Goal: Task Accomplishment & Management: Manage account settings

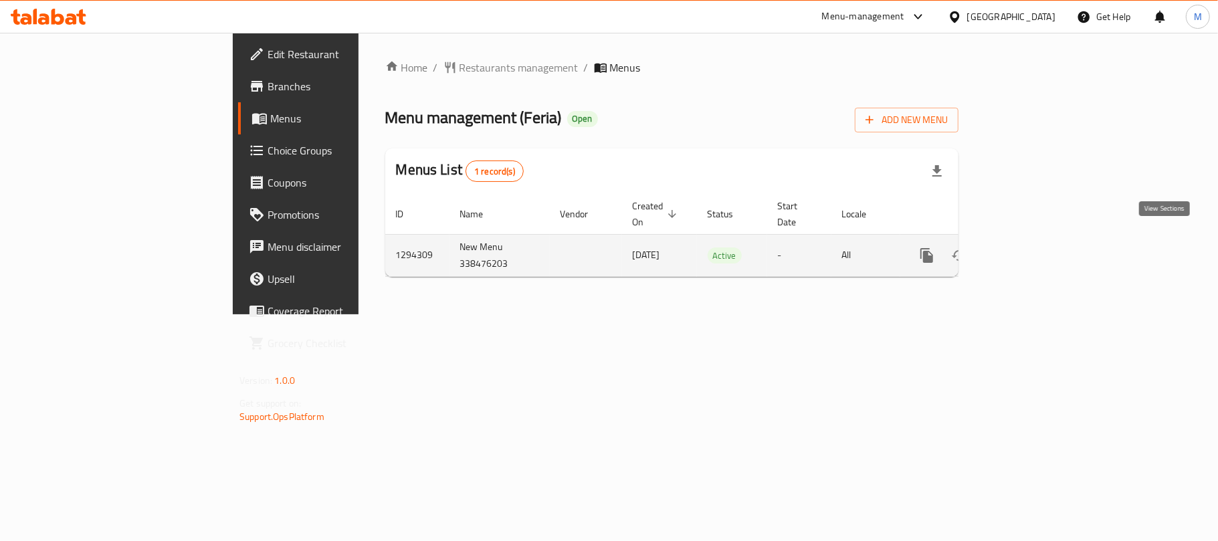
click at [1040, 250] on link "enhanced table" at bounding box center [1023, 255] width 32 height 32
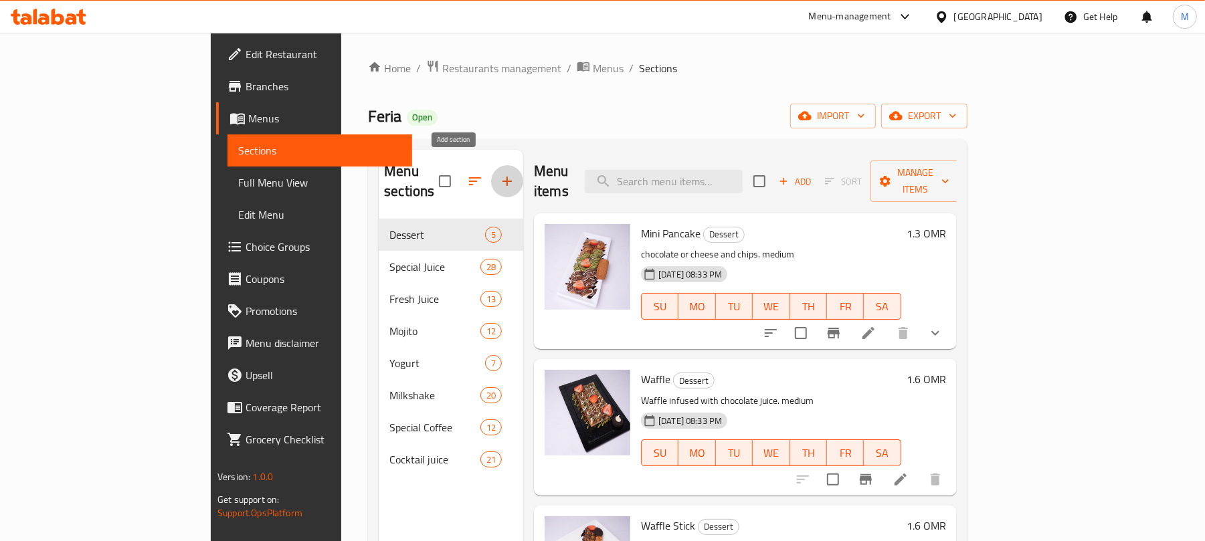
click at [499, 173] on icon "button" at bounding box center [507, 181] width 16 height 16
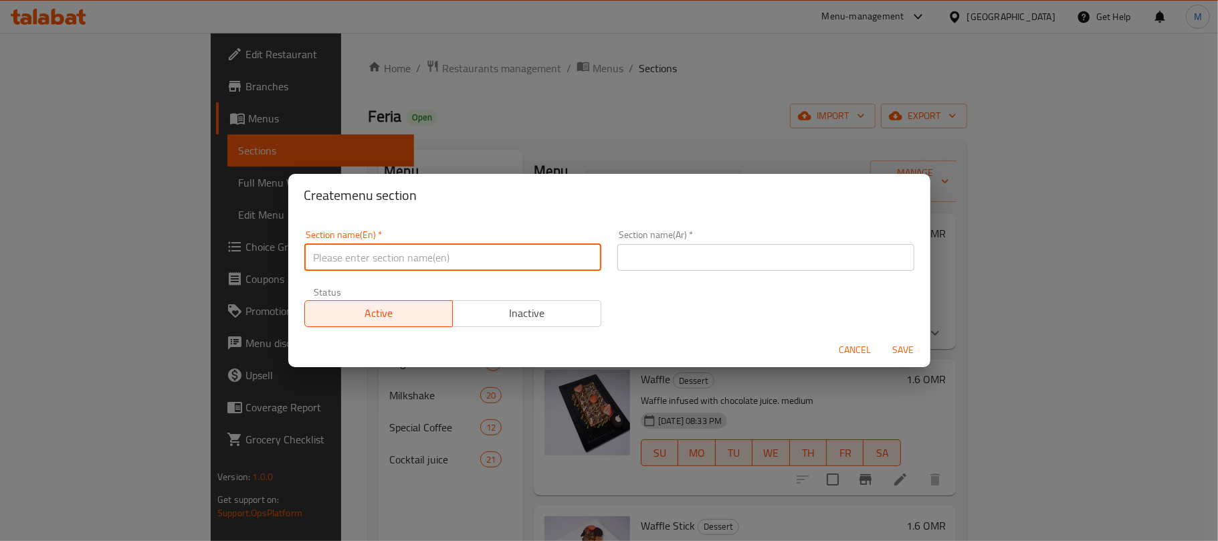
click at [450, 253] on input "text" at bounding box center [452, 257] width 297 height 27
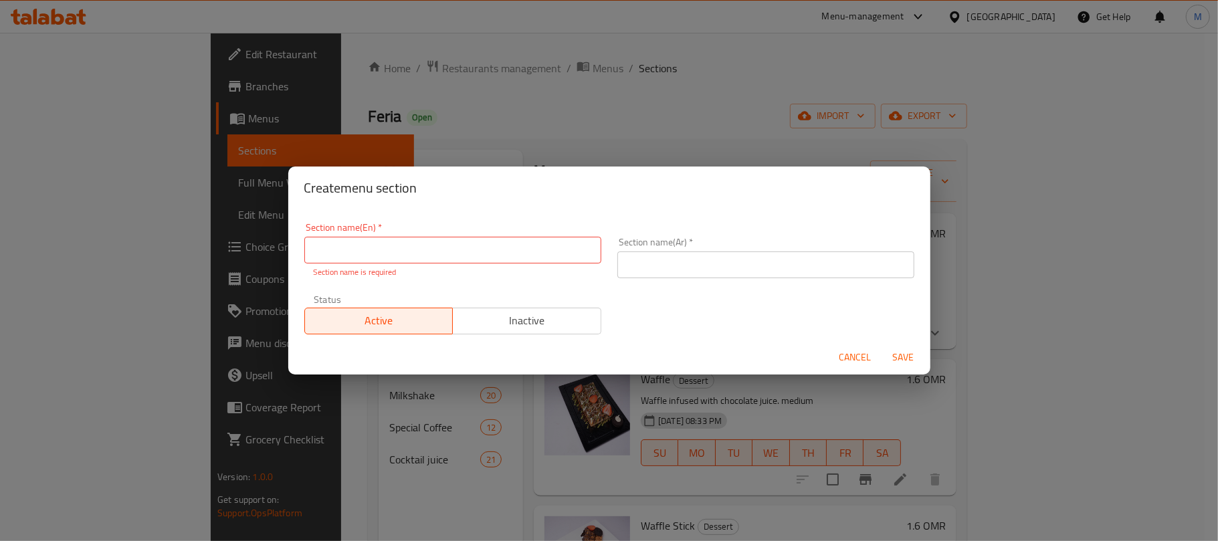
click at [583, 137] on div "Create menu section Section name(En)   * Section name(En) * Section name is req…" at bounding box center [609, 270] width 1218 height 541
drag, startPoint x: 456, startPoint y: 266, endPoint x: 458, endPoint y: 260, distance: 6.8
click at [458, 260] on div "Section name(En)   * Section name(En) * Section name is required" at bounding box center [452, 251] width 297 height 56
click at [458, 260] on input "text" at bounding box center [452, 250] width 297 height 27
type input "Ice Cream"
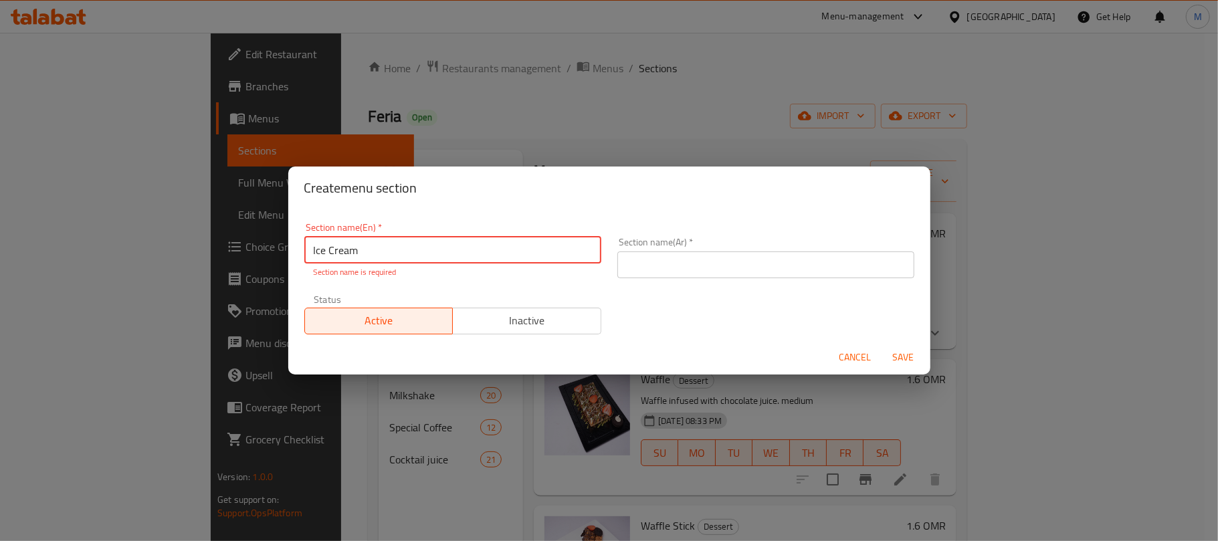
click at [699, 264] on input "text" at bounding box center [765, 265] width 297 height 27
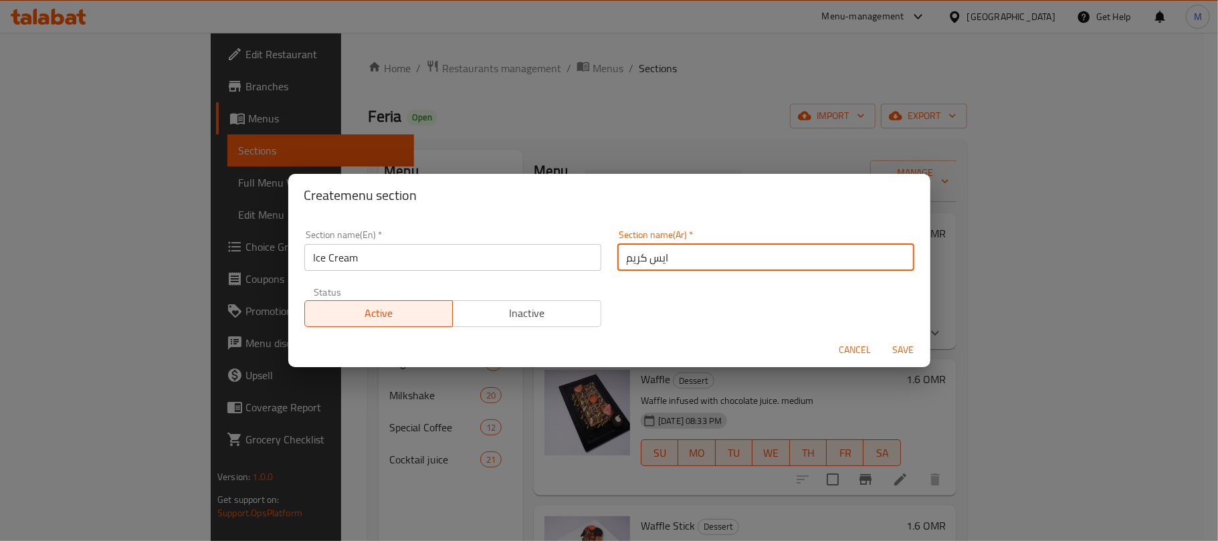
type input "ايس كريم"
click at [573, 311] on span "Inactive" at bounding box center [527, 313] width 138 height 19
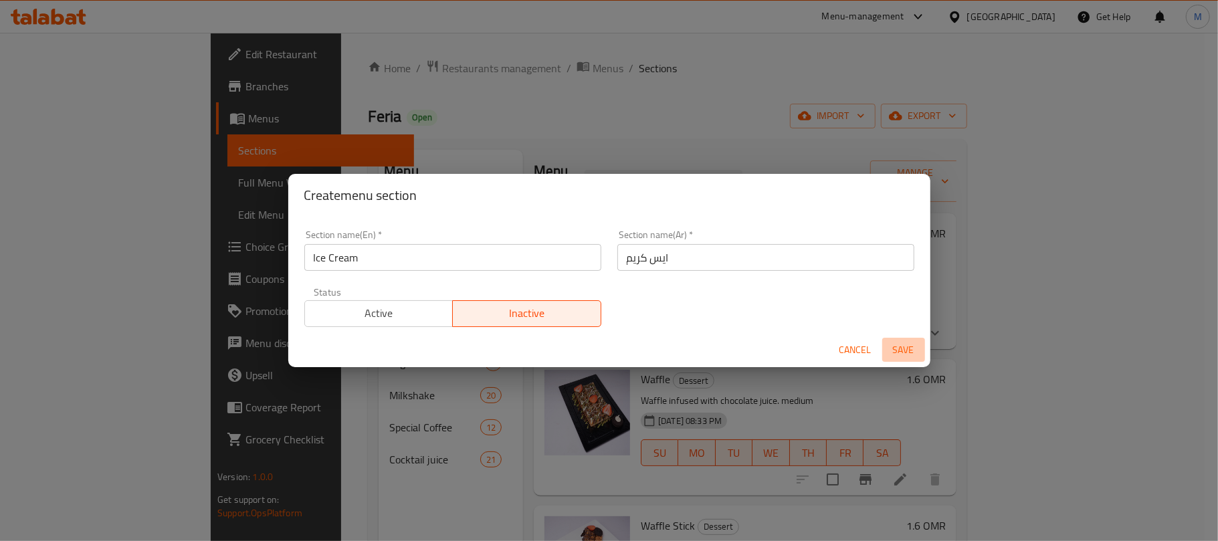
click at [902, 338] on button "Save" at bounding box center [903, 350] width 43 height 25
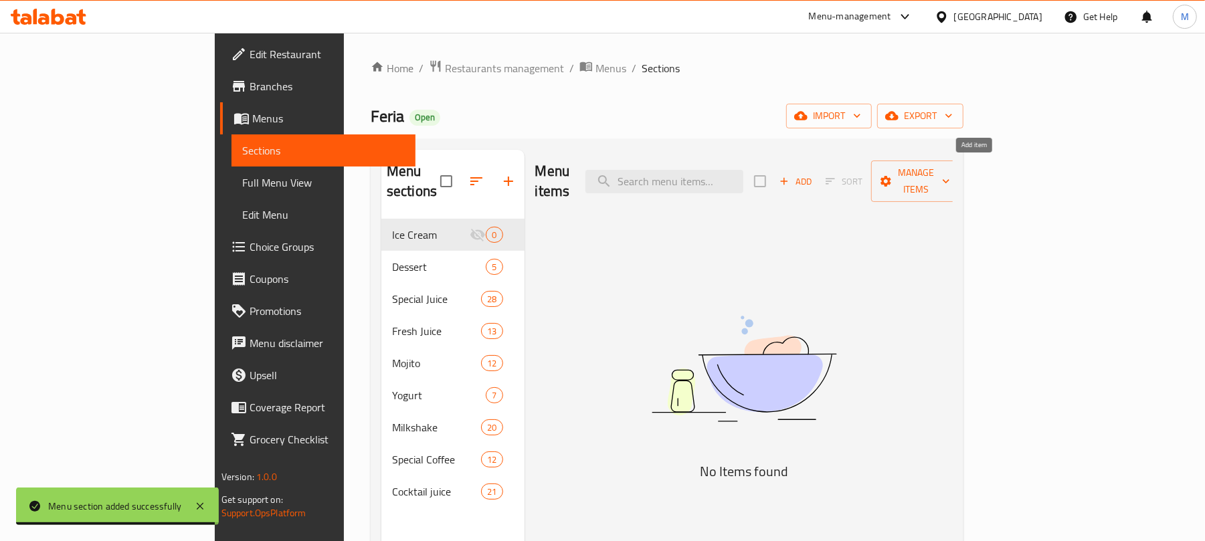
click at [813, 174] on span "Add" at bounding box center [795, 181] width 36 height 15
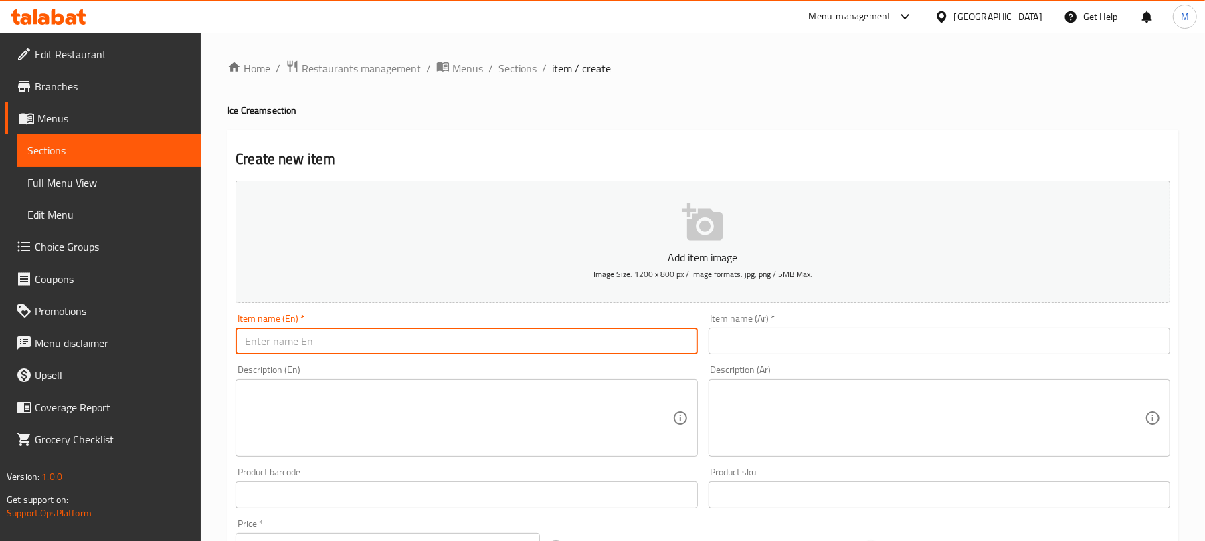
click at [415, 353] on input "text" at bounding box center [466, 341] width 462 height 27
type input "/"
click at [274, 343] on input "Lotus Ice Cream" at bounding box center [466, 341] width 462 height 27
click at [268, 338] on input "Lotus Ice Cream" at bounding box center [466, 341] width 462 height 27
drag, startPoint x: 241, startPoint y: 341, endPoint x: 265, endPoint y: 343, distance: 23.5
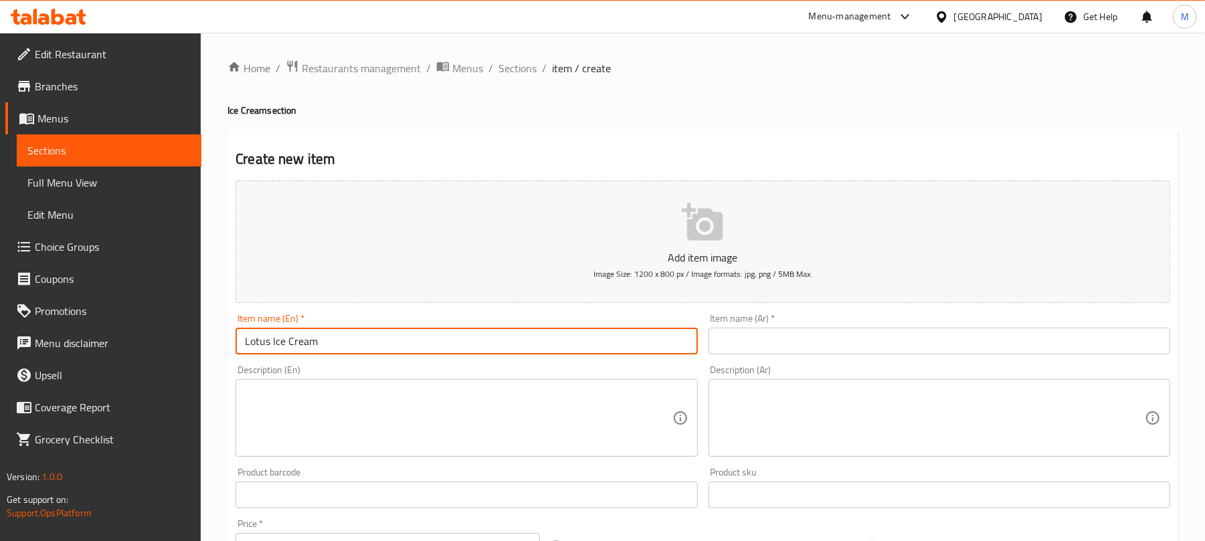
click at [265, 343] on input "Lotus Ice Cream" at bounding box center [466, 341] width 462 height 27
click at [273, 344] on input "Lotus Ice Cream" at bounding box center [466, 341] width 462 height 27
drag, startPoint x: 273, startPoint y: 344, endPoint x: 239, endPoint y: 345, distance: 33.5
click at [239, 345] on input "Lotus Ice Cream" at bounding box center [466, 341] width 462 height 27
click at [302, 338] on input "Ice Cream" at bounding box center [466, 341] width 462 height 27
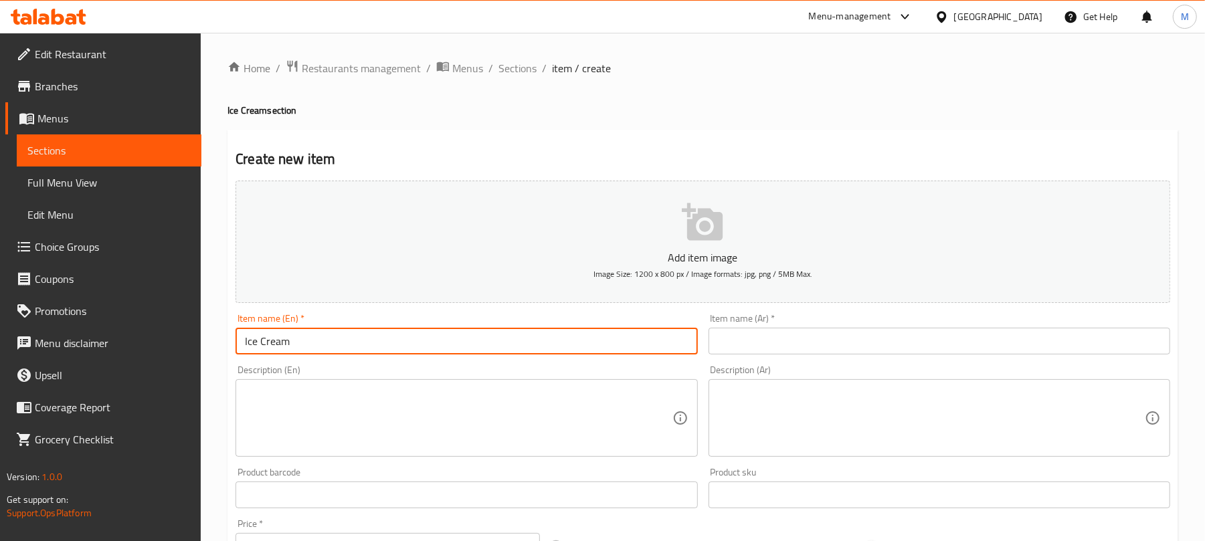
paste input "Lotus"
type input "Ice Cream Lotus"
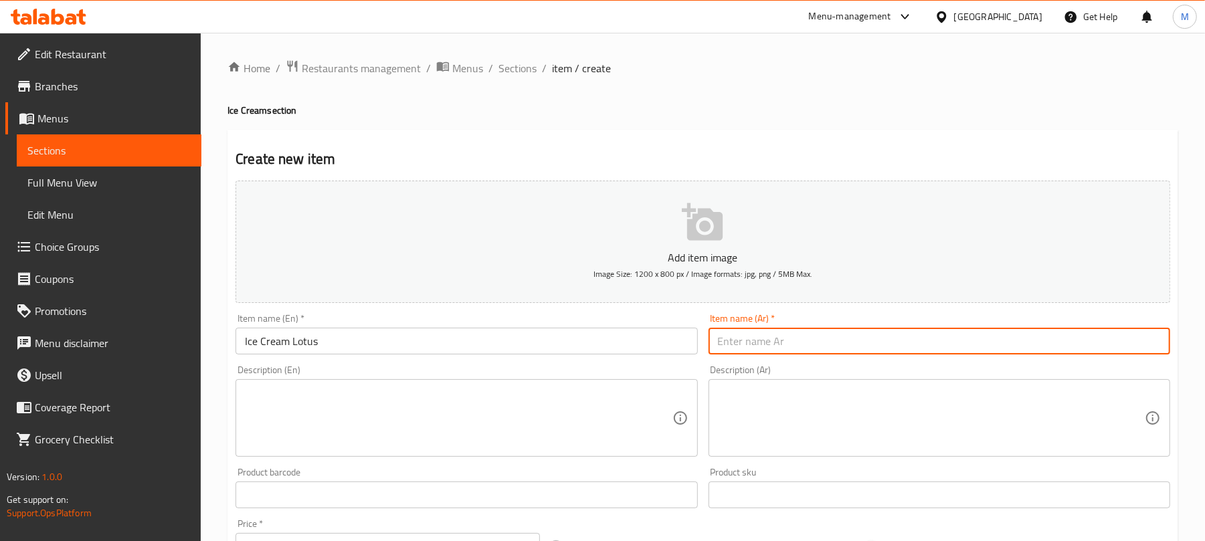
click at [779, 340] on input "text" at bounding box center [939, 341] width 462 height 27
type input "h"
type input "[PERSON_NAME]"
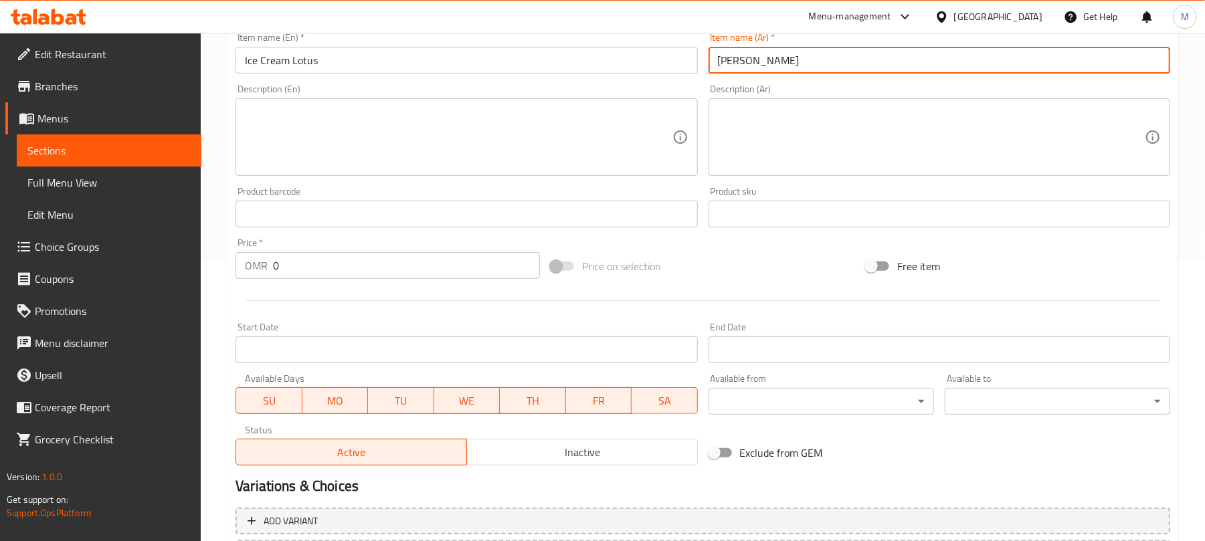
scroll to position [297, 0]
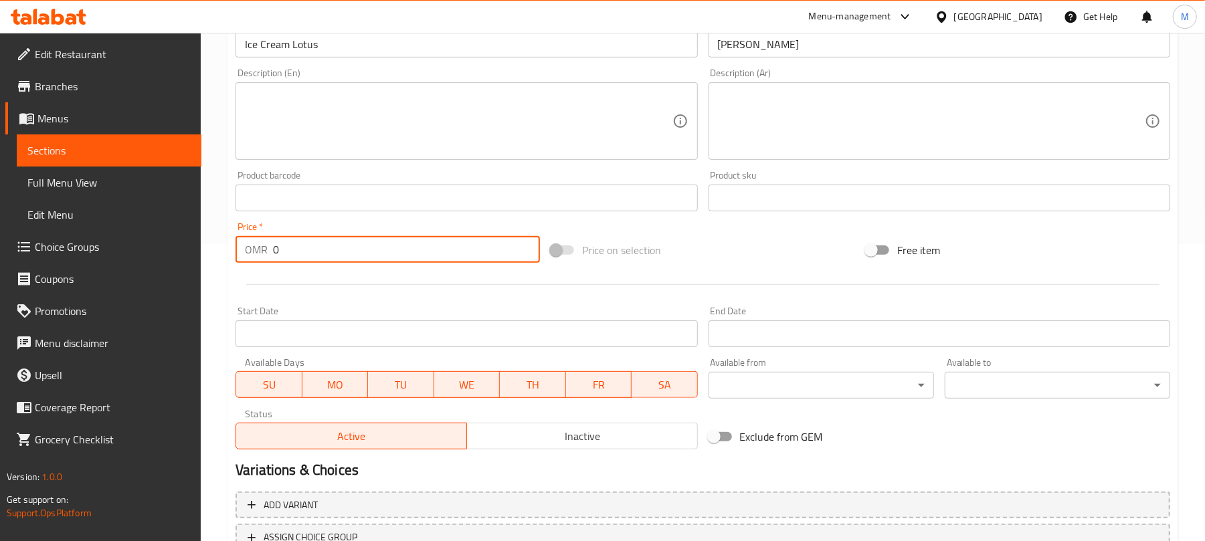
drag, startPoint x: 309, startPoint y: 257, endPoint x: 248, endPoint y: 256, distance: 61.6
click at [248, 256] on div "OMR 0 Price *" at bounding box center [387, 249] width 304 height 27
type input "1"
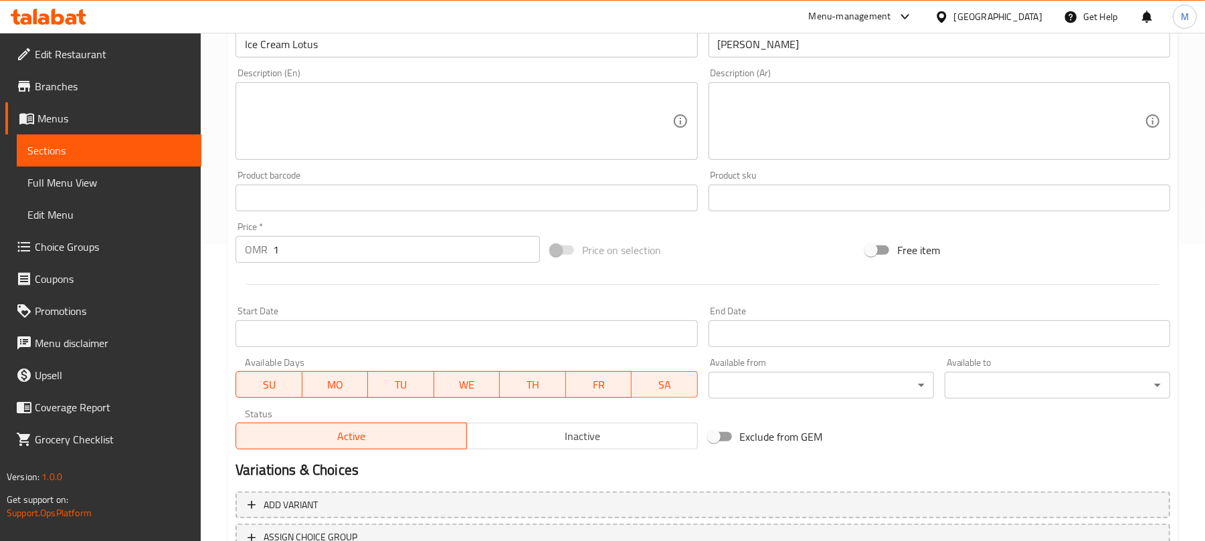
click at [336, 309] on div "Start Date Start Date" at bounding box center [466, 326] width 462 height 41
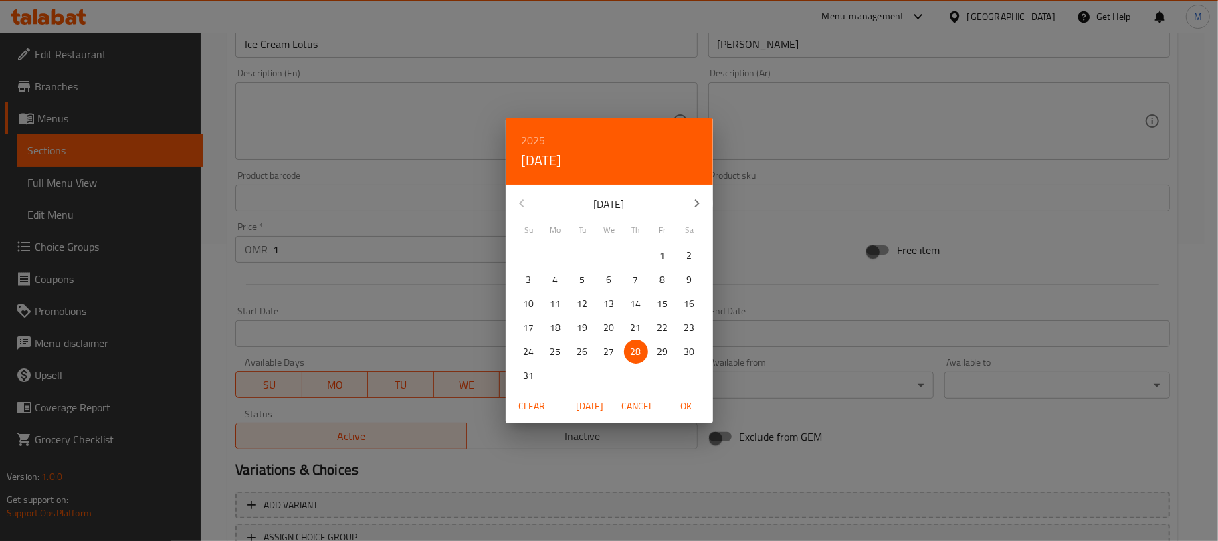
click at [1026, 258] on div "2025 Thu, Aug [DATE] Mo Tu We Th Fr Sa 27 28 29 30 31 1 2 3 4 5 6 7 8 9 10 11 1…" at bounding box center [609, 270] width 1218 height 541
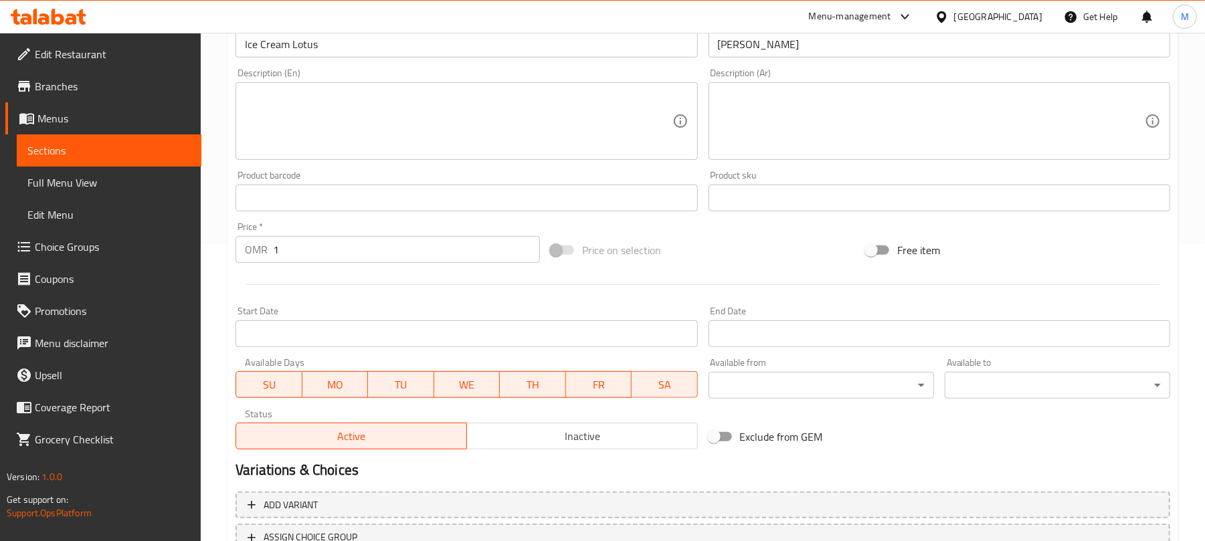
scroll to position [403, 0]
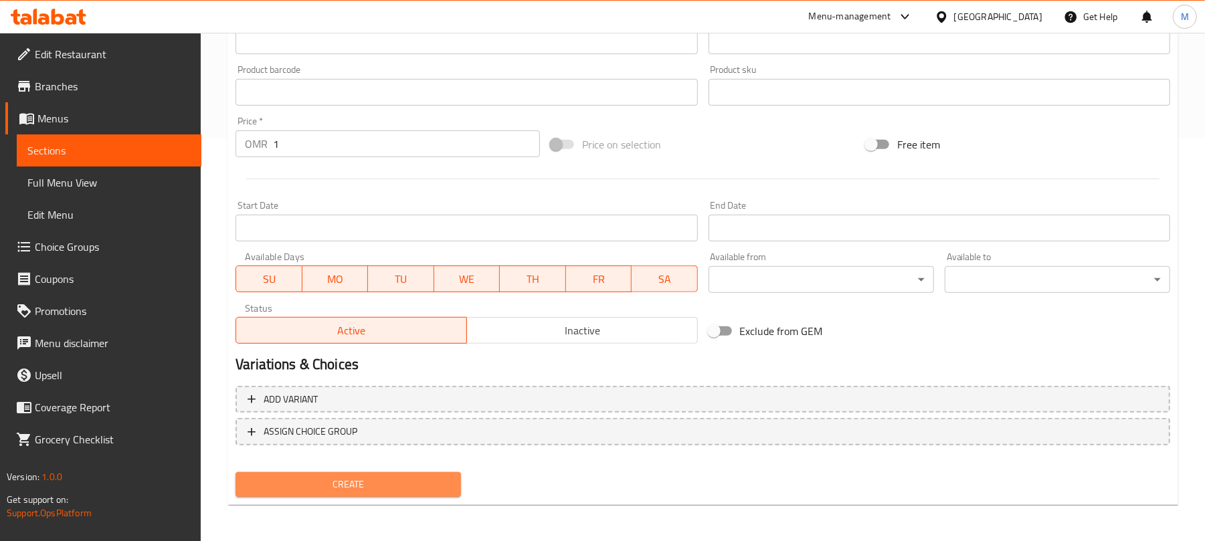
click at [391, 480] on span "Create" at bounding box center [348, 484] width 204 height 17
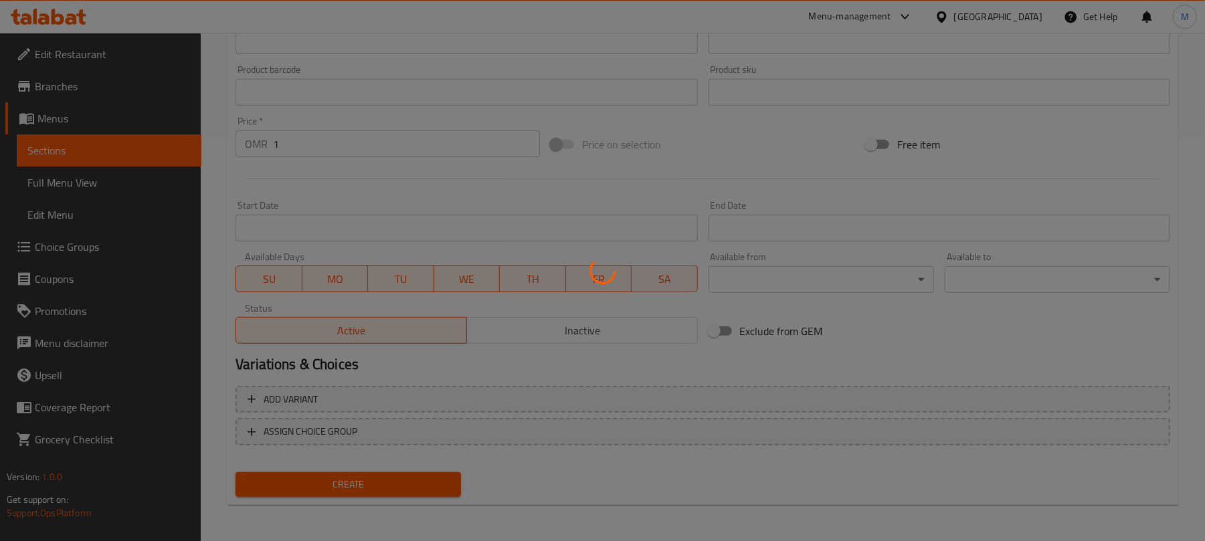
type input "0"
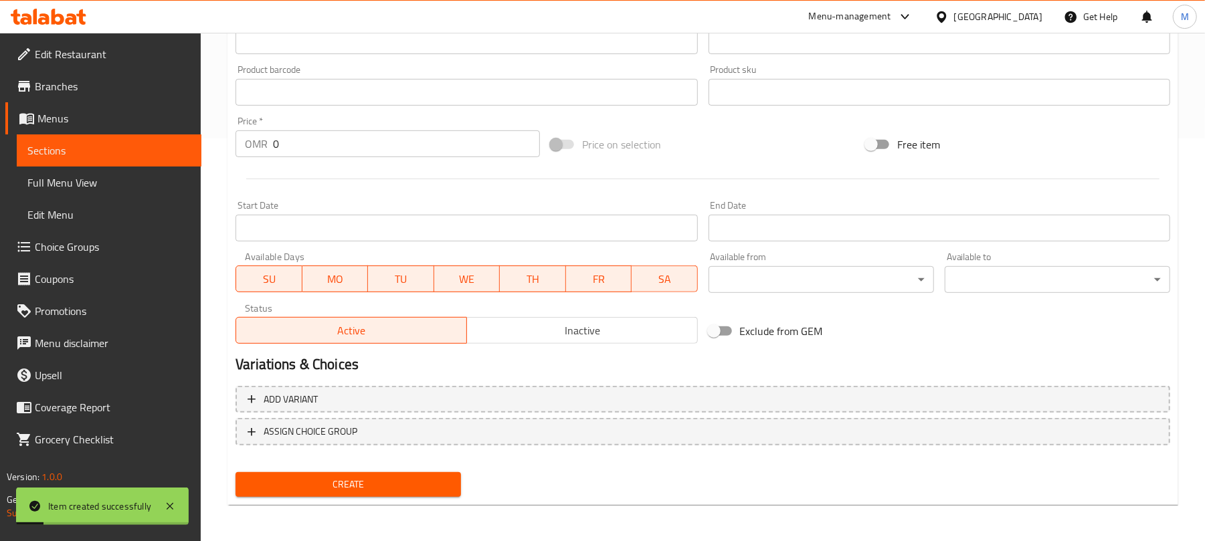
scroll to position [0, 0]
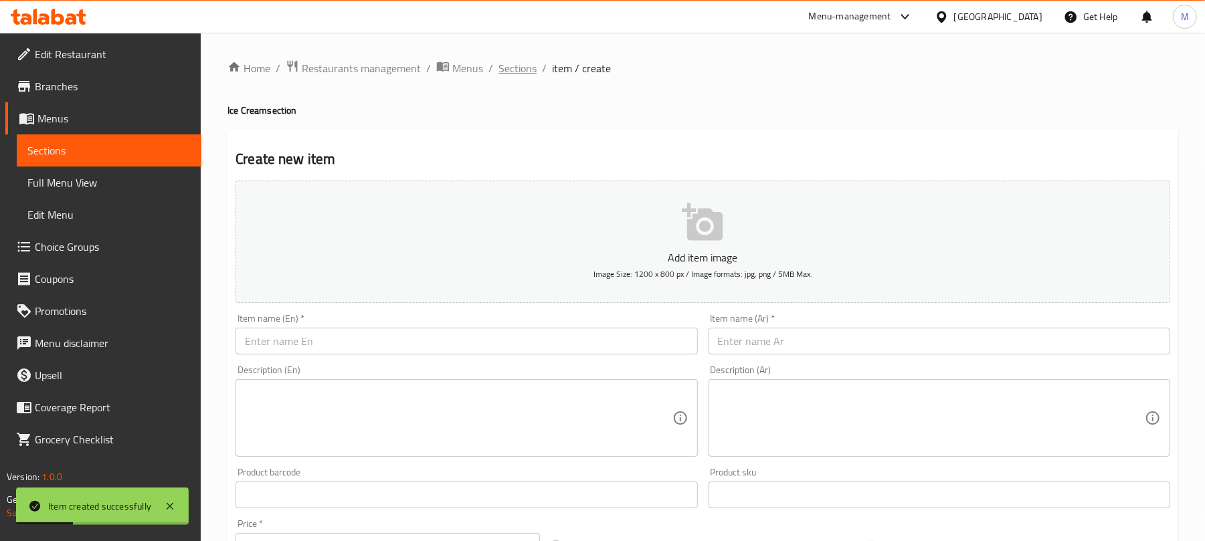
click at [530, 73] on span "Sections" at bounding box center [517, 68] width 38 height 16
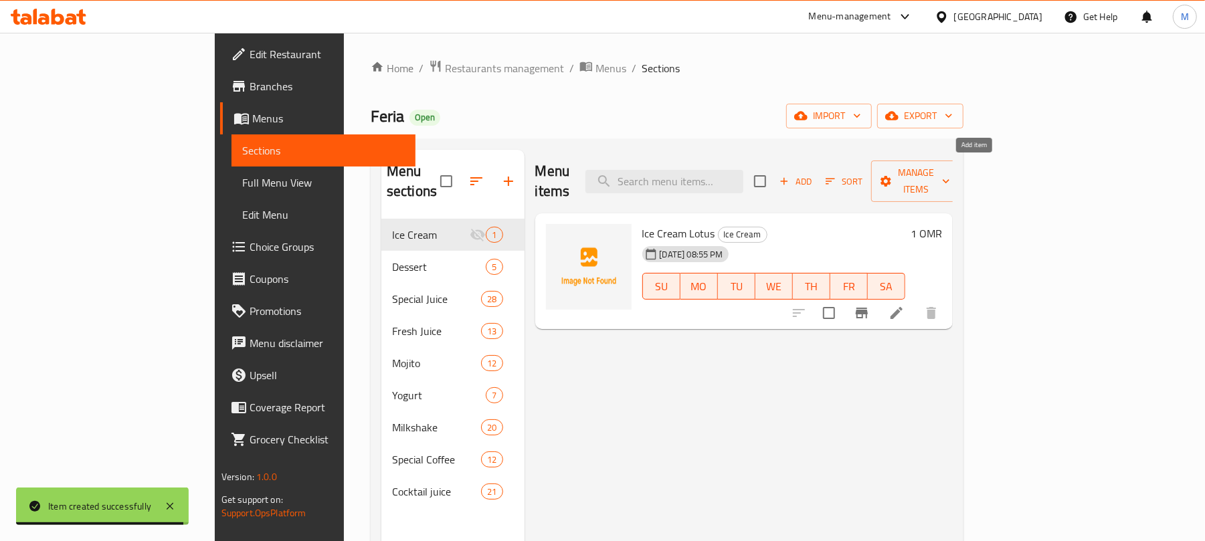
click at [813, 174] on span "Add" at bounding box center [795, 181] width 36 height 15
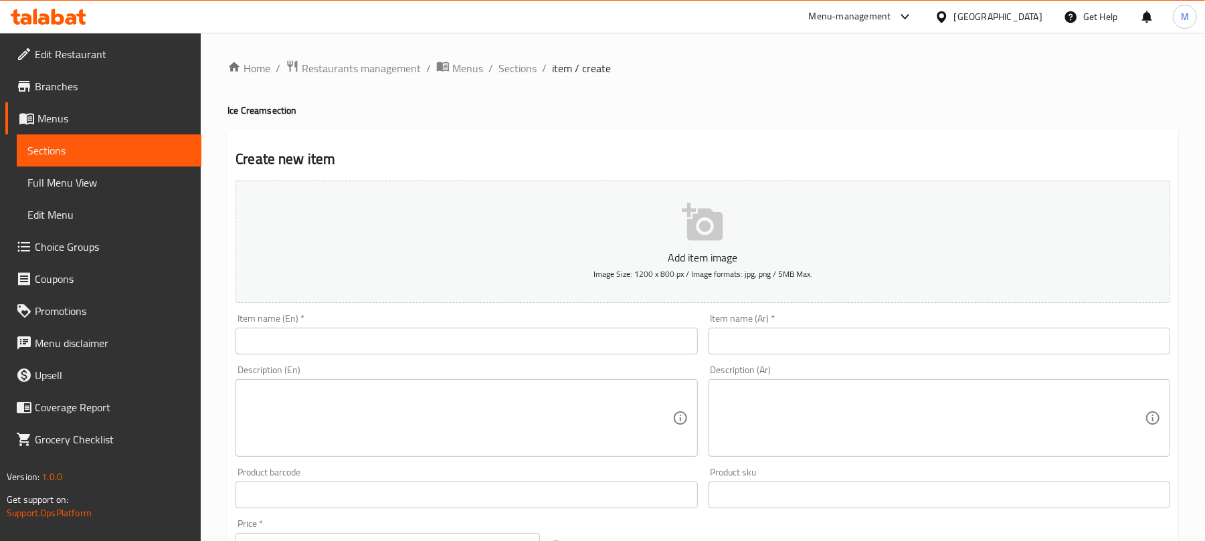
click at [381, 345] on input "text" at bounding box center [466, 341] width 462 height 27
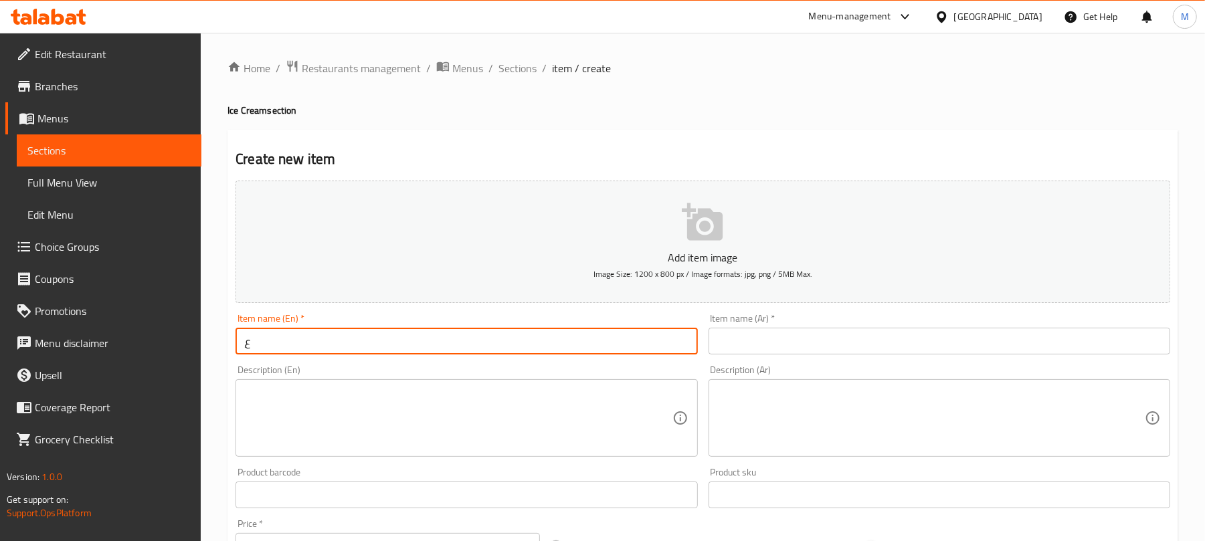
type input "ٍ"
type input "Super Ice Cream Choco"
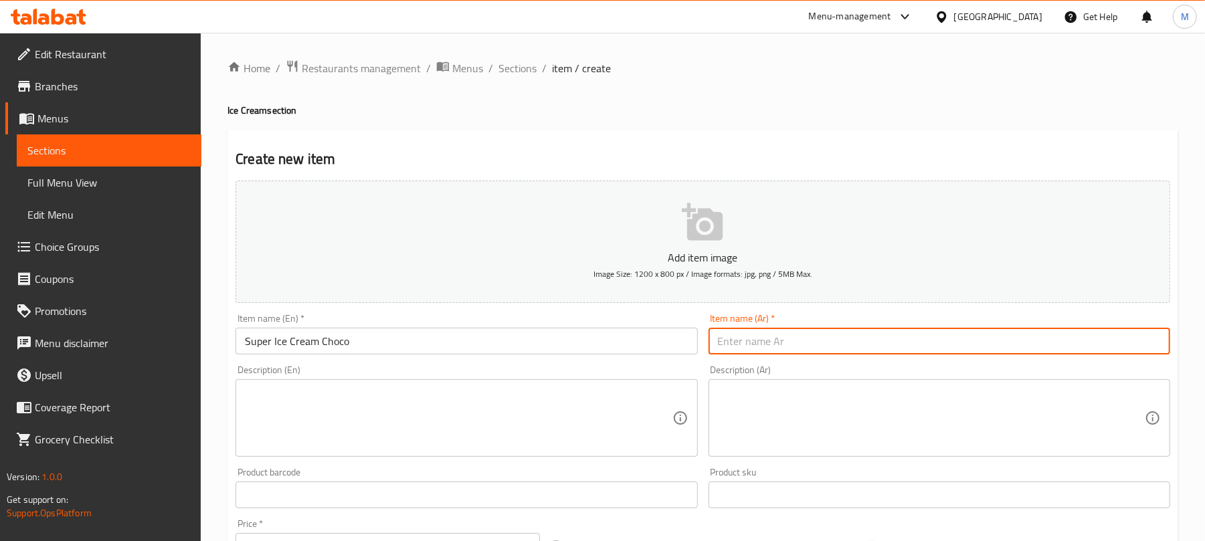
click at [728, 330] on input "text" at bounding box center [939, 341] width 462 height 27
type input "سوبر ايس [PERSON_NAME]"
click at [1007, 296] on button "Add item image Image Size: 1200 x 800 px / Image formats: jpg, png / 5MB Max." at bounding box center [702, 242] width 935 height 122
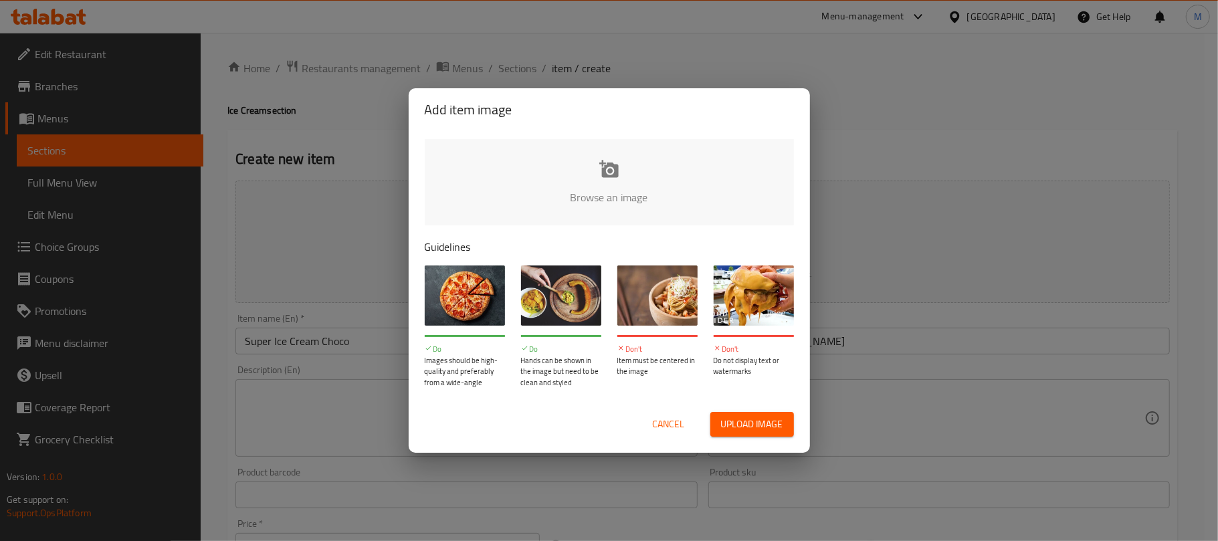
click at [1090, 110] on div "Add item image Browse an image Guidelines Do Images should be high-quality and …" at bounding box center [609, 270] width 1218 height 541
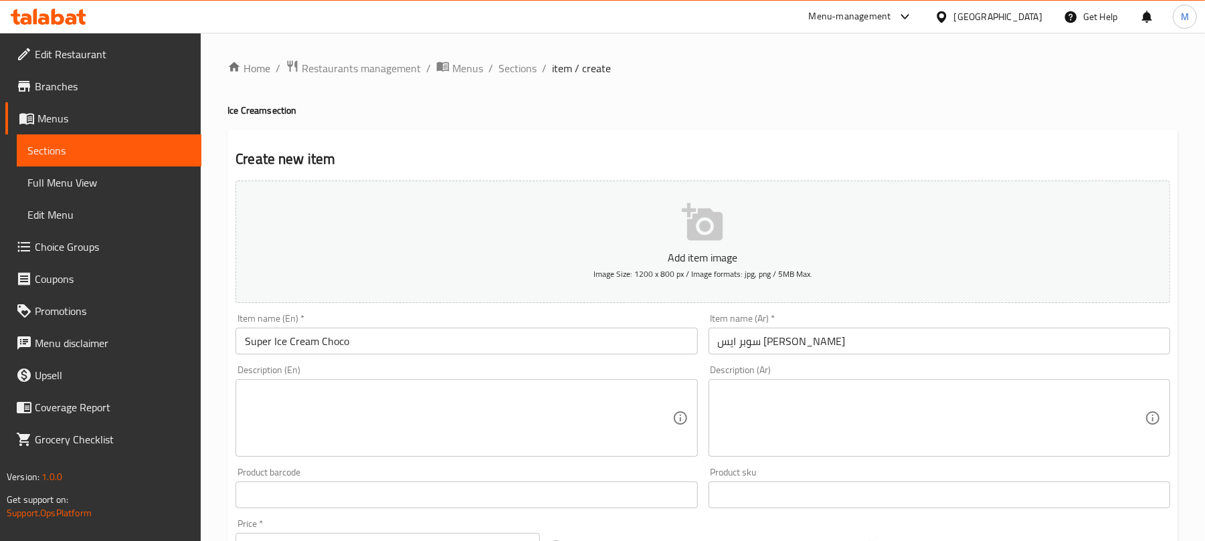
scroll to position [218, 0]
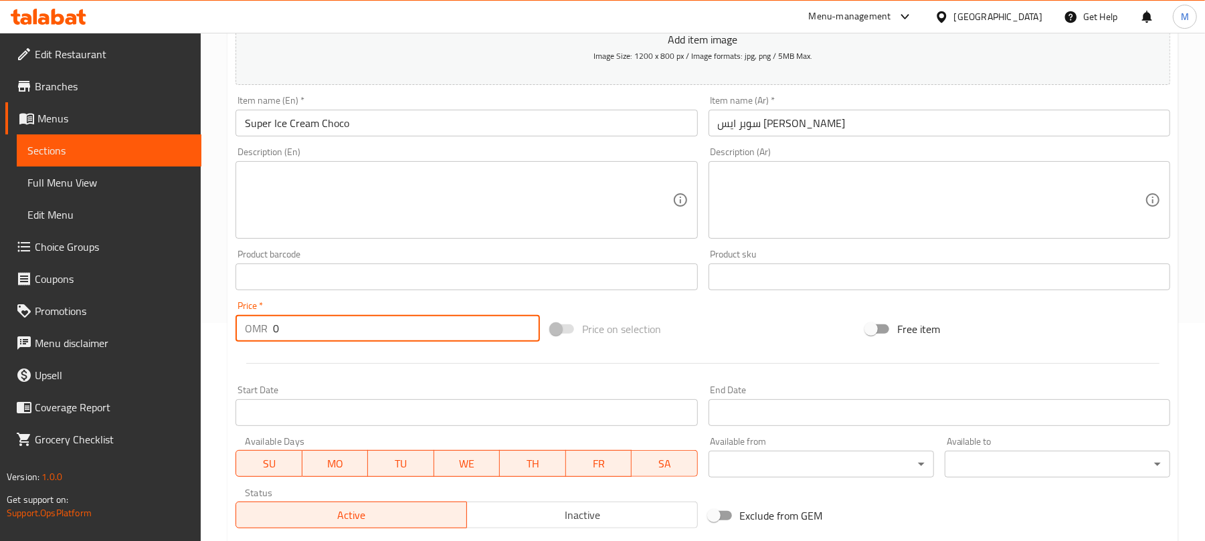
drag, startPoint x: 320, startPoint y: 337, endPoint x: 231, endPoint y: 332, distance: 89.1
click at [231, 332] on div "Price   * OMR 0 Price *" at bounding box center [387, 322] width 315 height 52
type input "1"
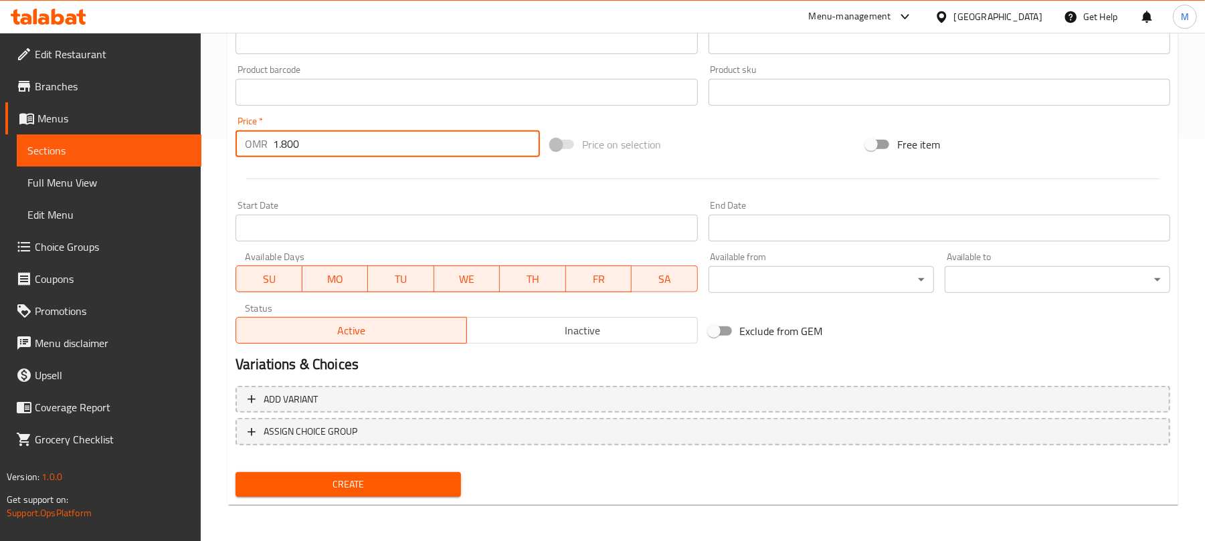
type input "1.800"
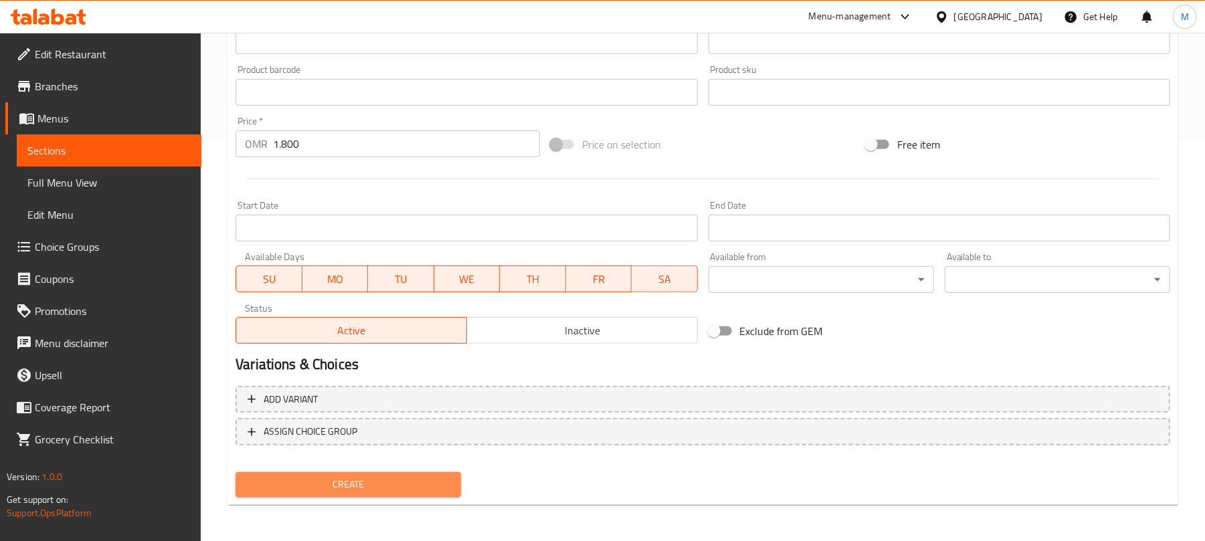
click at [407, 482] on span "Create" at bounding box center [348, 484] width 204 height 17
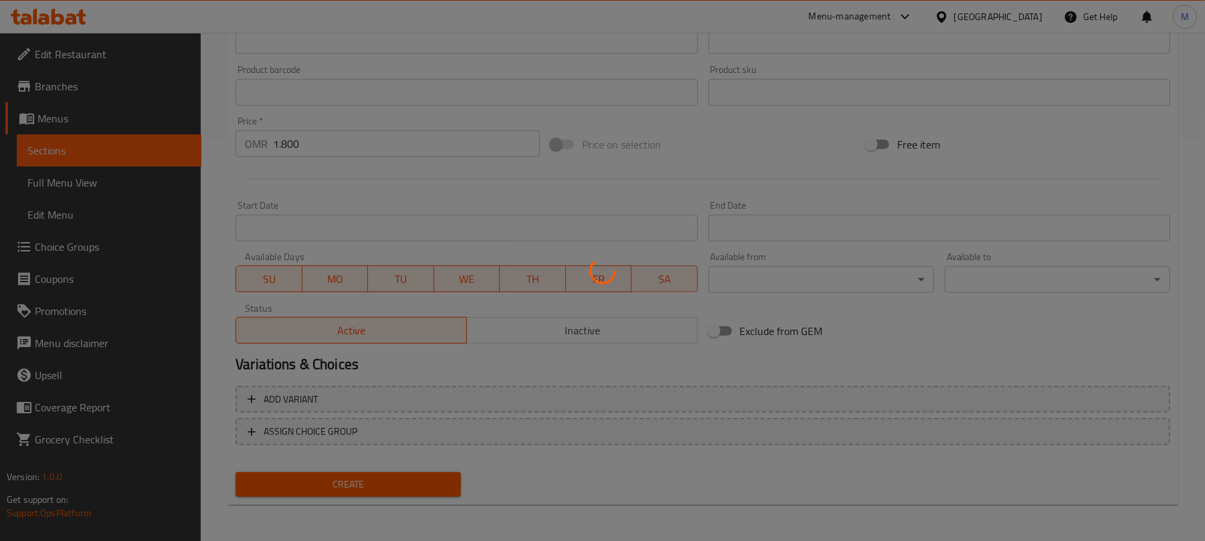
type input "0"
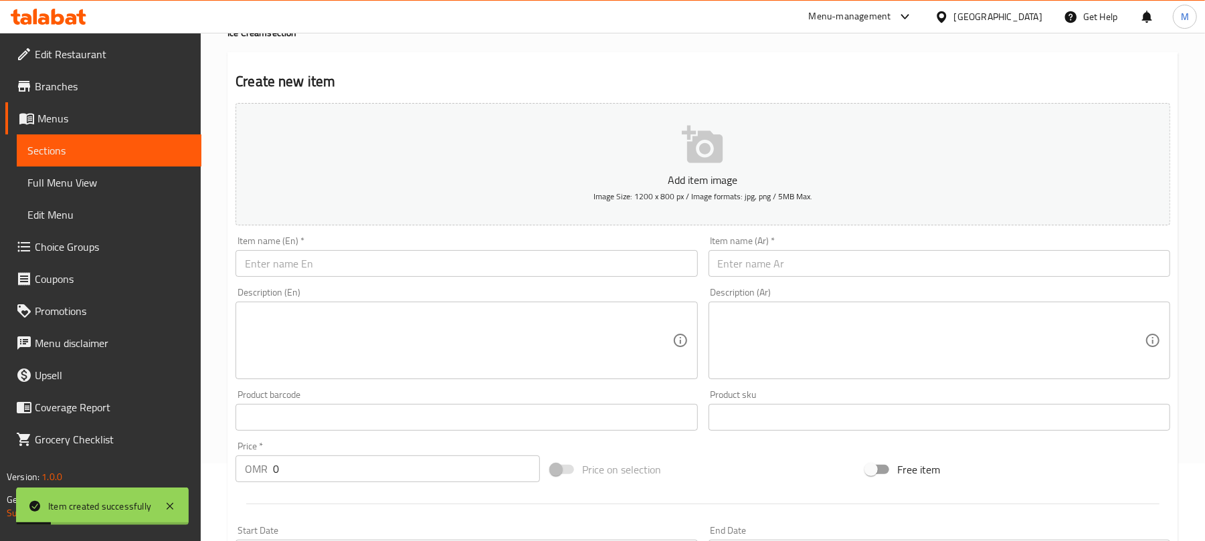
scroll to position [76, 0]
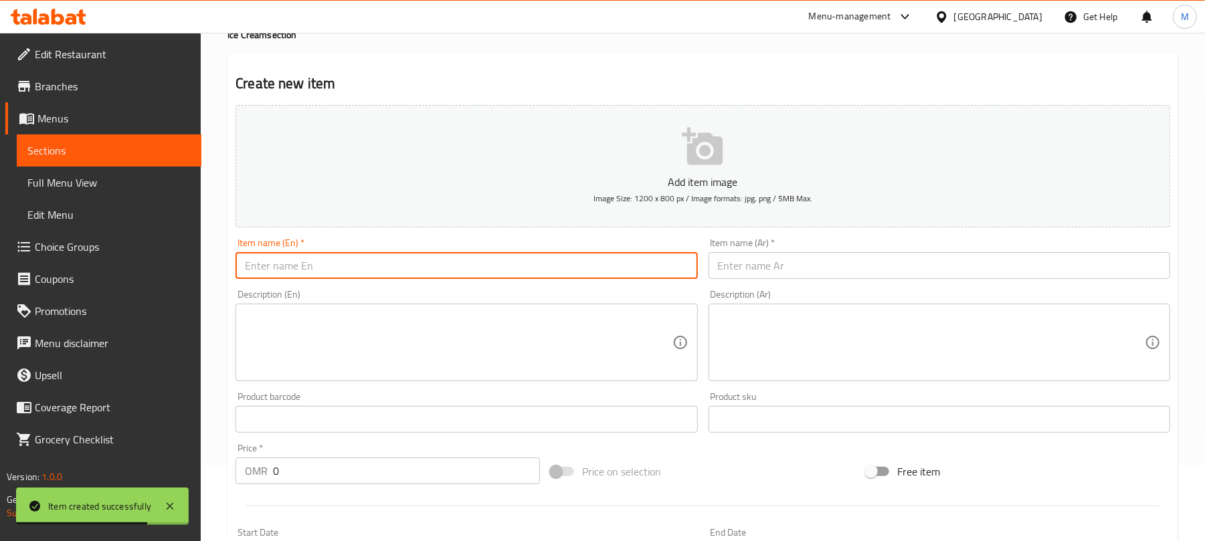
click at [351, 266] on input "text" at bounding box center [466, 265] width 462 height 27
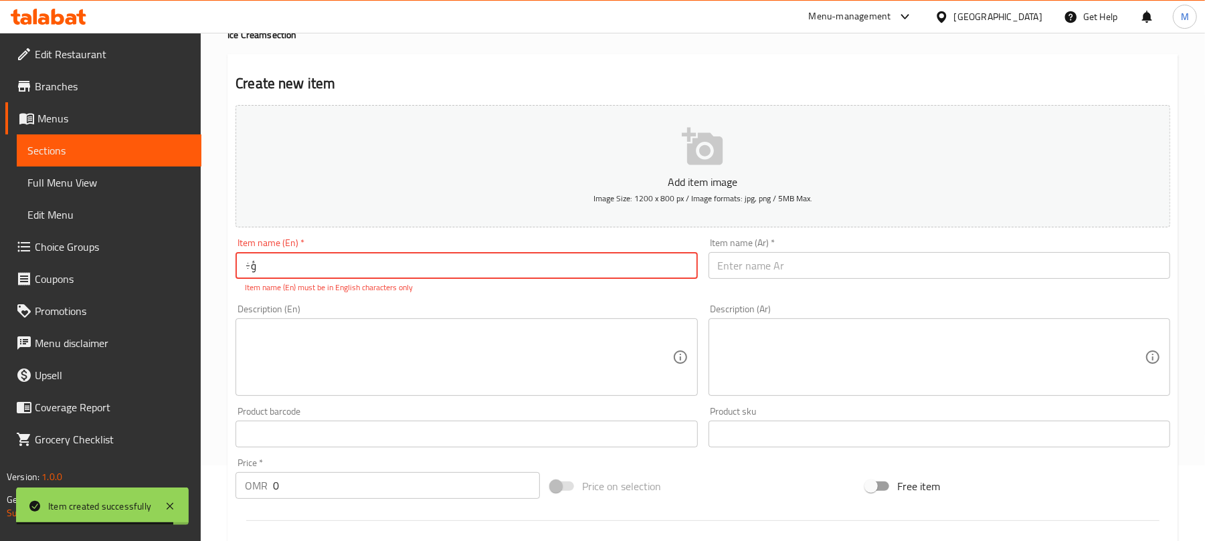
type input "÷"
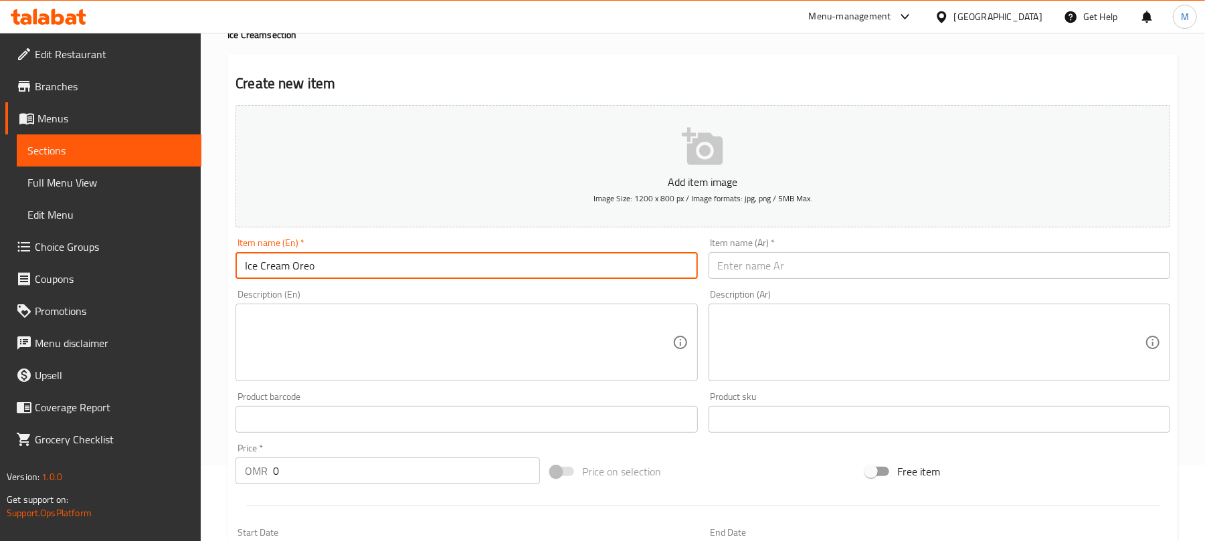
type input "Ice Cream Oreo"
click at [753, 272] on input "text" at bounding box center [939, 265] width 462 height 27
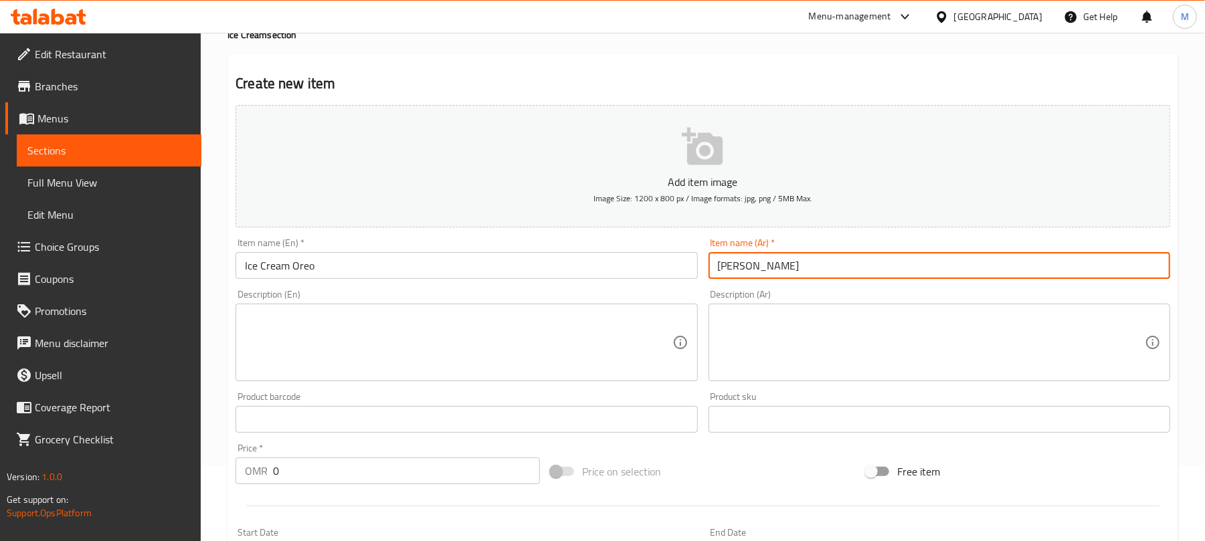
scroll to position [143, 0]
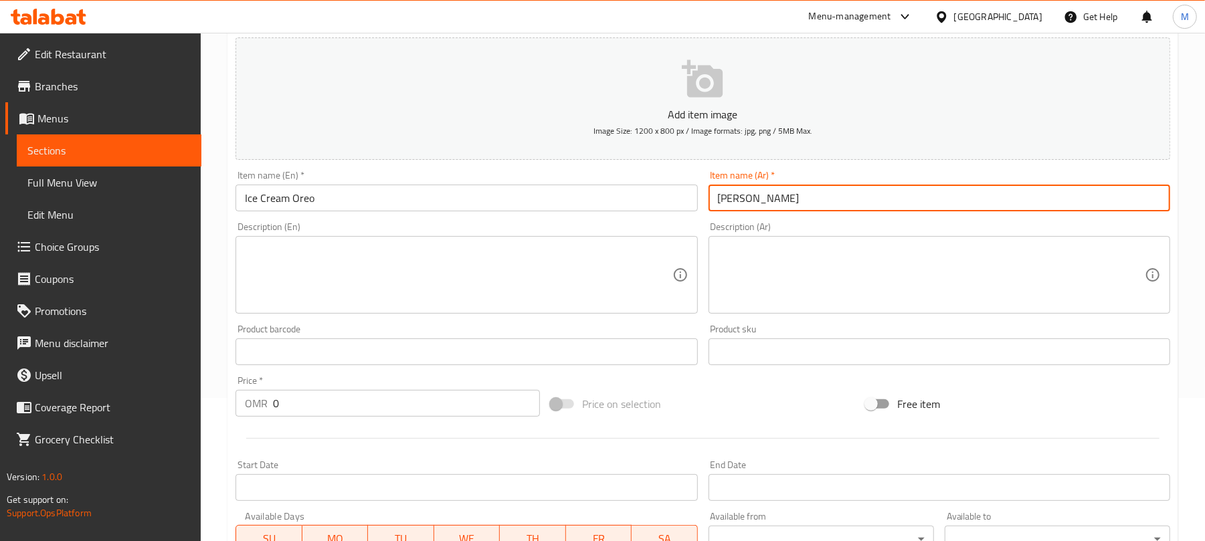
type input "[PERSON_NAME]"
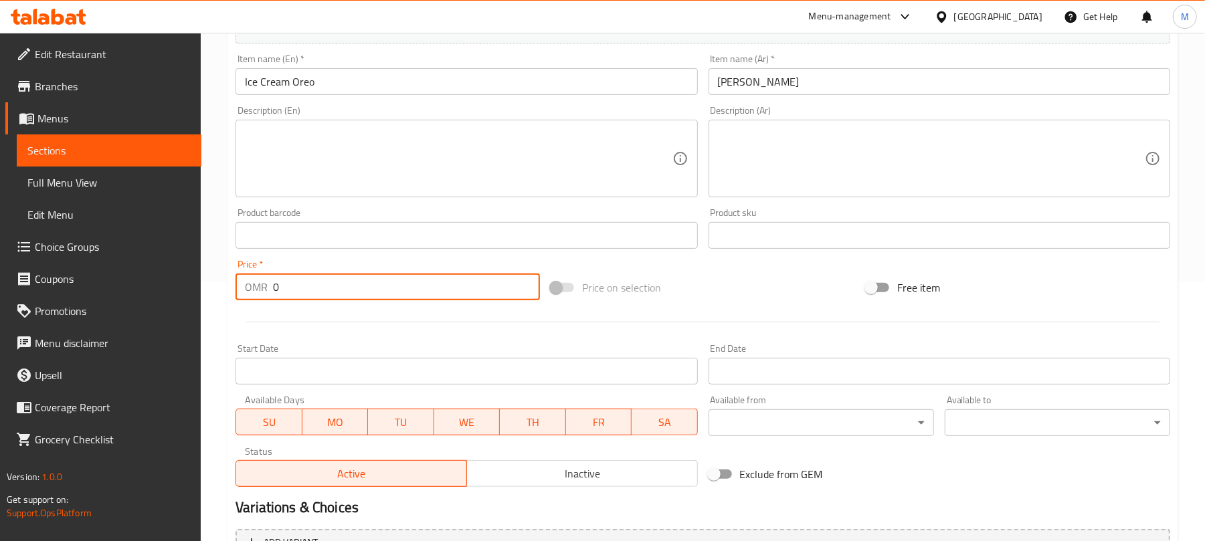
drag, startPoint x: 312, startPoint y: 284, endPoint x: 245, endPoint y: 286, distance: 66.9
click at [245, 286] on div "OMR 0 Price *" at bounding box center [387, 287] width 304 height 27
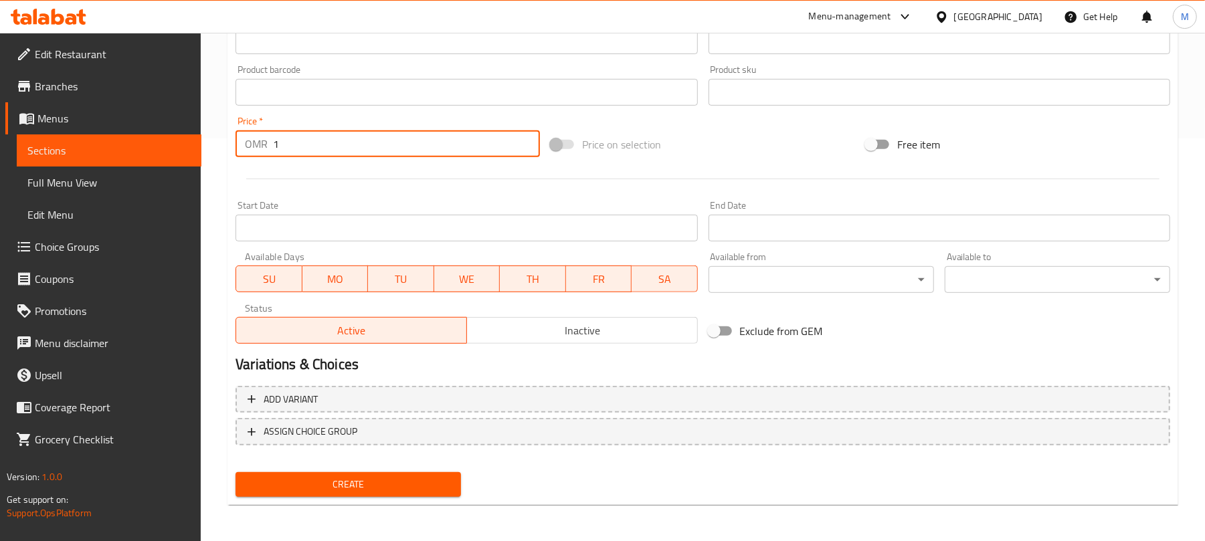
type input "1"
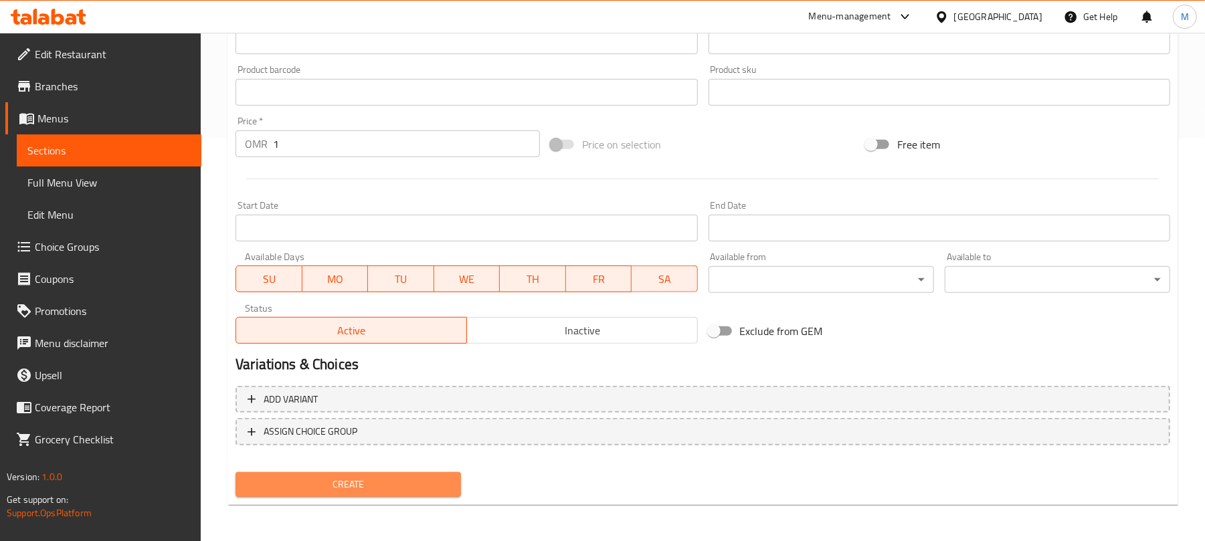
click at [453, 477] on button "Create" at bounding box center [347, 484] width 225 height 25
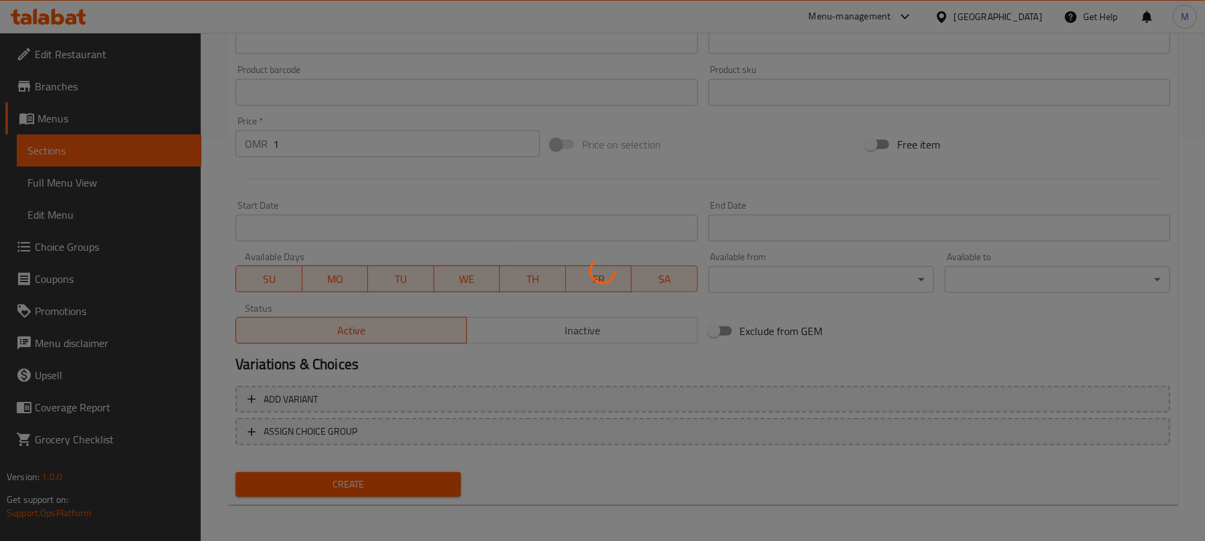
type input "0"
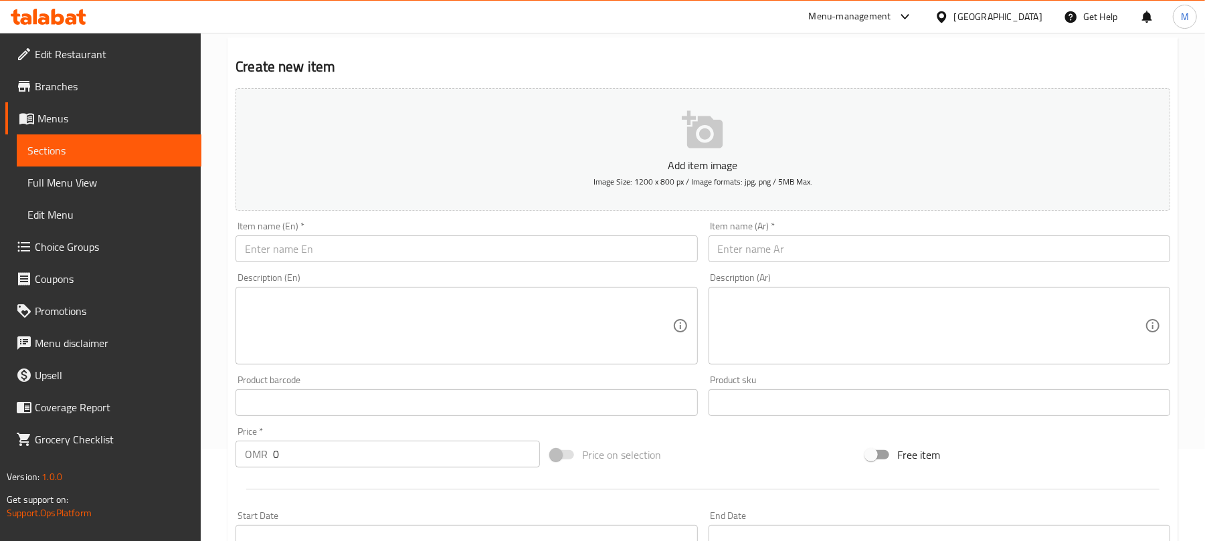
scroll to position [17, 0]
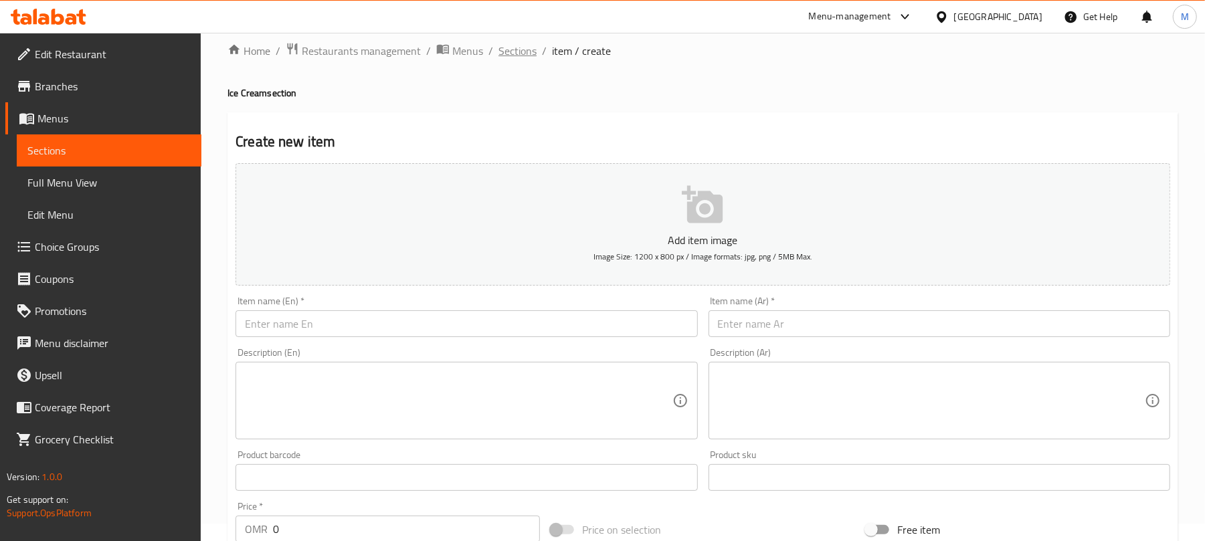
click at [527, 43] on span "Sections" at bounding box center [517, 51] width 38 height 16
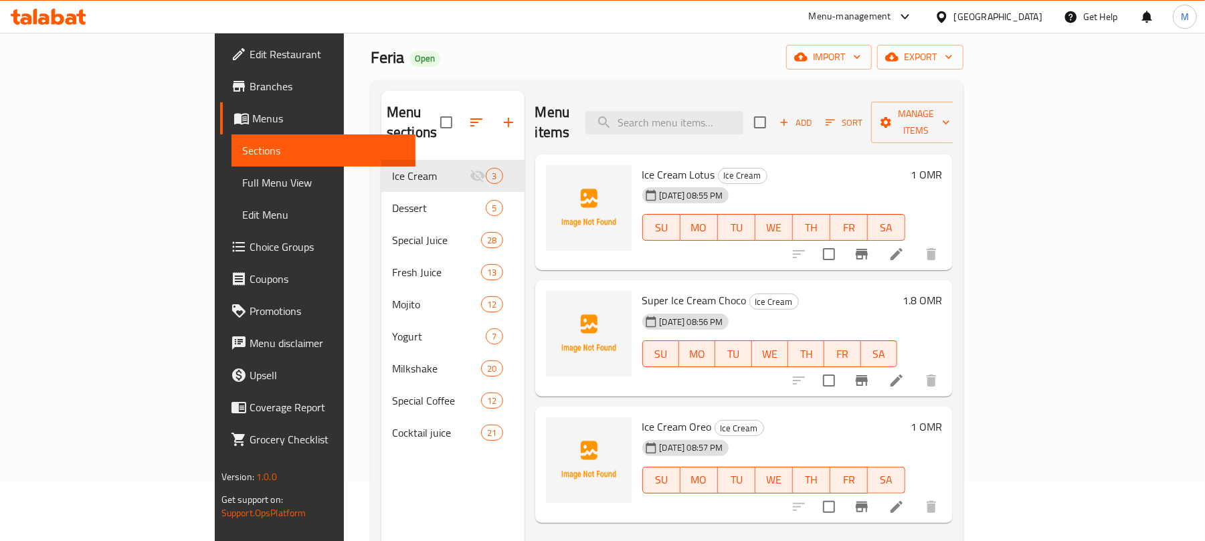
scroll to position [29, 0]
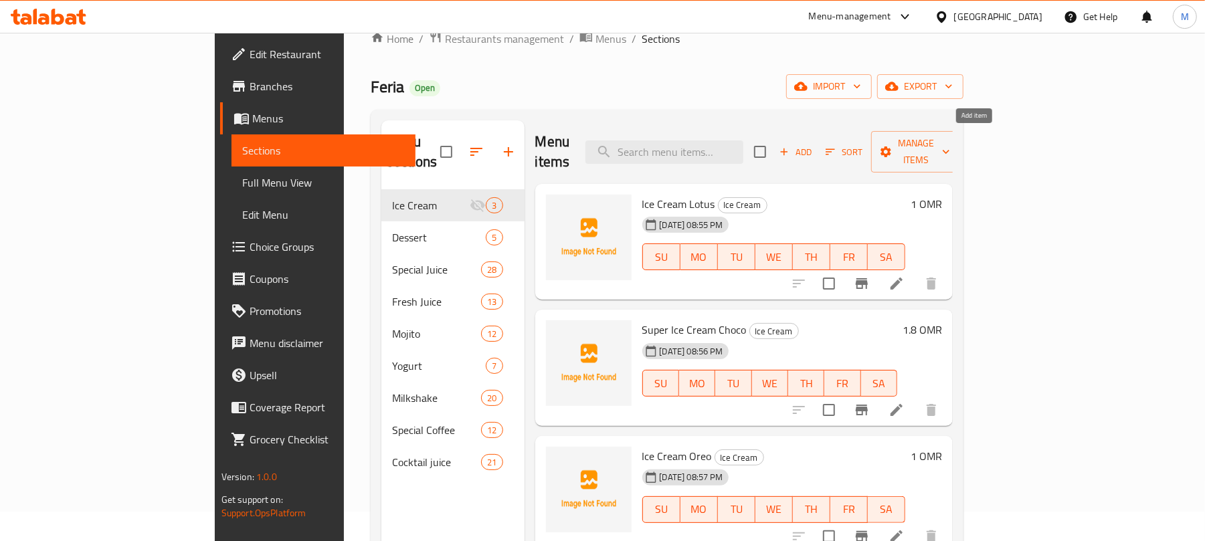
click at [817, 142] on button "Add" at bounding box center [795, 152] width 43 height 21
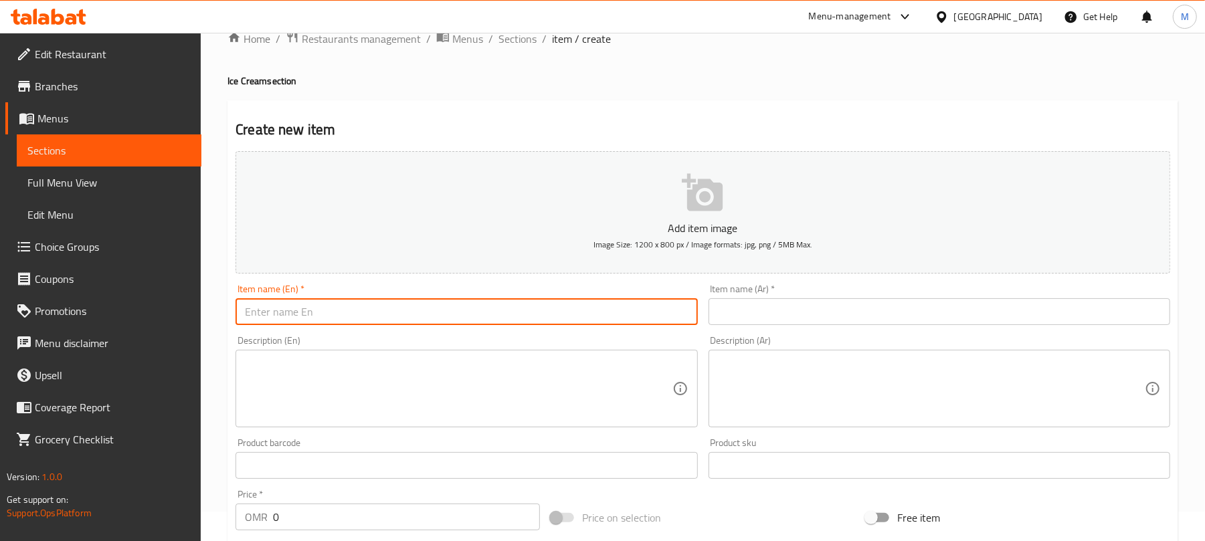
click at [387, 301] on input "text" at bounding box center [466, 311] width 462 height 27
type input "÷"
type input "I"
type input "Ice Cream Nutella"
click at [871, 310] on input "text" at bounding box center [939, 311] width 462 height 27
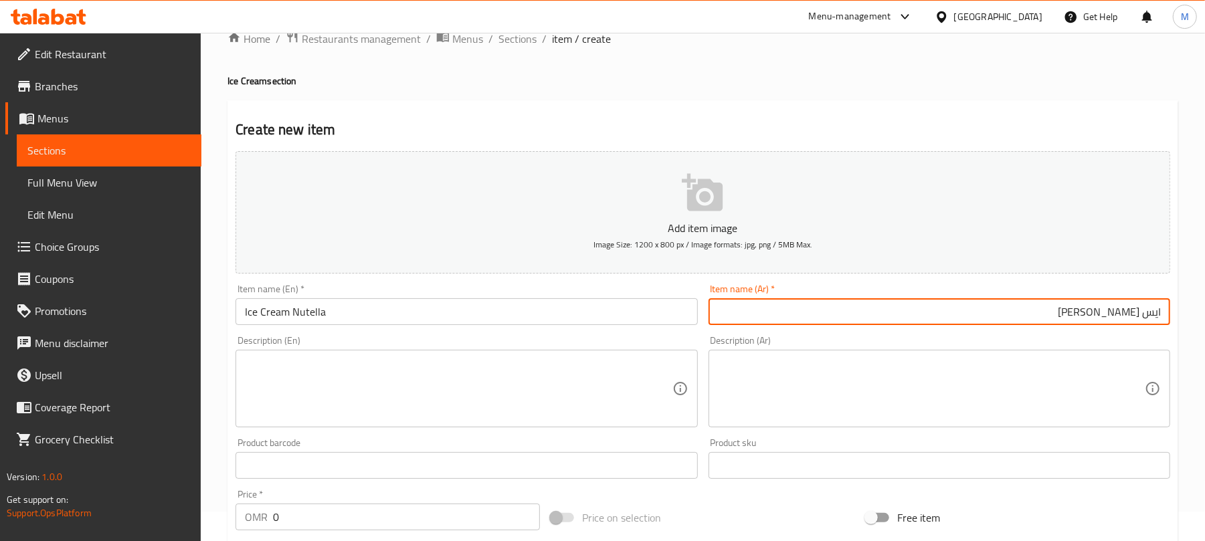
type input "ايس [PERSON_NAME]"
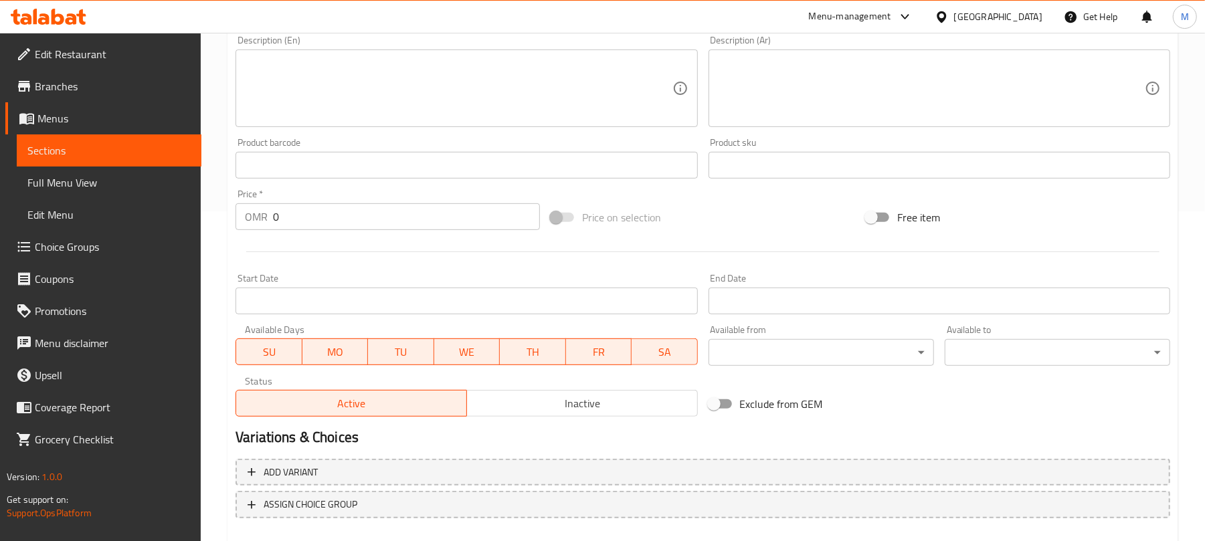
scroll to position [333, 0]
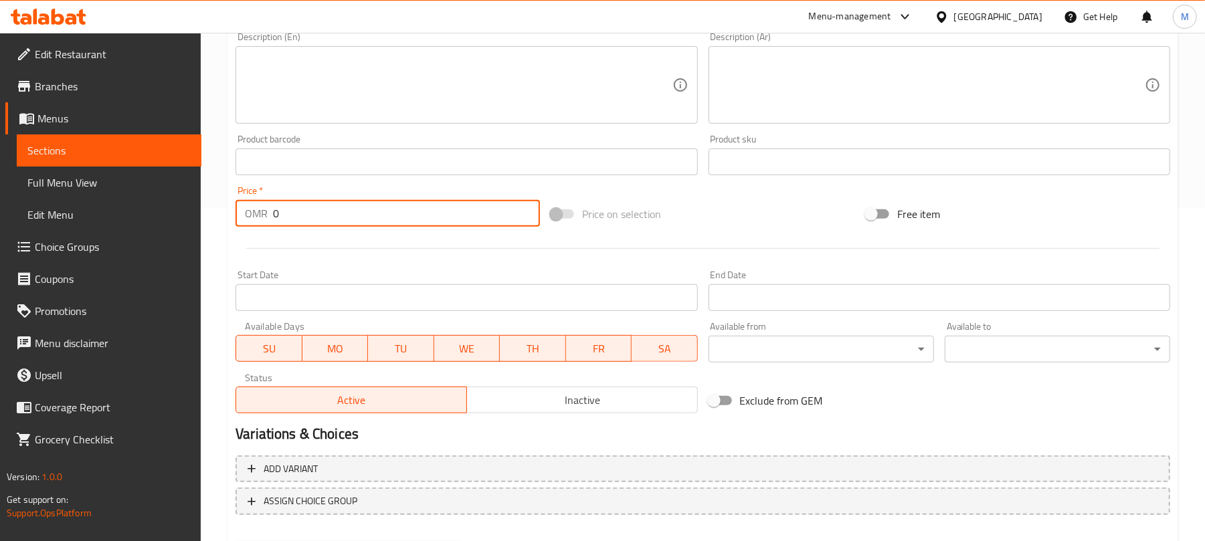
drag, startPoint x: 293, startPoint y: 217, endPoint x: 274, endPoint y: 218, distance: 19.4
click at [274, 218] on input "0" at bounding box center [406, 213] width 267 height 27
type input "1"
click at [576, 260] on div at bounding box center [702, 248] width 945 height 33
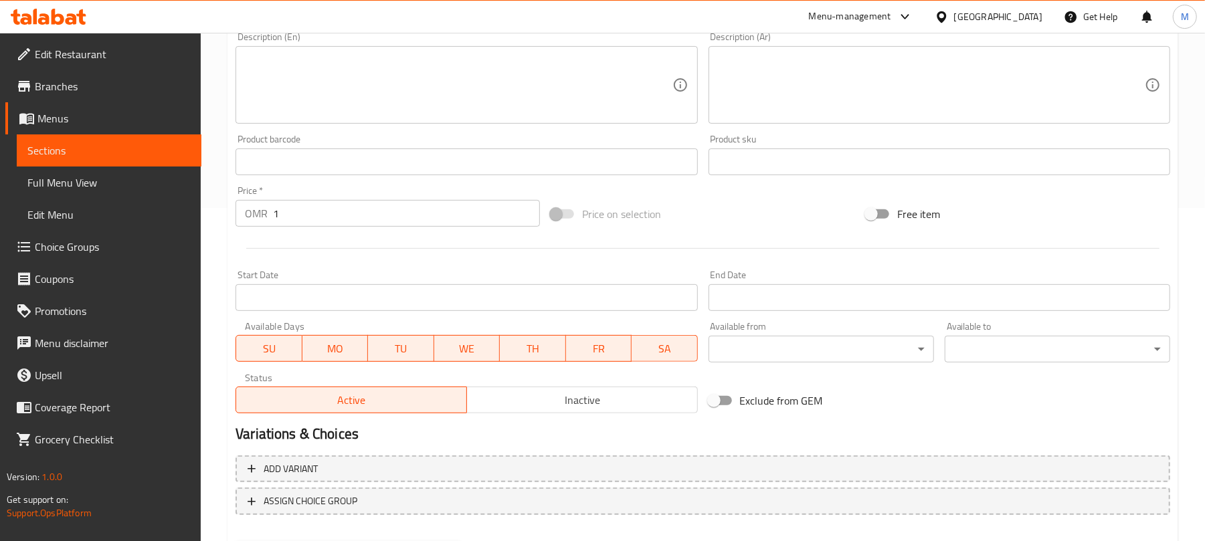
scroll to position [403, 0]
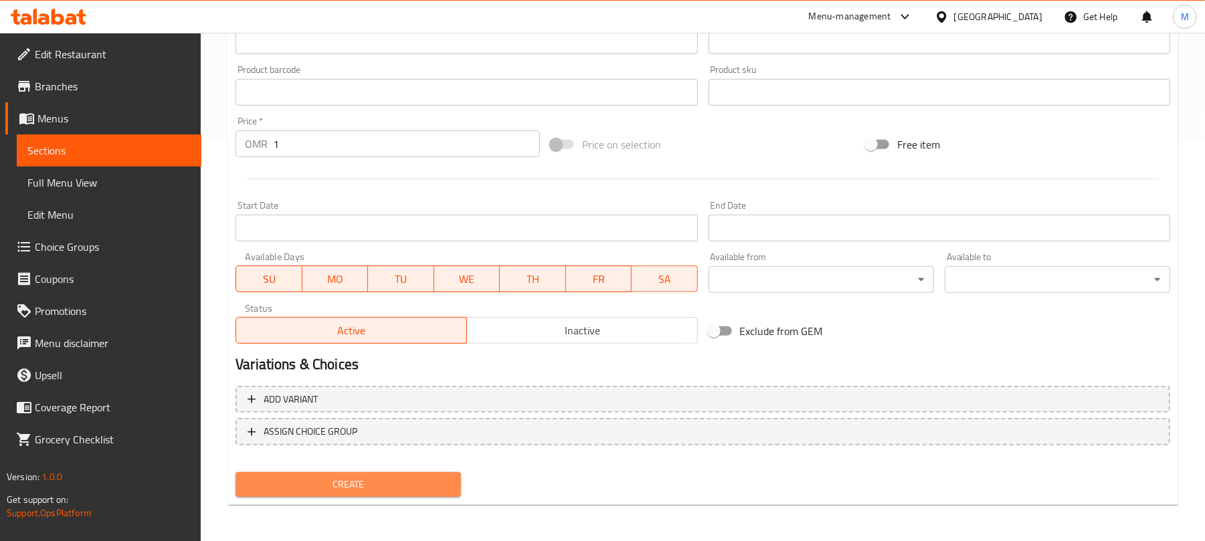
click at [405, 490] on span "Create" at bounding box center [348, 484] width 204 height 17
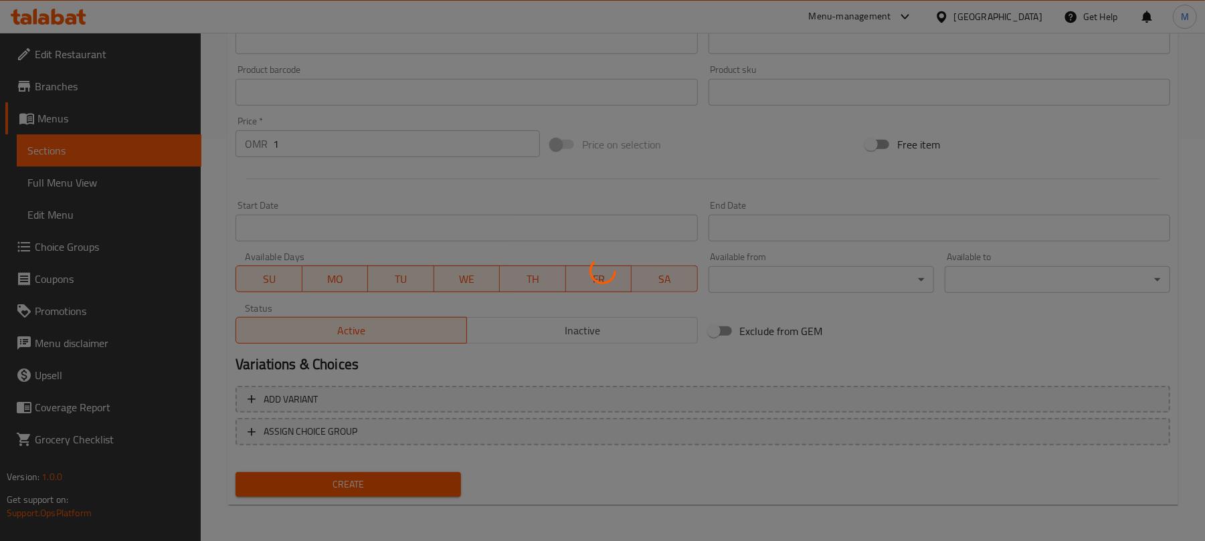
type input "0"
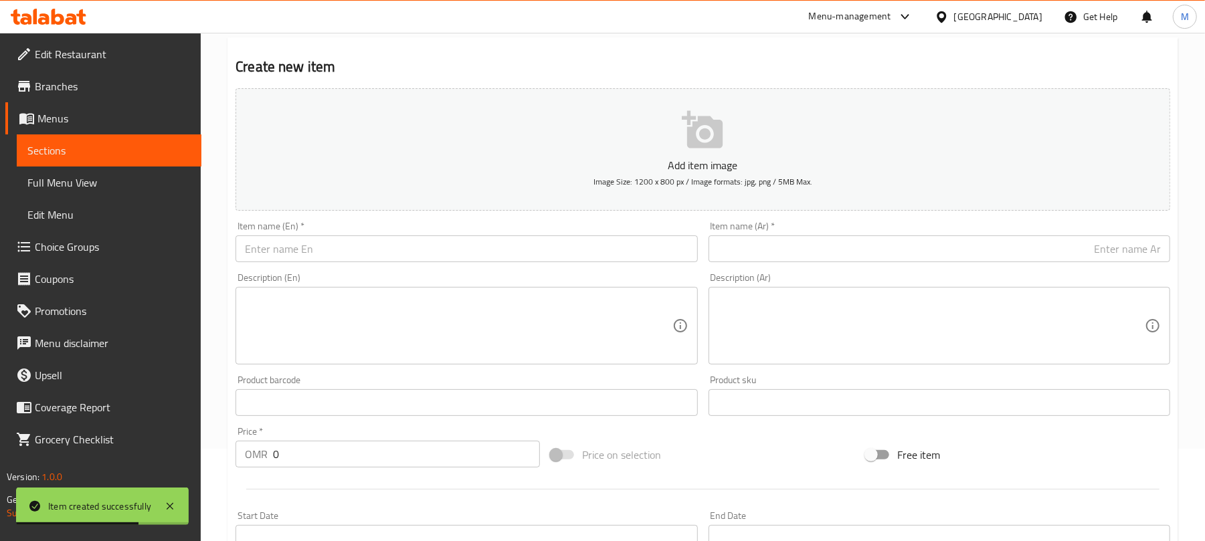
scroll to position [79, 0]
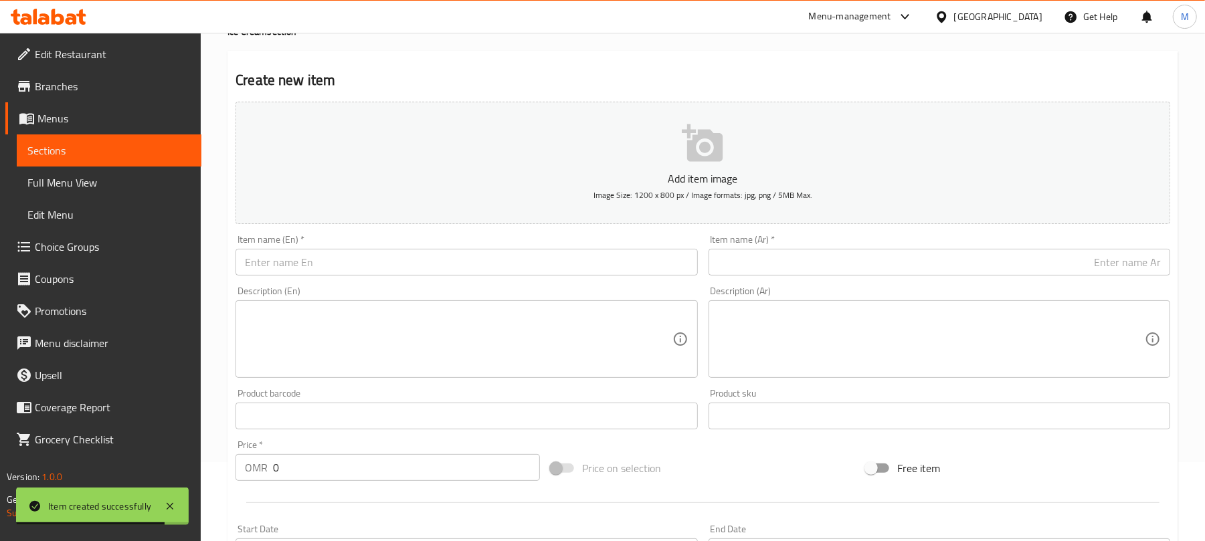
click at [536, 265] on input "text" at bounding box center [466, 262] width 462 height 27
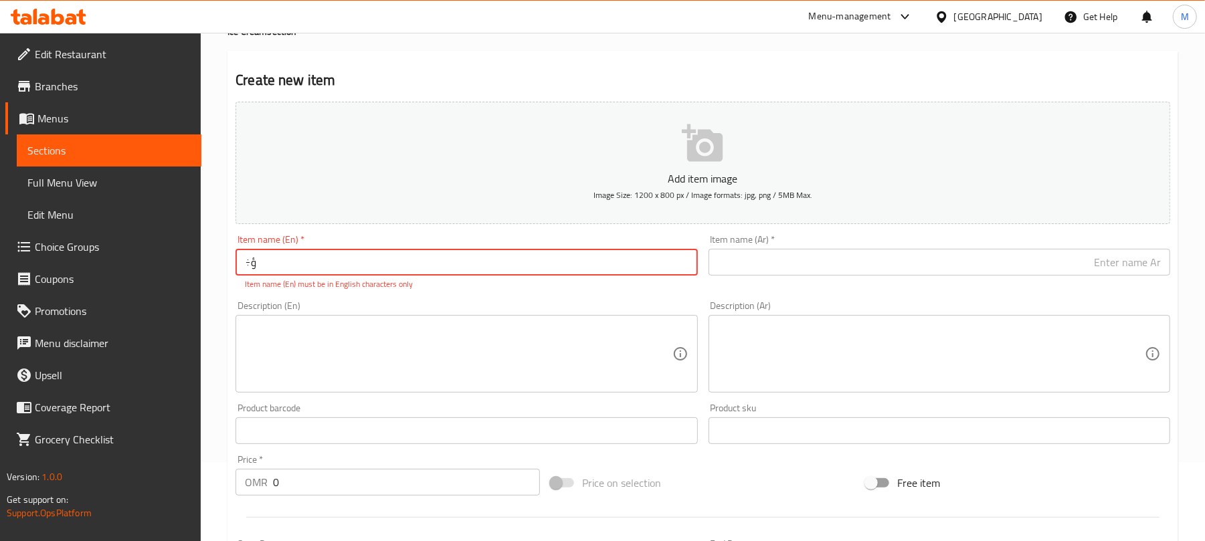
type input "÷"
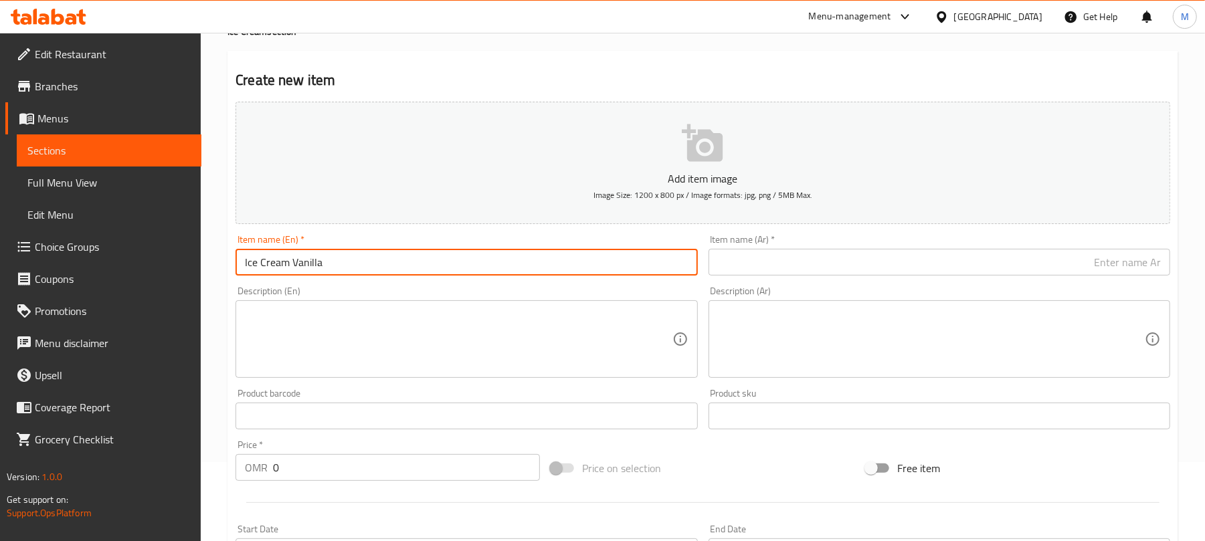
type input "Ice Cream Vanilla"
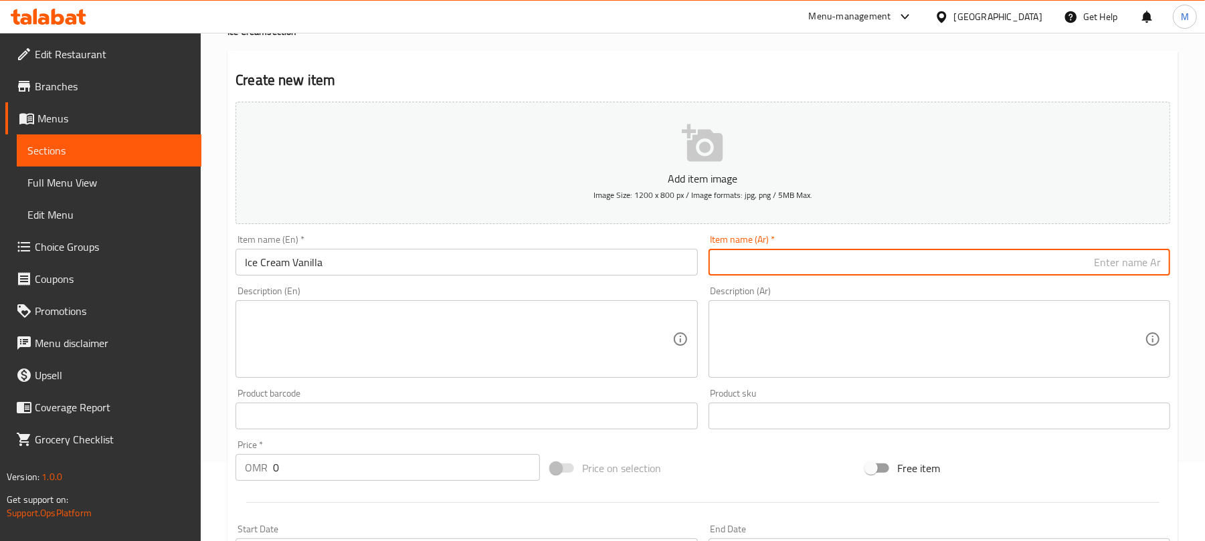
click at [757, 257] on input "text" at bounding box center [939, 262] width 462 height 27
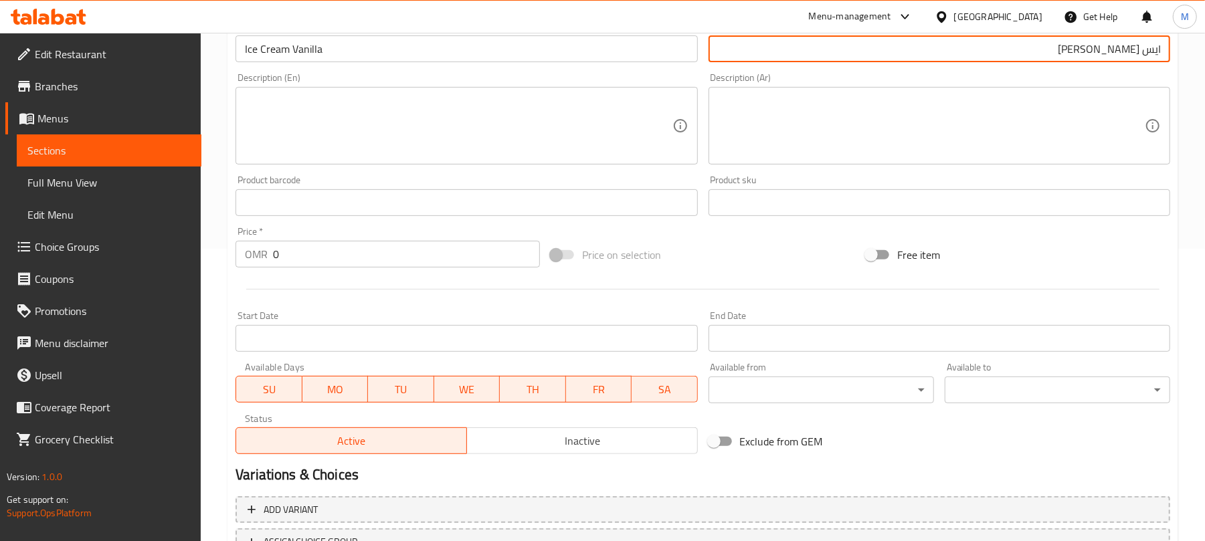
scroll to position [306, 0]
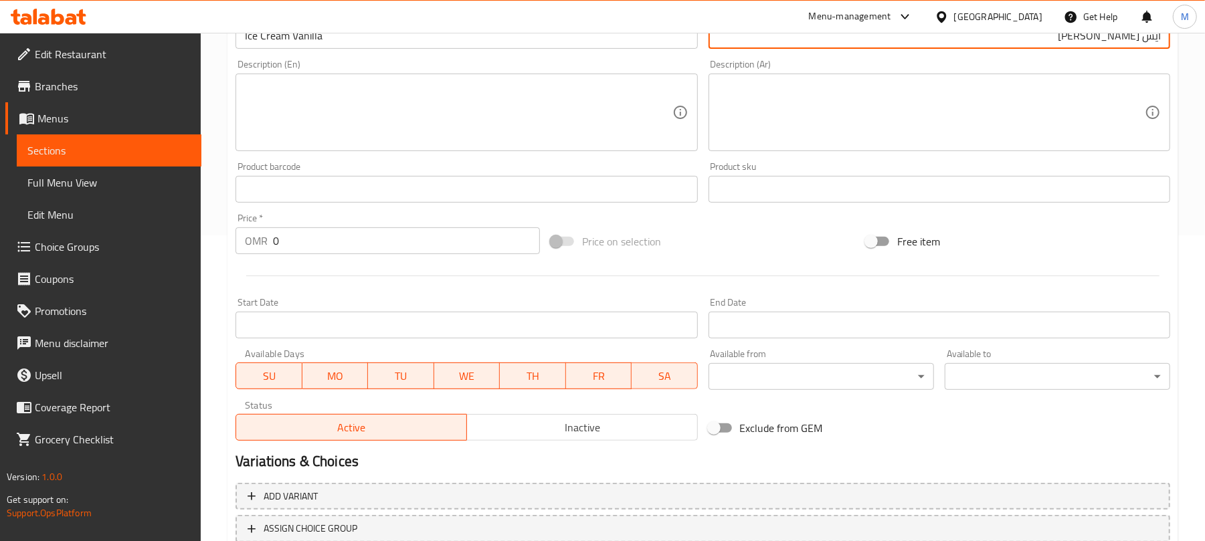
type input "ايس [PERSON_NAME]"
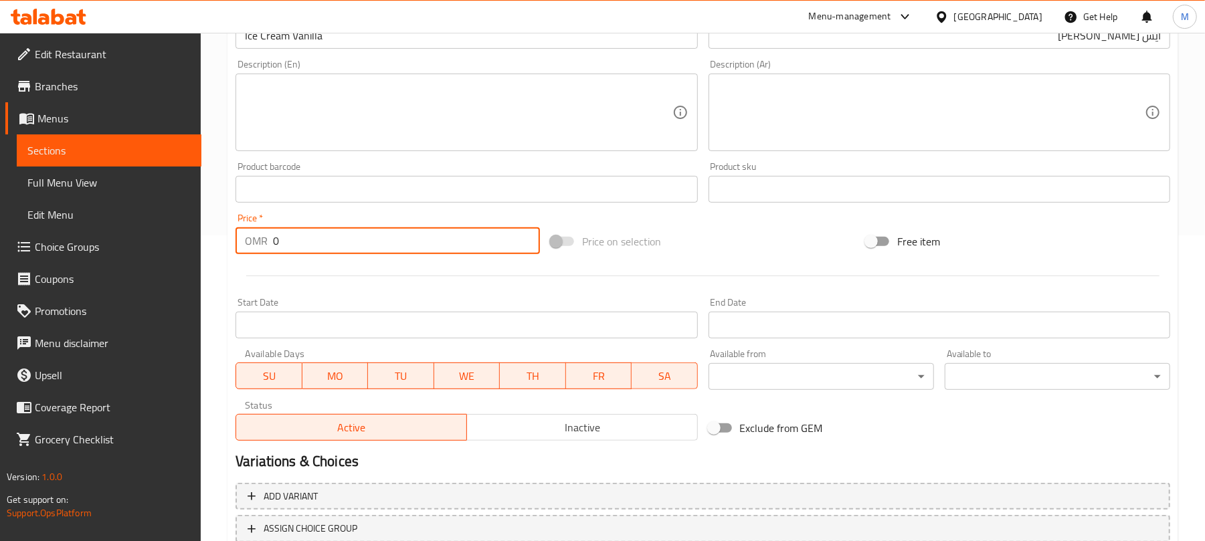
click at [399, 245] on input "0" at bounding box center [406, 240] width 267 height 27
type input "0.800"
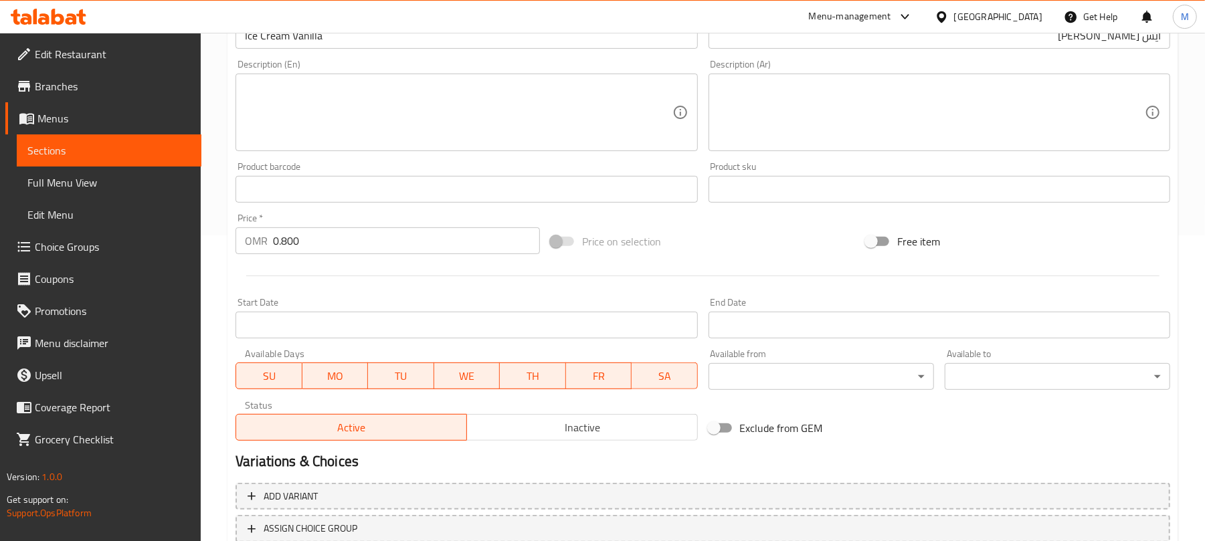
click at [371, 281] on div at bounding box center [702, 276] width 945 height 33
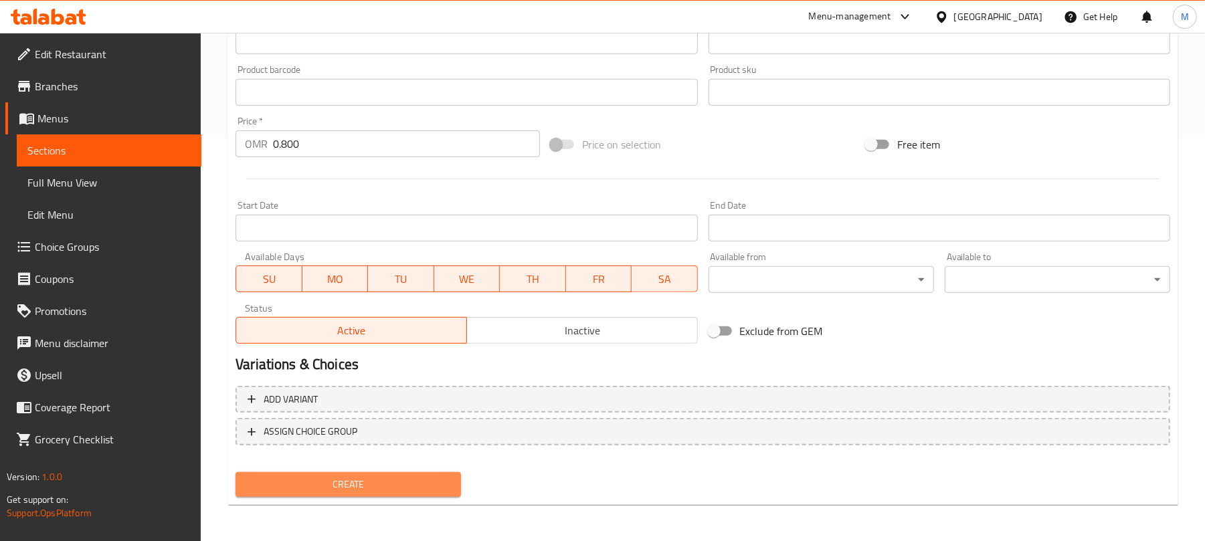
click at [423, 474] on button "Create" at bounding box center [347, 484] width 225 height 25
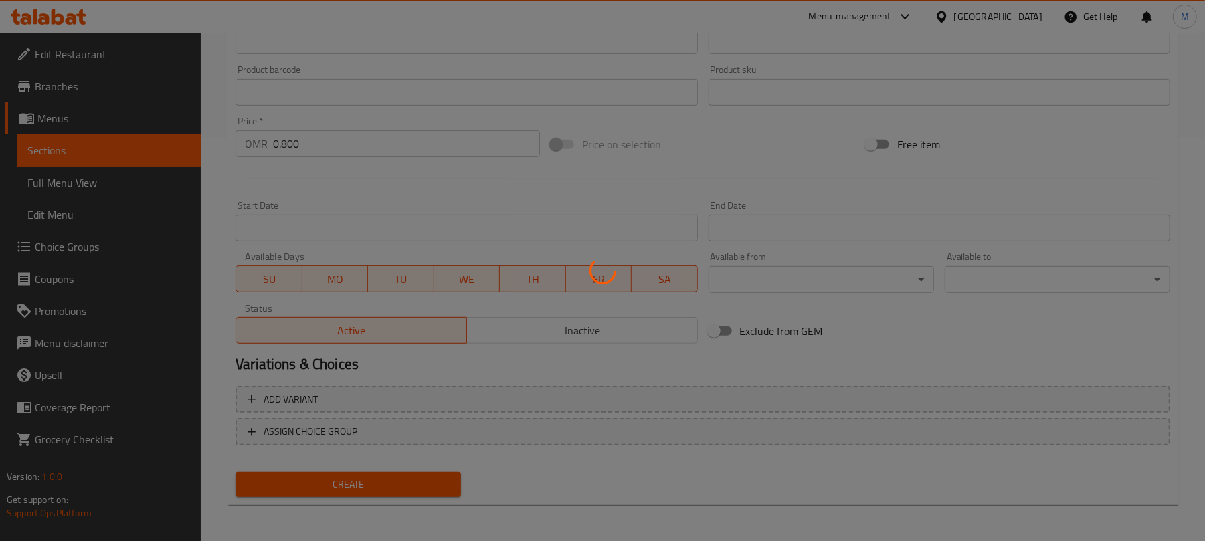
type input "0"
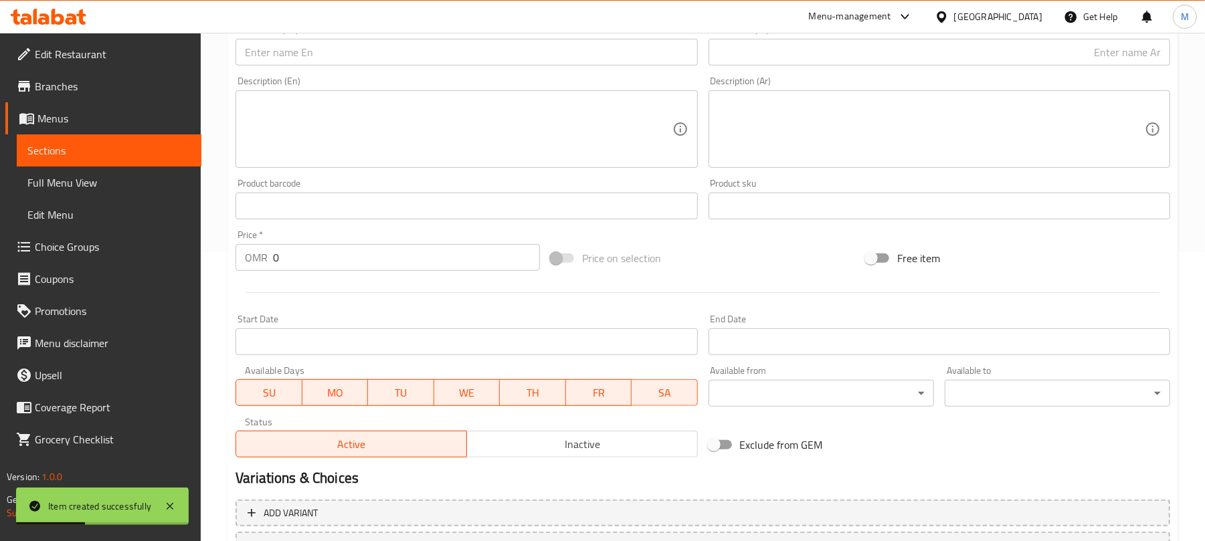
scroll to position [211, 0]
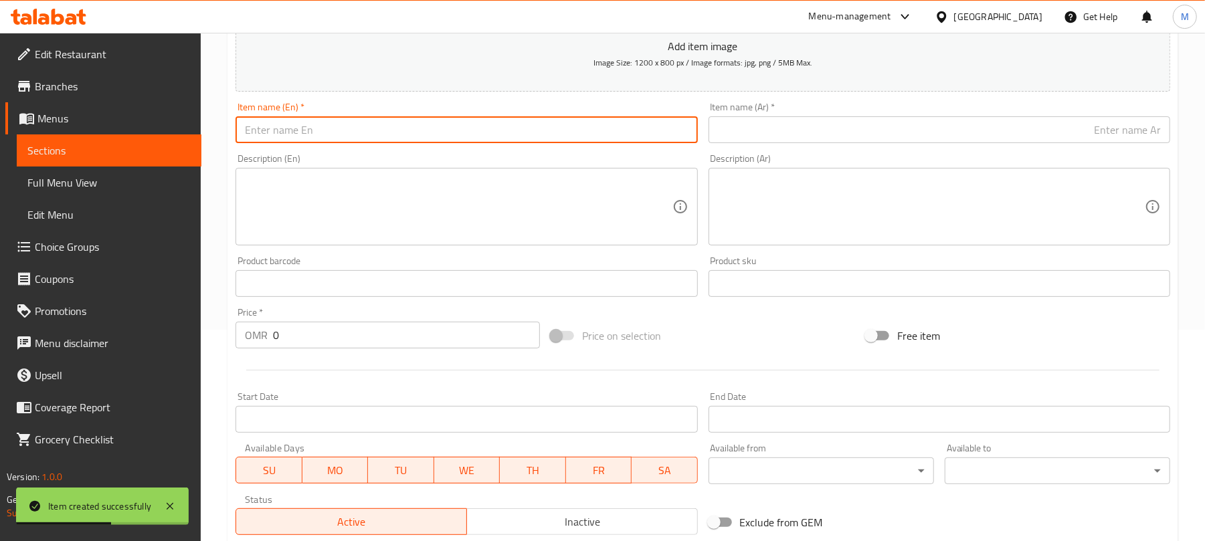
click at [575, 123] on input "text" at bounding box center [466, 129] width 462 height 27
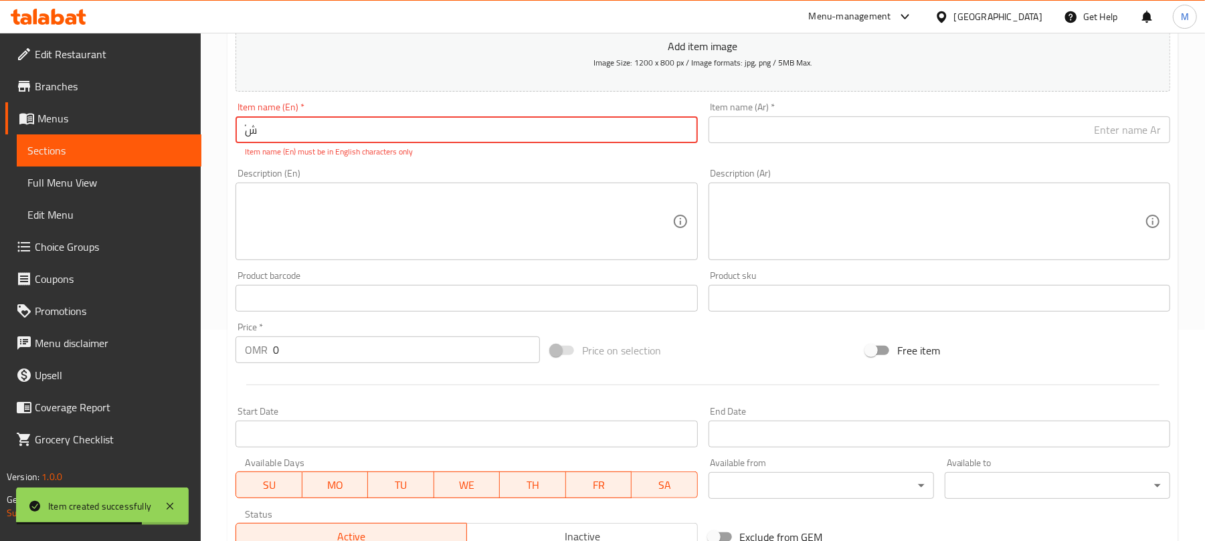
type input "ً"
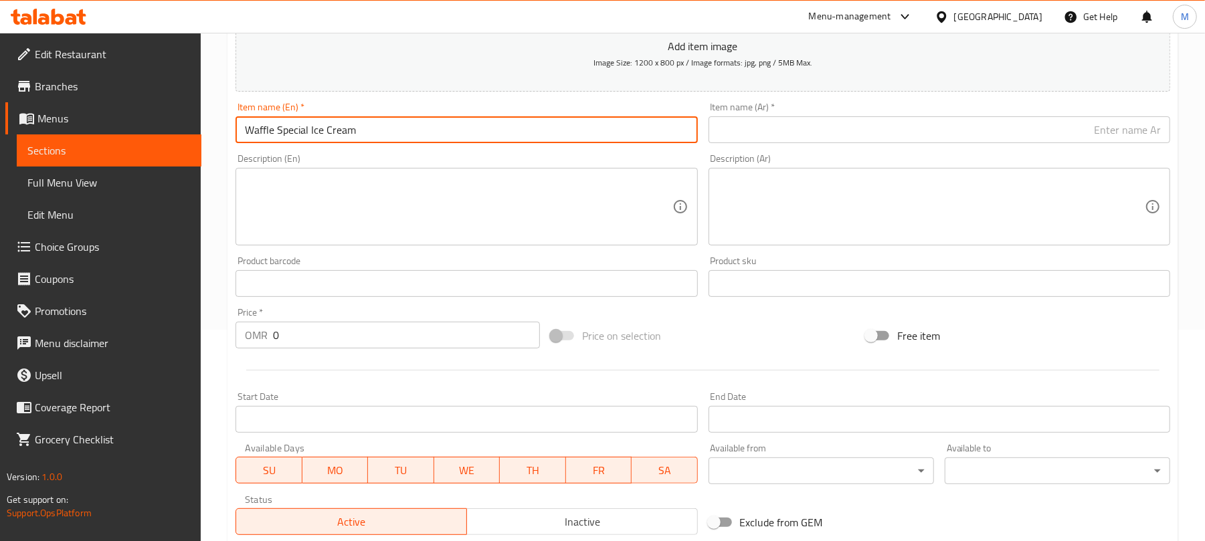
type input "Waffle Special Ice Cream"
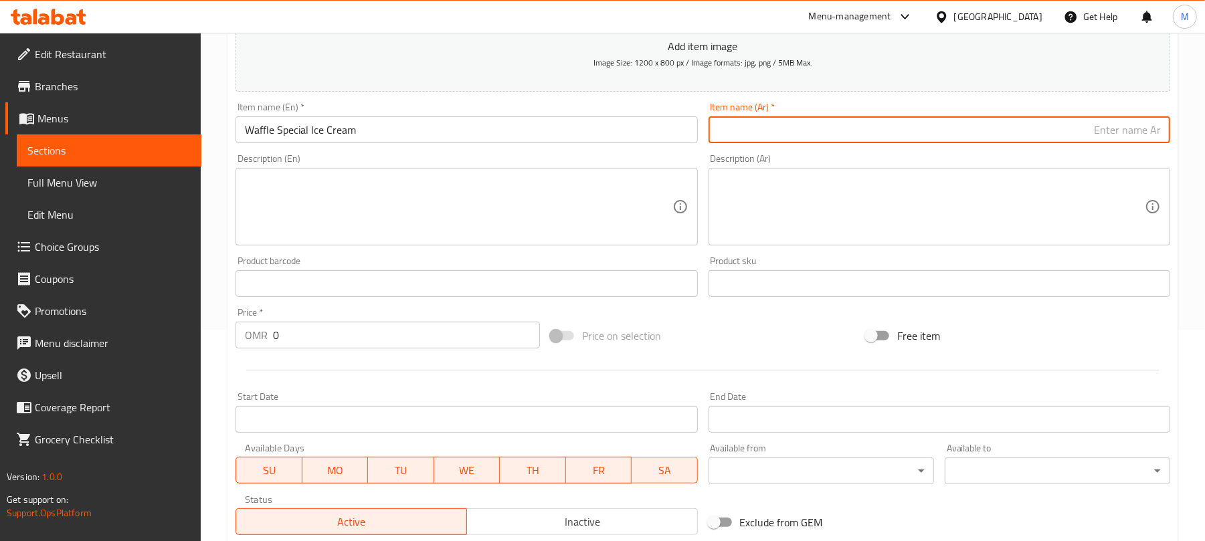
click at [781, 120] on input "text" at bounding box center [939, 129] width 462 height 27
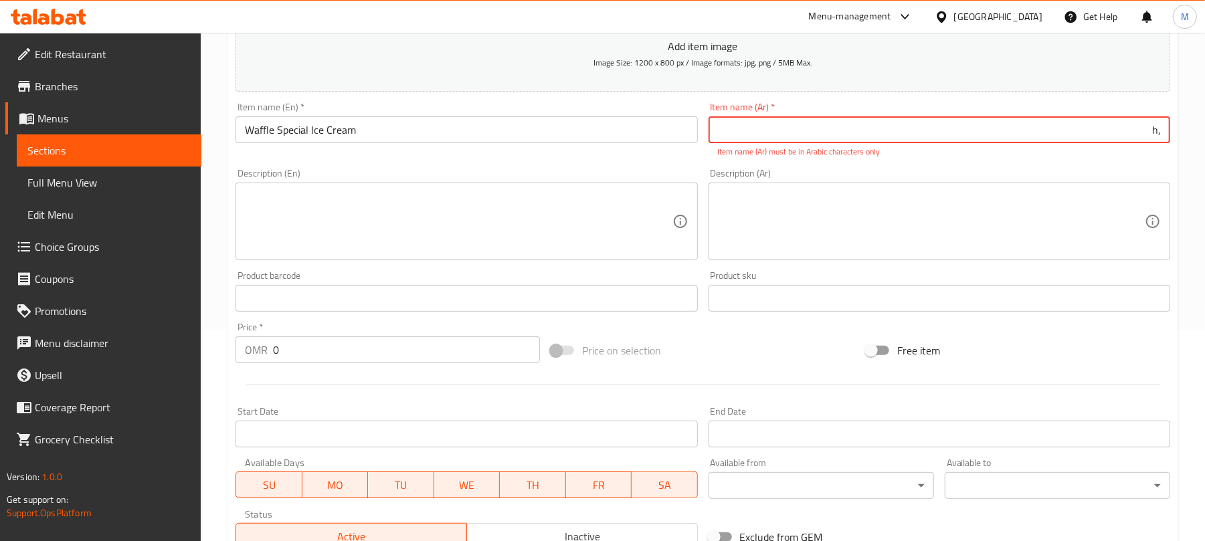
type input ","
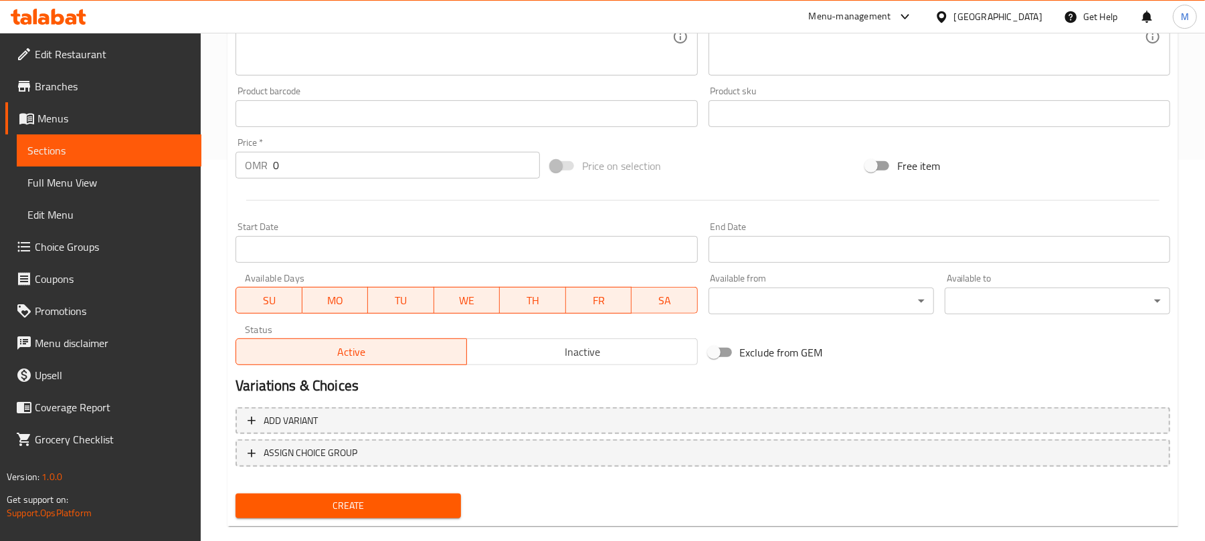
scroll to position [378, 0]
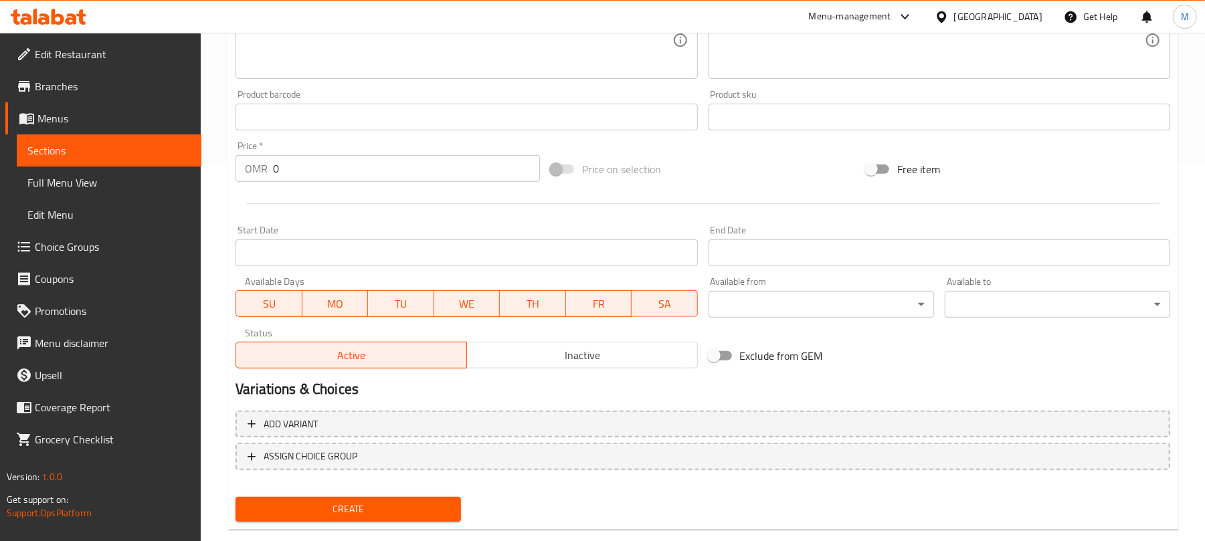
type input "وافل سبيشال ايس كريم"
drag, startPoint x: 295, startPoint y: 167, endPoint x: 245, endPoint y: 167, distance: 50.2
click at [245, 167] on div "OMR 0 Price *" at bounding box center [387, 168] width 304 height 27
type input "1.8"
type input "1.800"
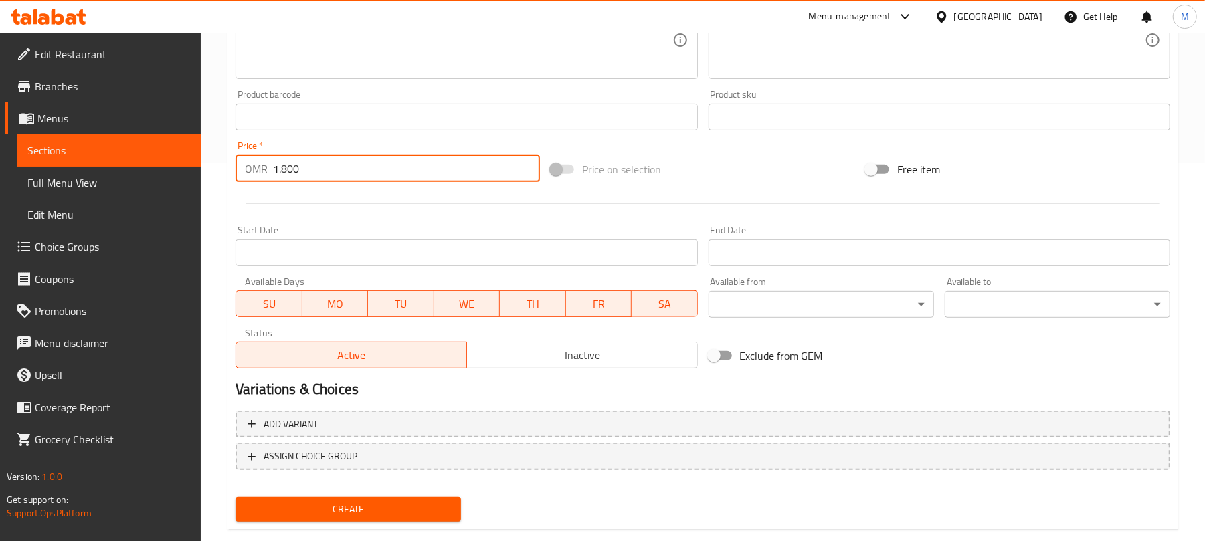
click at [383, 506] on span "Create" at bounding box center [348, 509] width 204 height 17
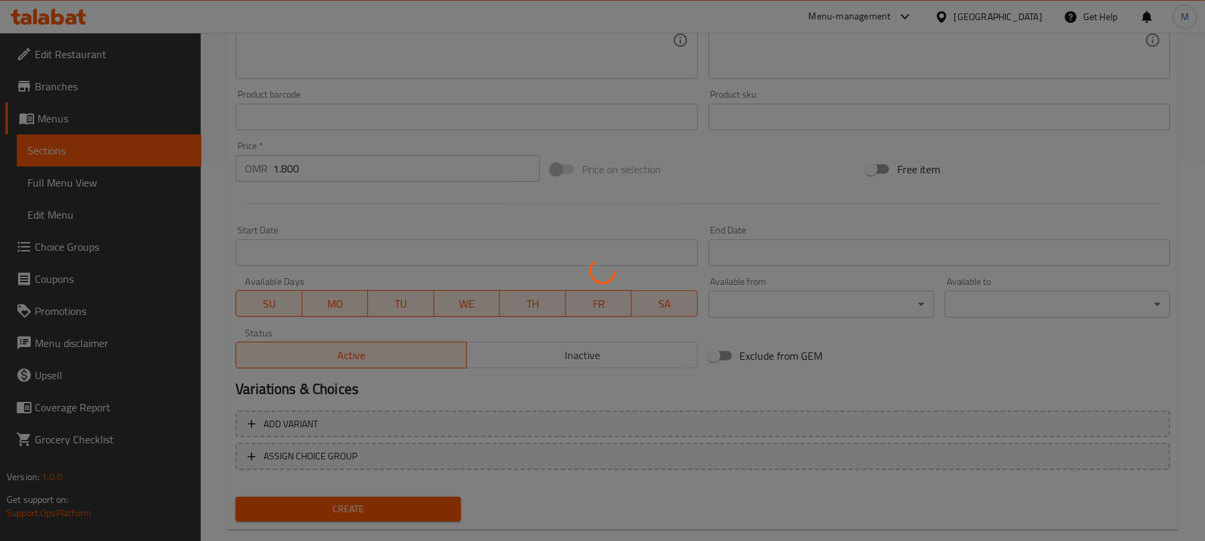
type input "0"
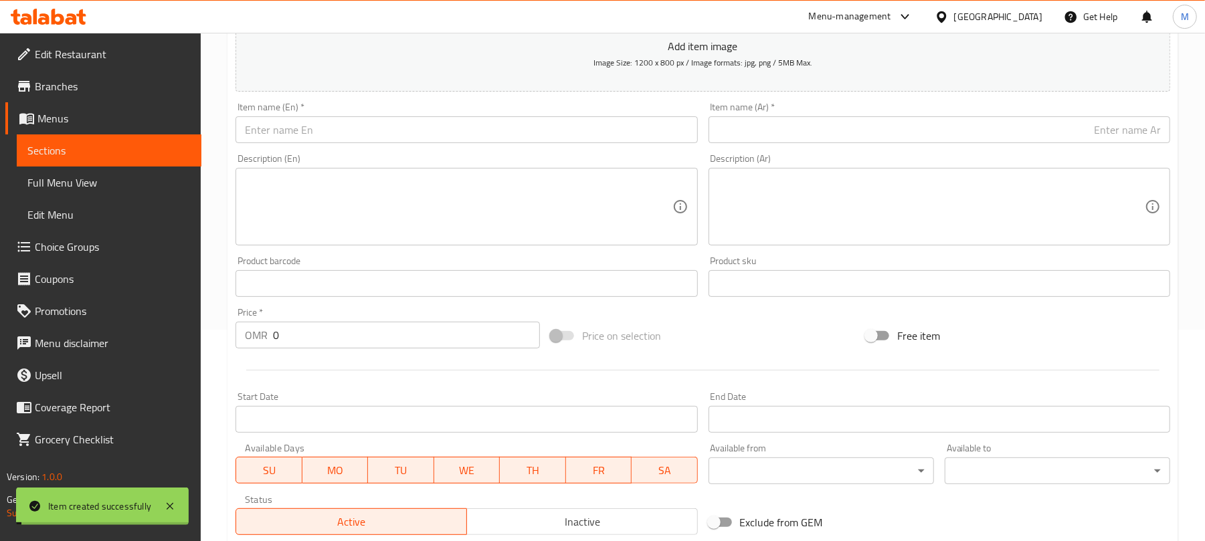
scroll to position [198, 0]
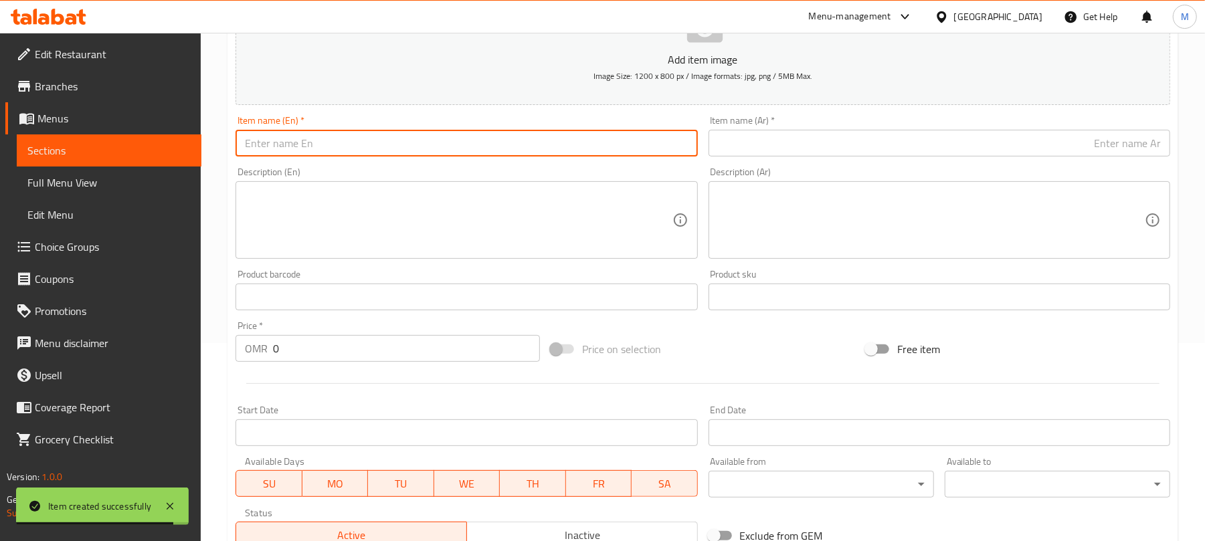
click at [469, 136] on input "text" at bounding box center [466, 143] width 462 height 27
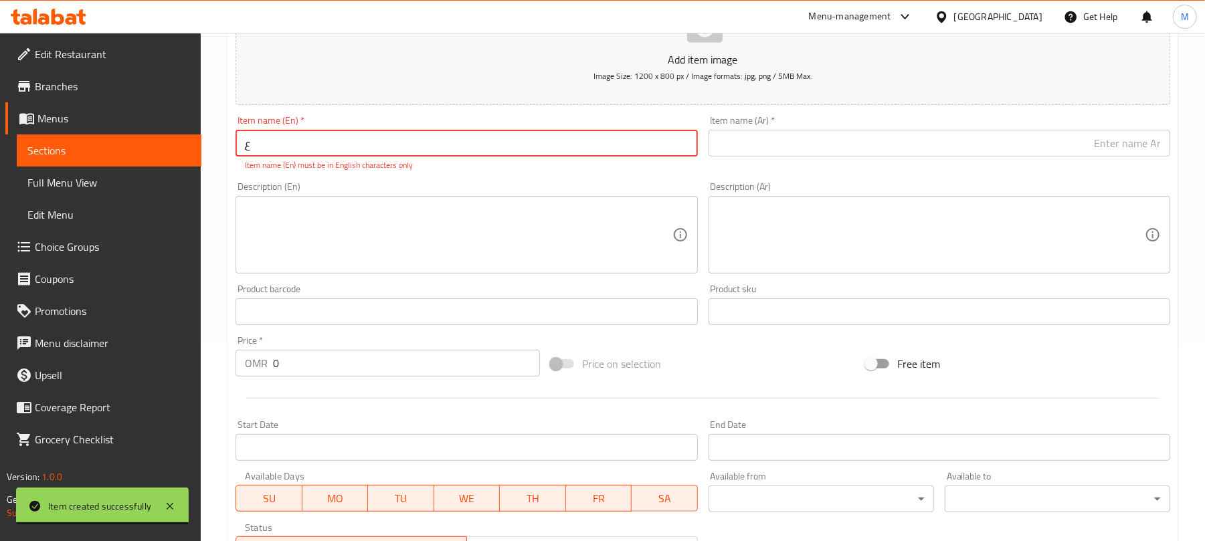
type input "ٍ"
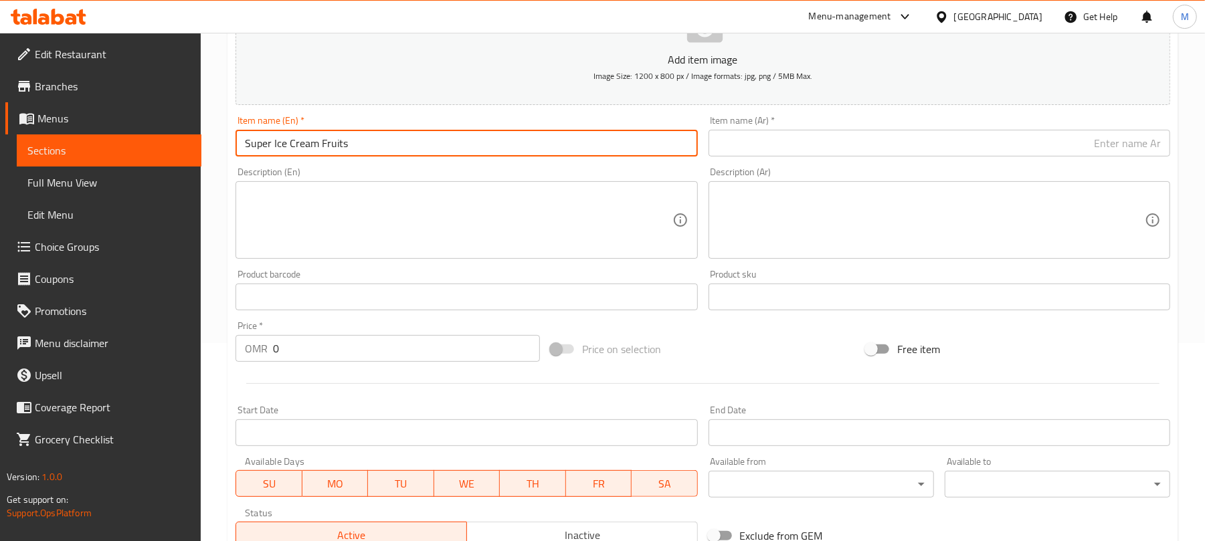
type input "Super Ice Cream Fruits"
click at [858, 155] on input "text" at bounding box center [939, 143] width 462 height 27
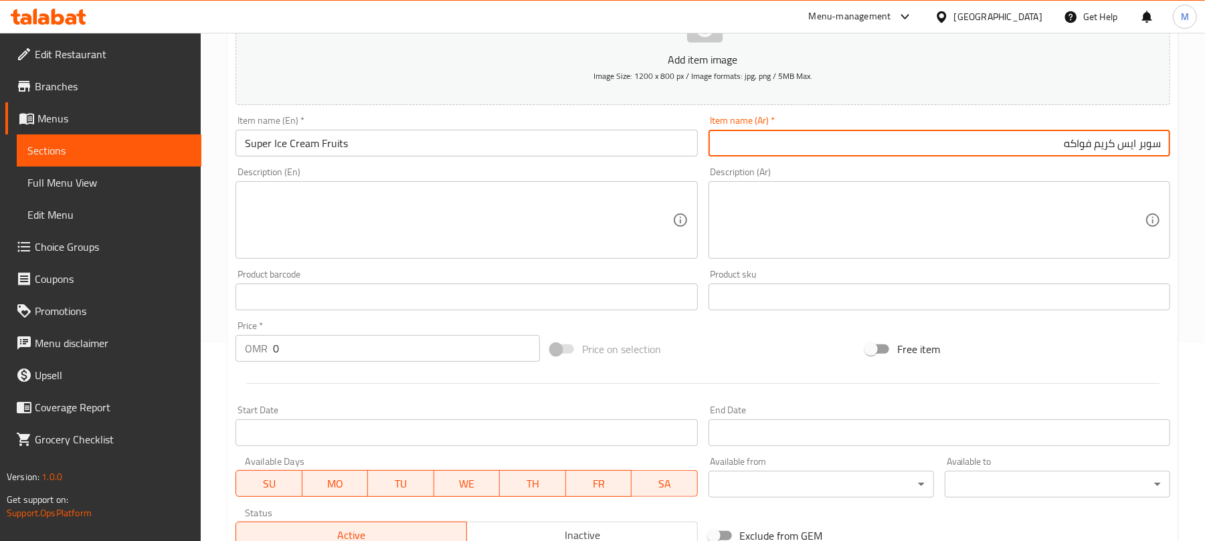
type input "سوبر ايس كريم فواكه"
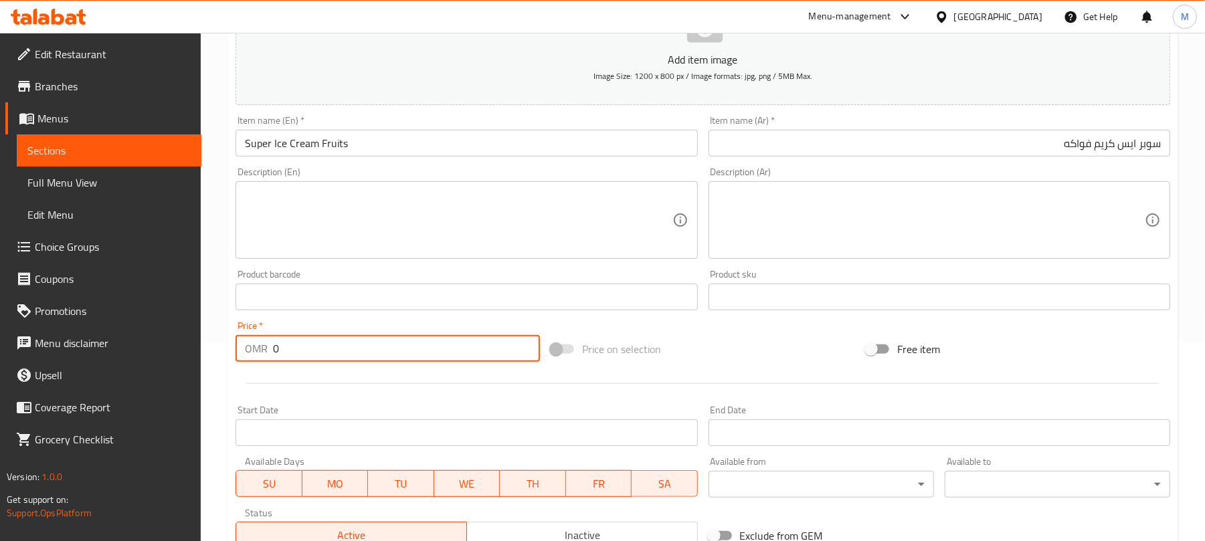
drag, startPoint x: 296, startPoint y: 360, endPoint x: 260, endPoint y: 349, distance: 37.9
click at [260, 349] on div "OMR 0 Price *" at bounding box center [387, 348] width 304 height 27
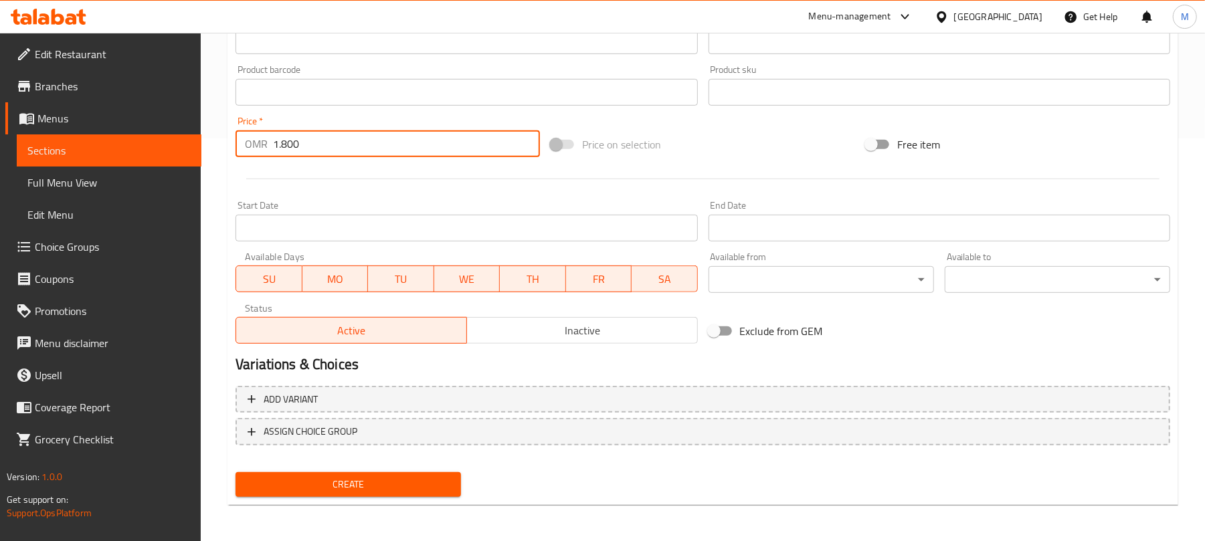
type input "1.800"
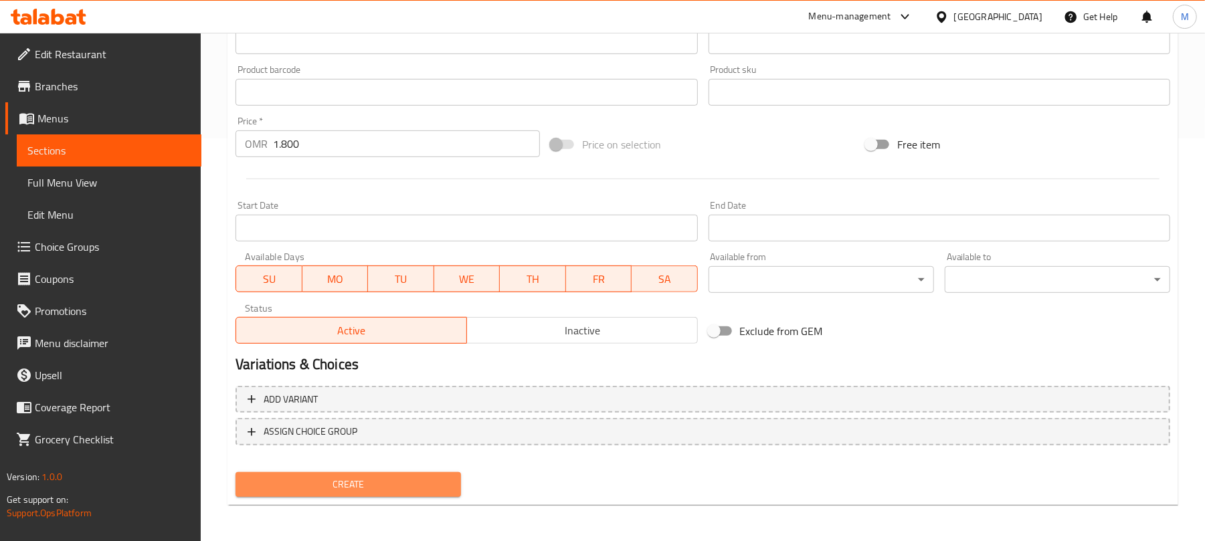
click at [399, 472] on button "Create" at bounding box center [347, 484] width 225 height 25
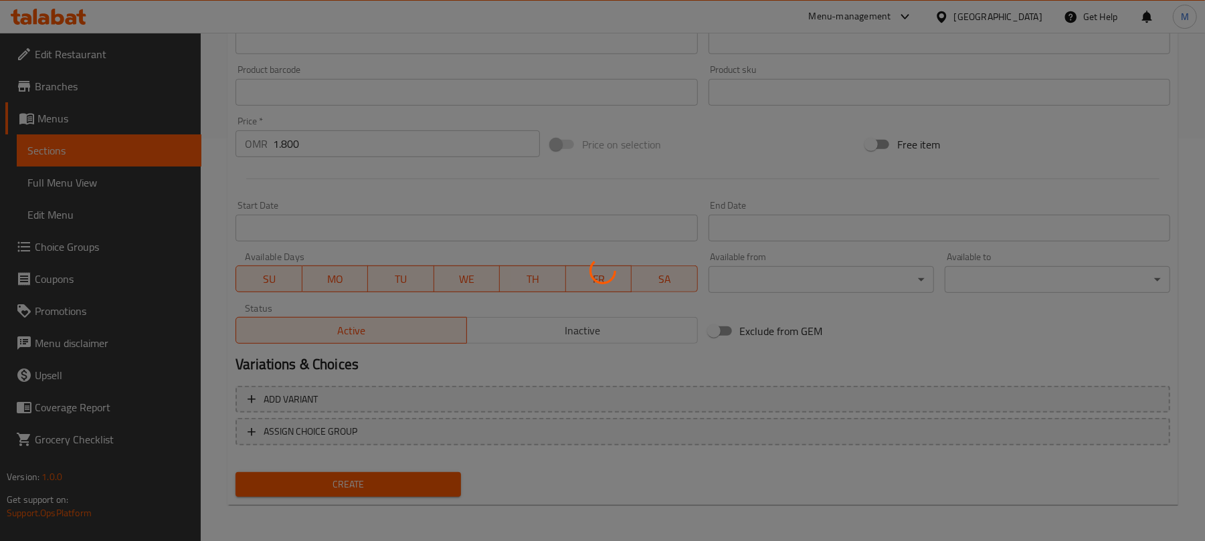
type input "0"
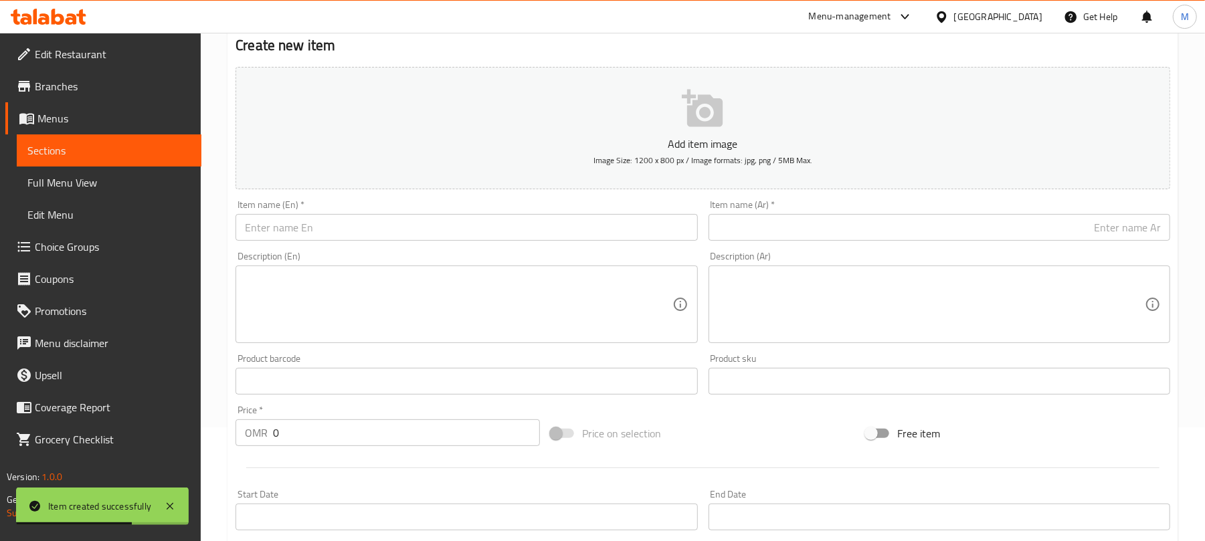
scroll to position [102, 0]
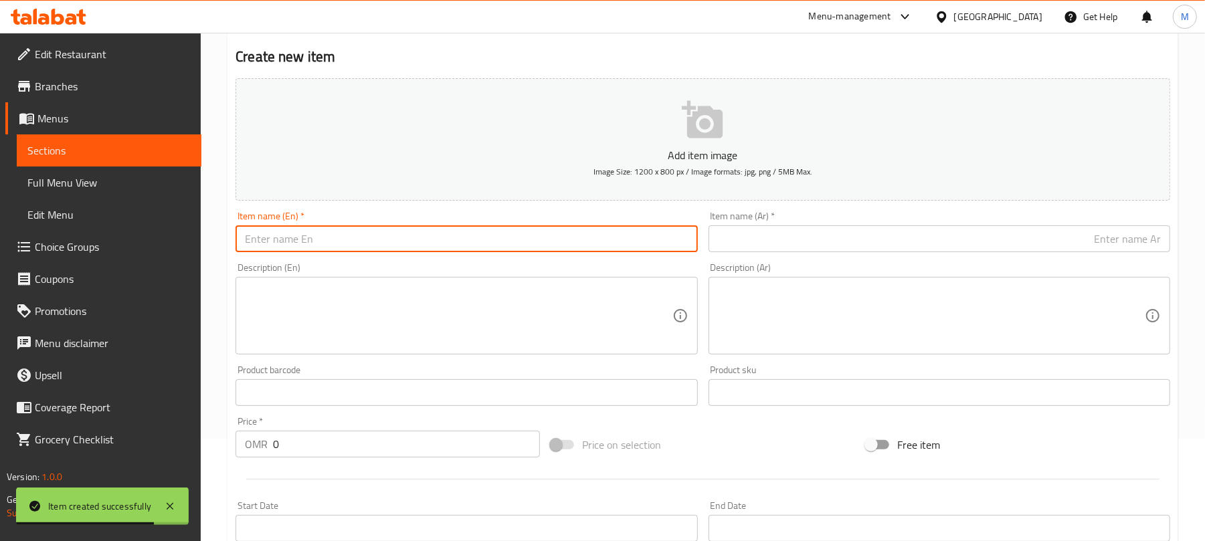
click at [664, 241] on input "text" at bounding box center [466, 238] width 462 height 27
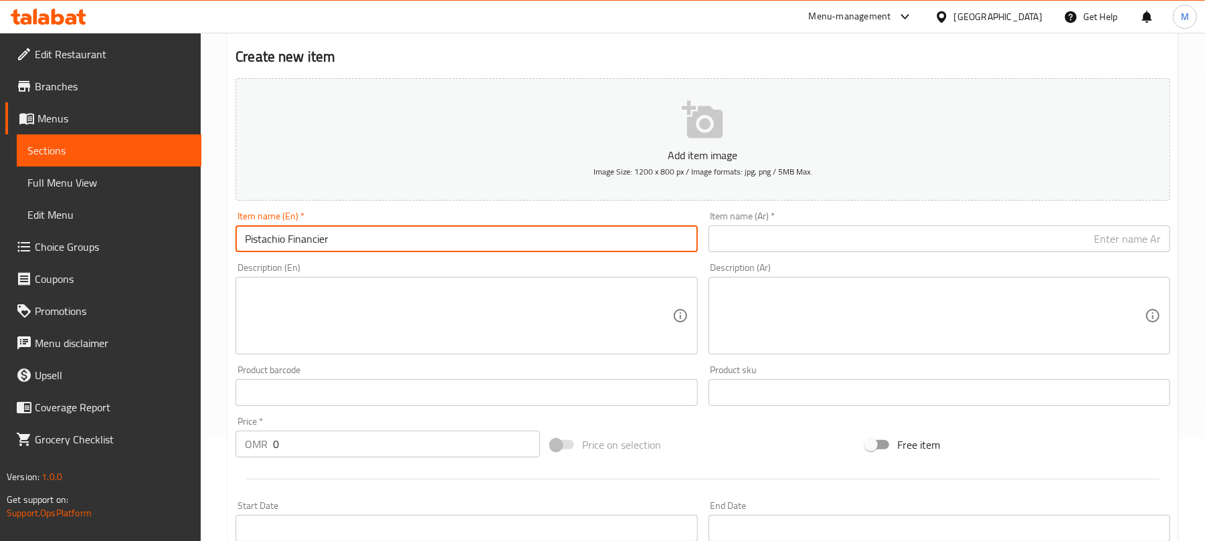
click at [413, 268] on div "Description (En) Description (En)" at bounding box center [466, 309] width 462 height 92
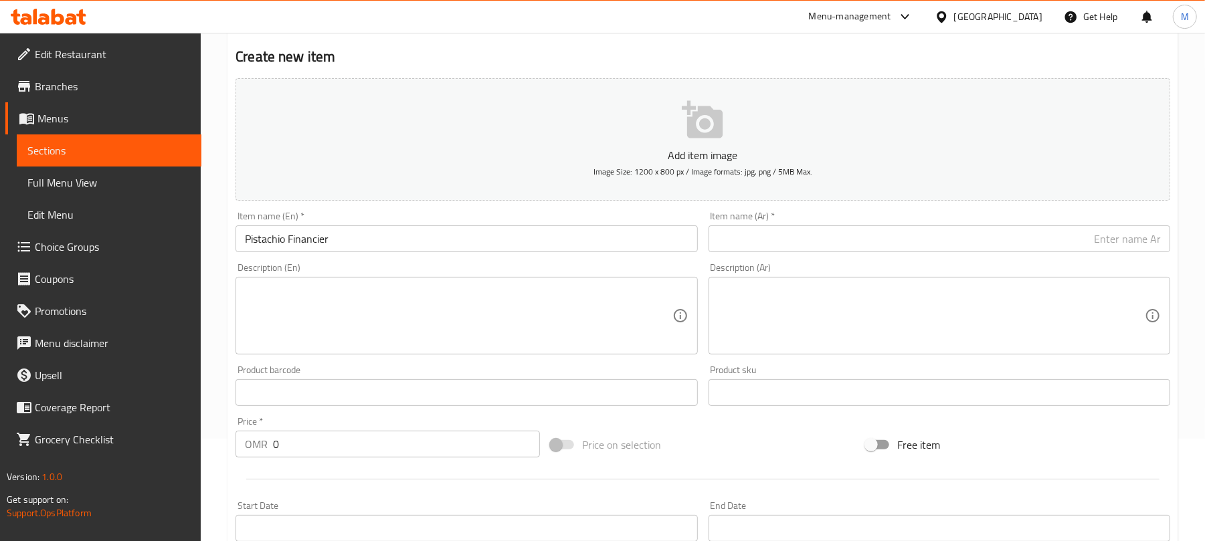
click at [396, 241] on input "Pistachio Financier" at bounding box center [466, 238] width 462 height 27
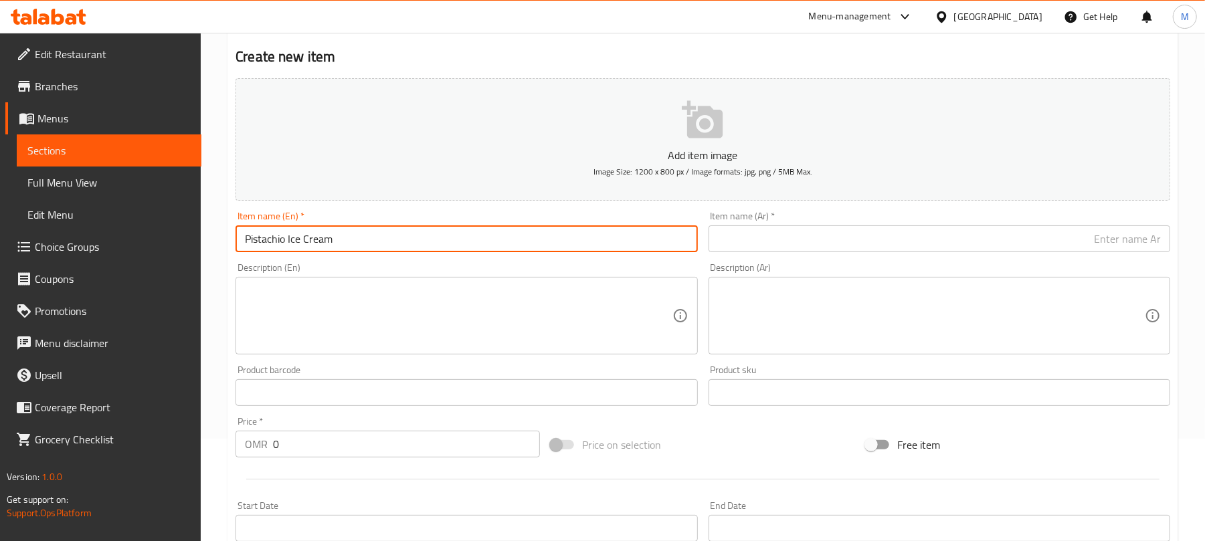
type input "Pistachio Ice Cream"
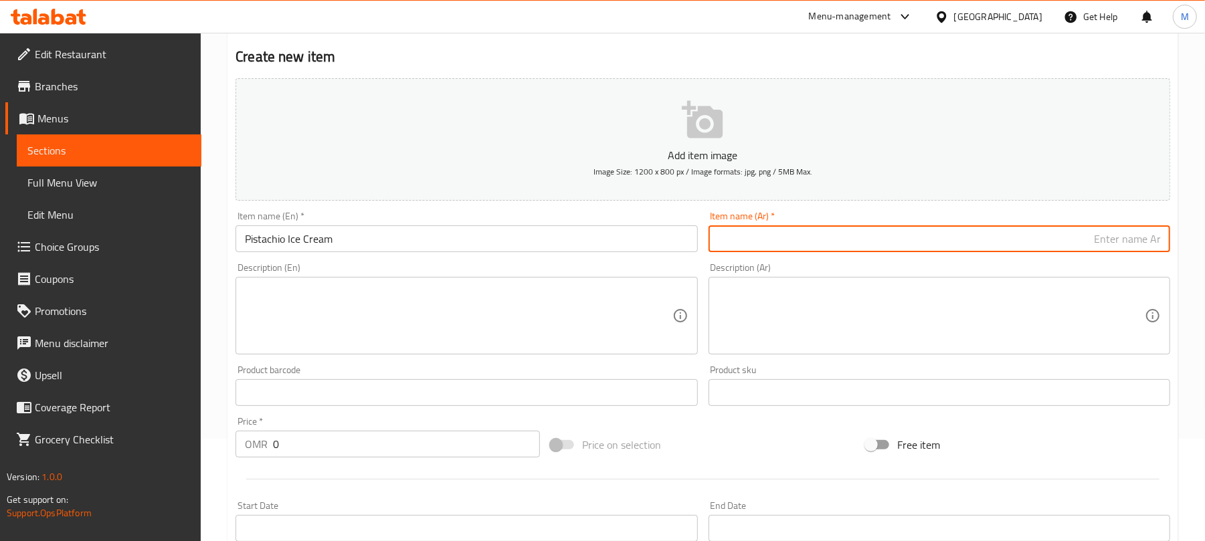
click at [730, 245] on input "text" at bounding box center [939, 238] width 462 height 27
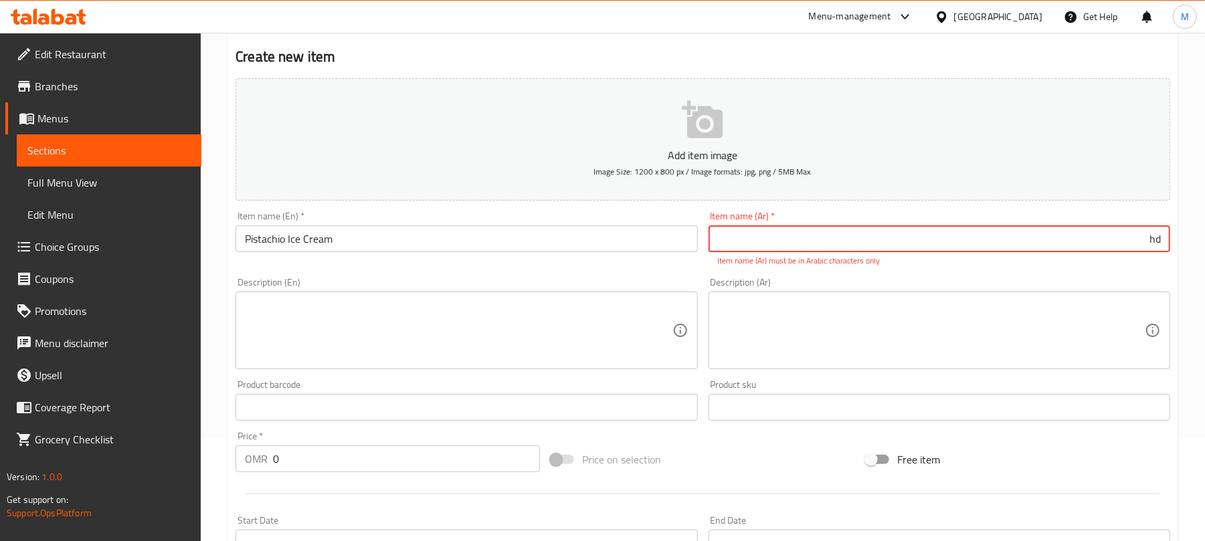
type input "h"
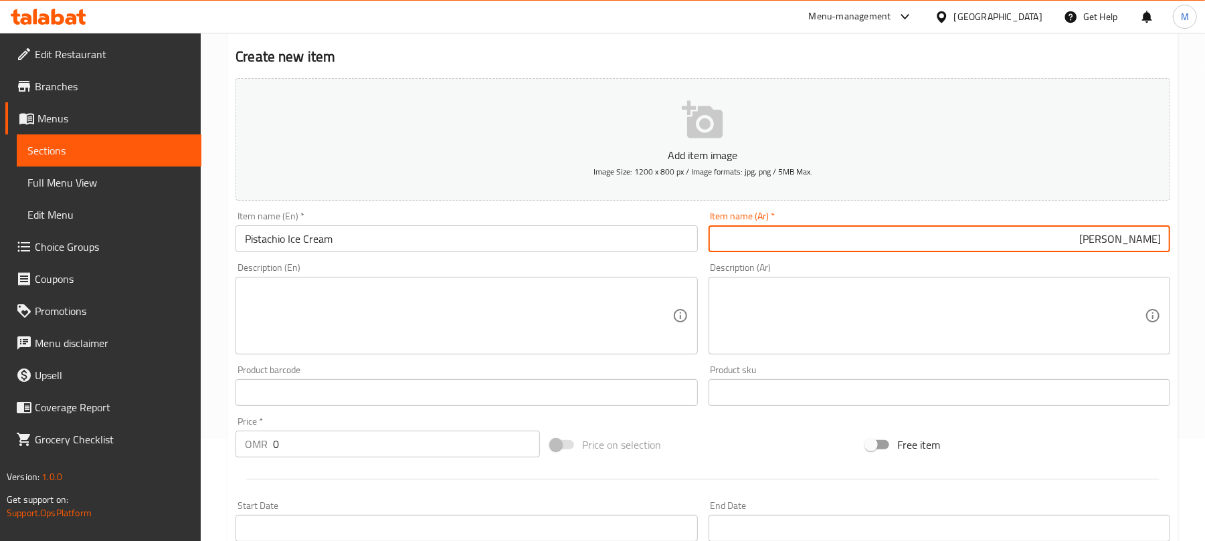
scroll to position [207, 0]
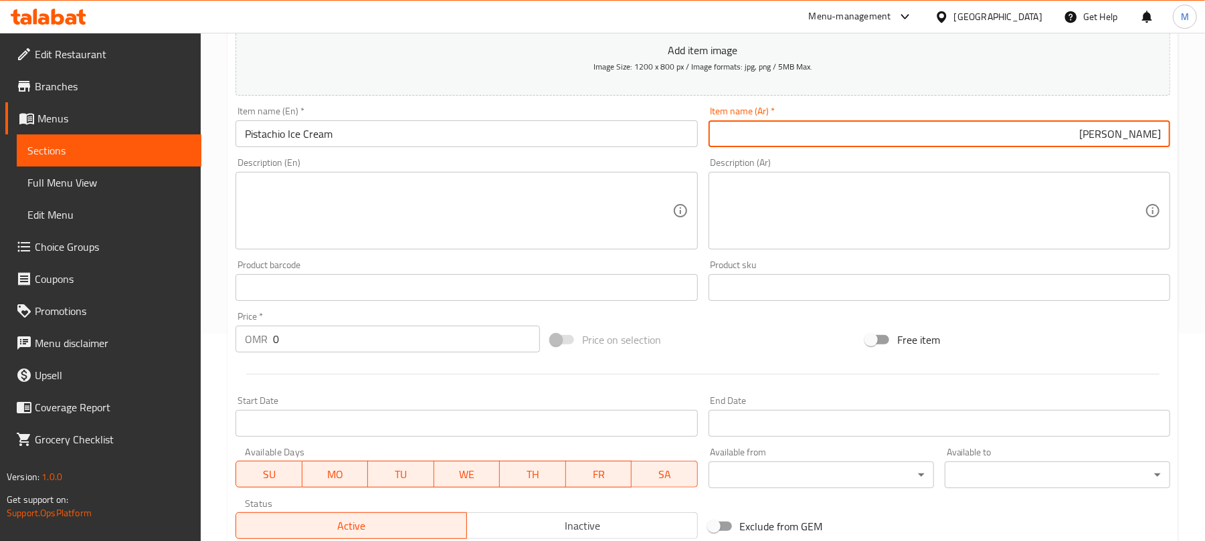
type input "[PERSON_NAME]"
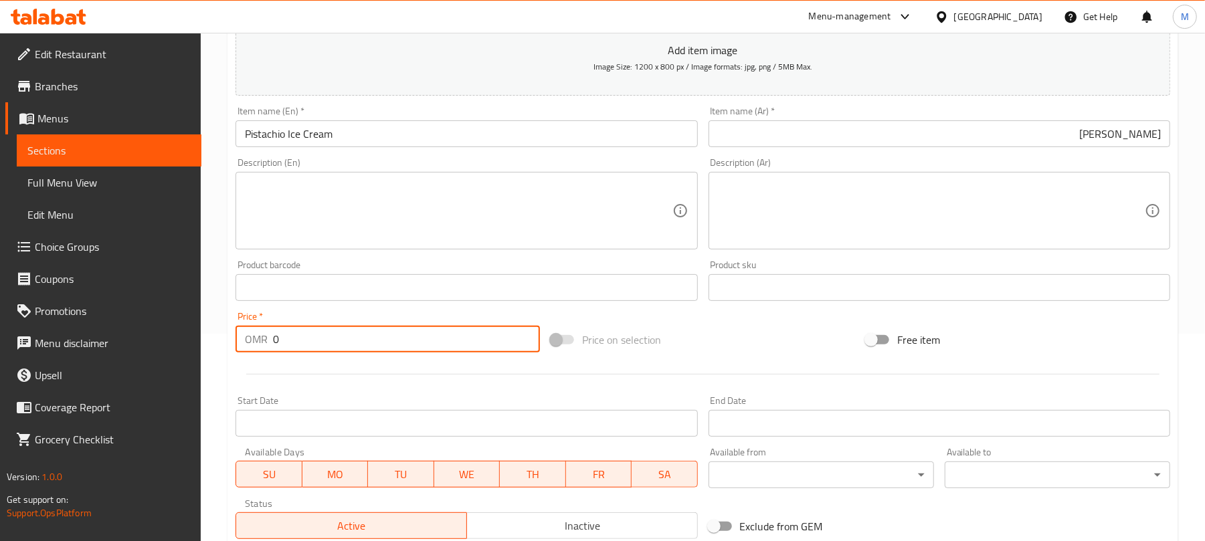
drag, startPoint x: 308, startPoint y: 332, endPoint x: 268, endPoint y: 340, distance: 41.5
click at [268, 340] on div "OMR 0 Price *" at bounding box center [387, 339] width 304 height 27
type input "1"
click at [306, 361] on div at bounding box center [702, 374] width 945 height 33
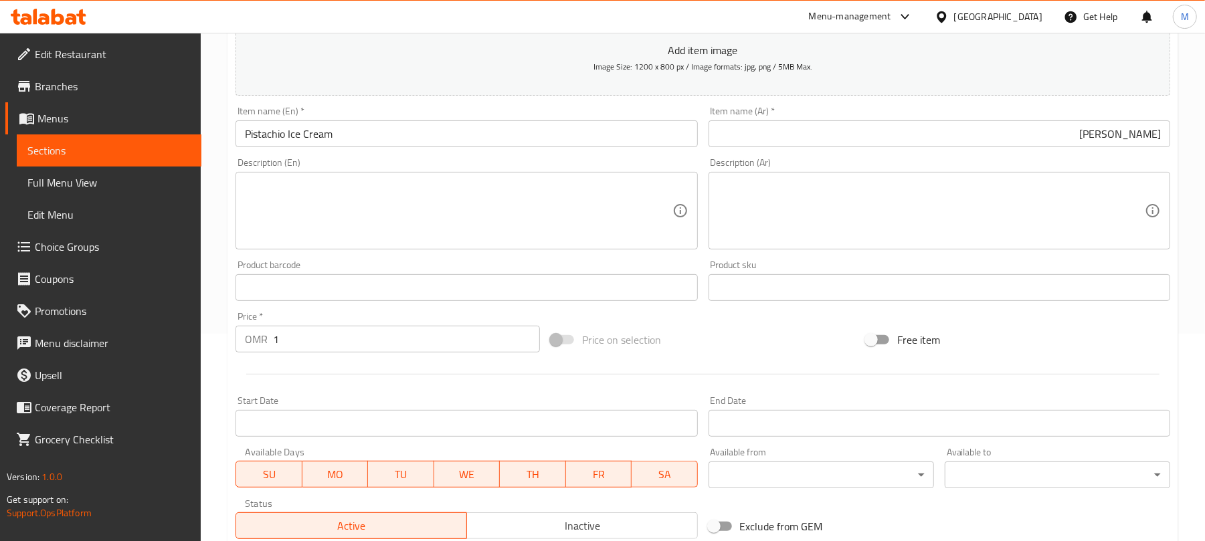
scroll to position [403, 0]
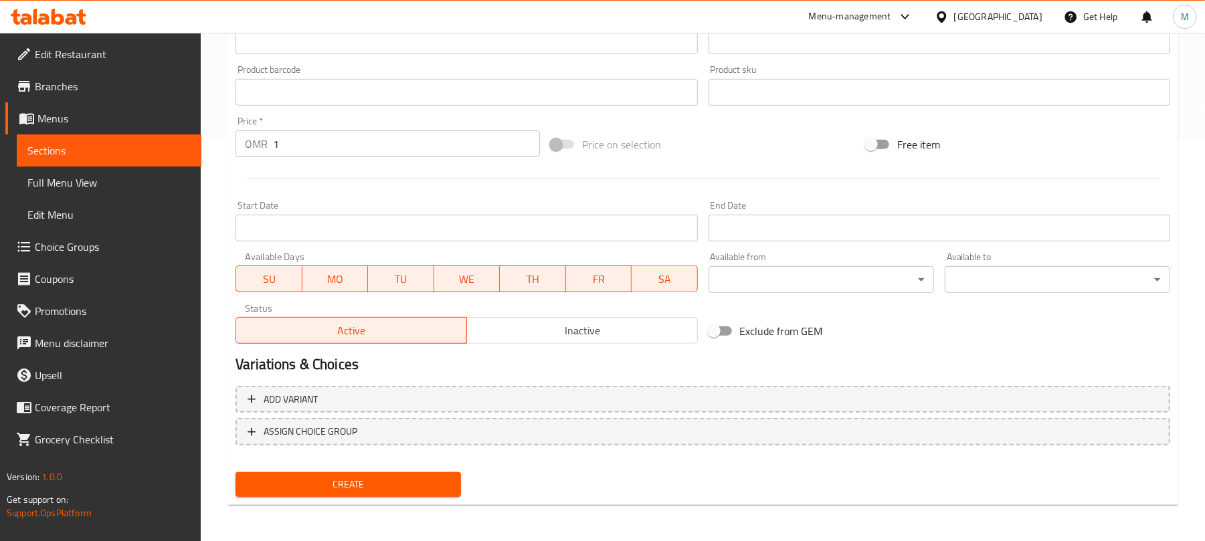
click at [439, 493] on div "Create" at bounding box center [348, 484] width 236 height 35
click at [439, 493] on button "Create" at bounding box center [347, 484] width 225 height 25
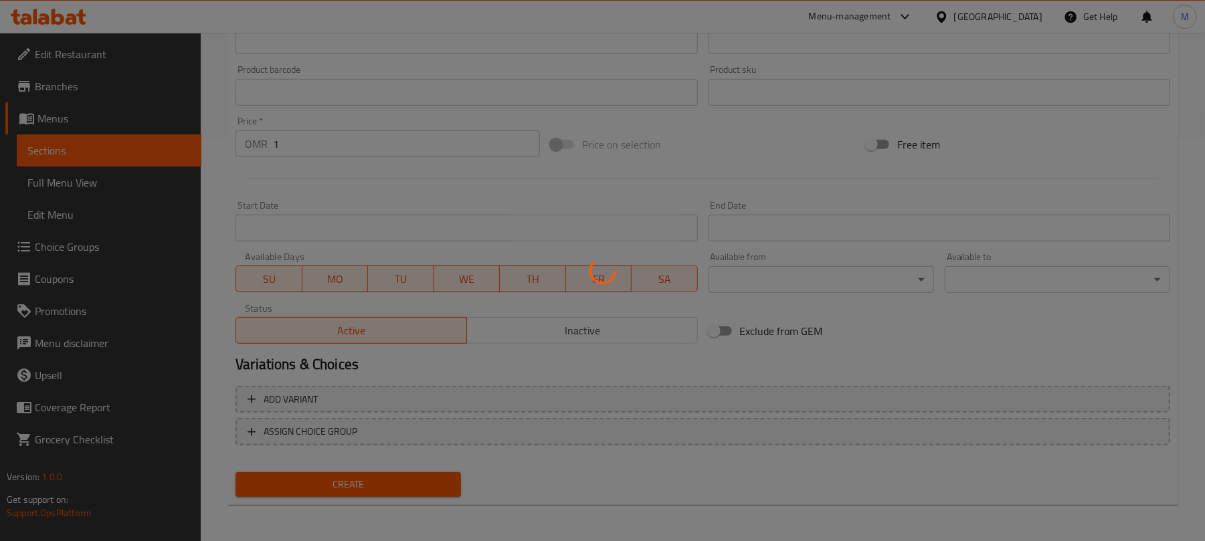
type input "0"
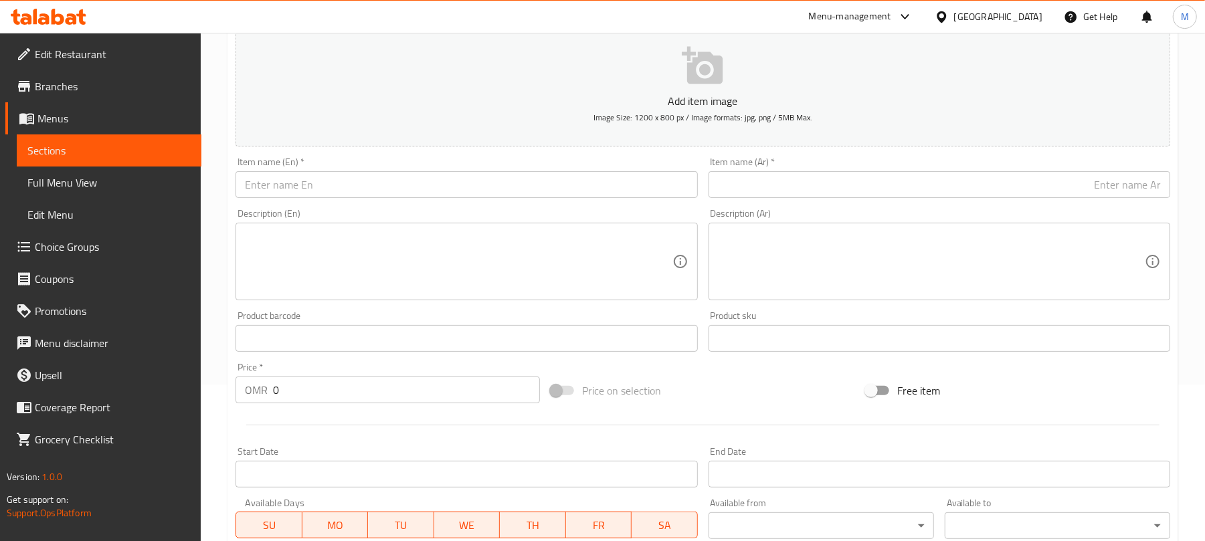
scroll to position [163, 0]
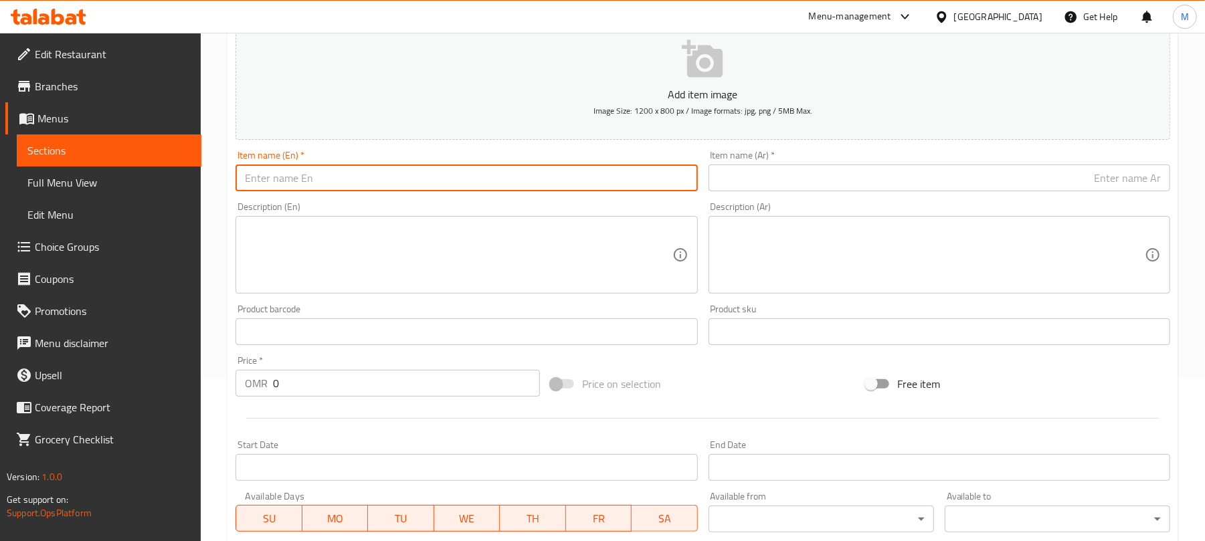
click at [468, 170] on input "text" at bounding box center [466, 178] width 462 height 27
type input "Biscuit Ice Cream"
click at [824, 164] on div "Item name (Ar)   * Item name (Ar) *" at bounding box center [939, 171] width 462 height 41
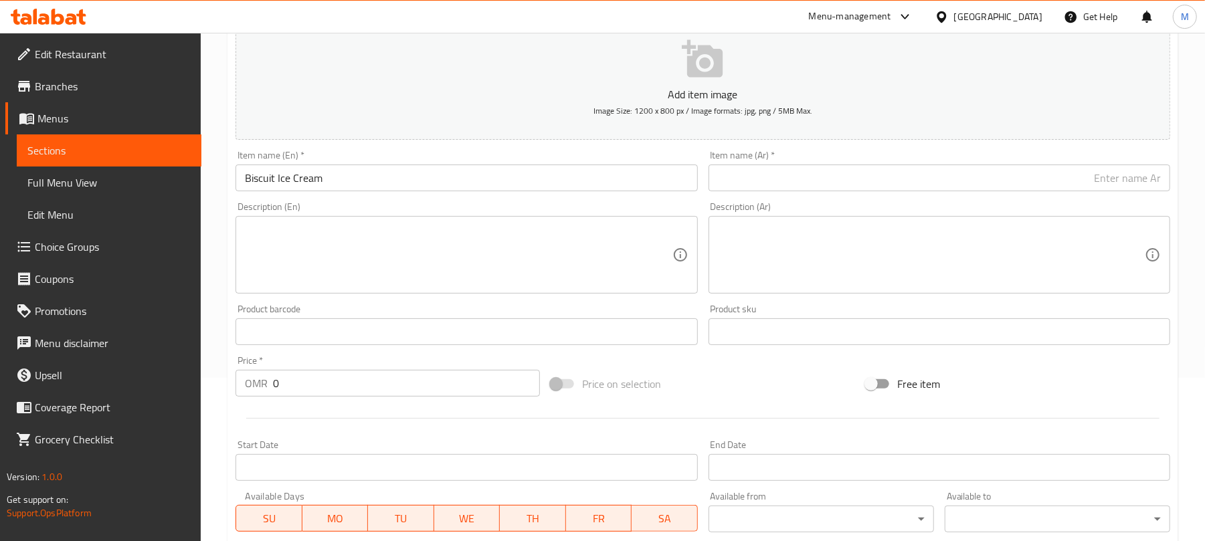
click at [990, 169] on input "text" at bounding box center [939, 178] width 462 height 27
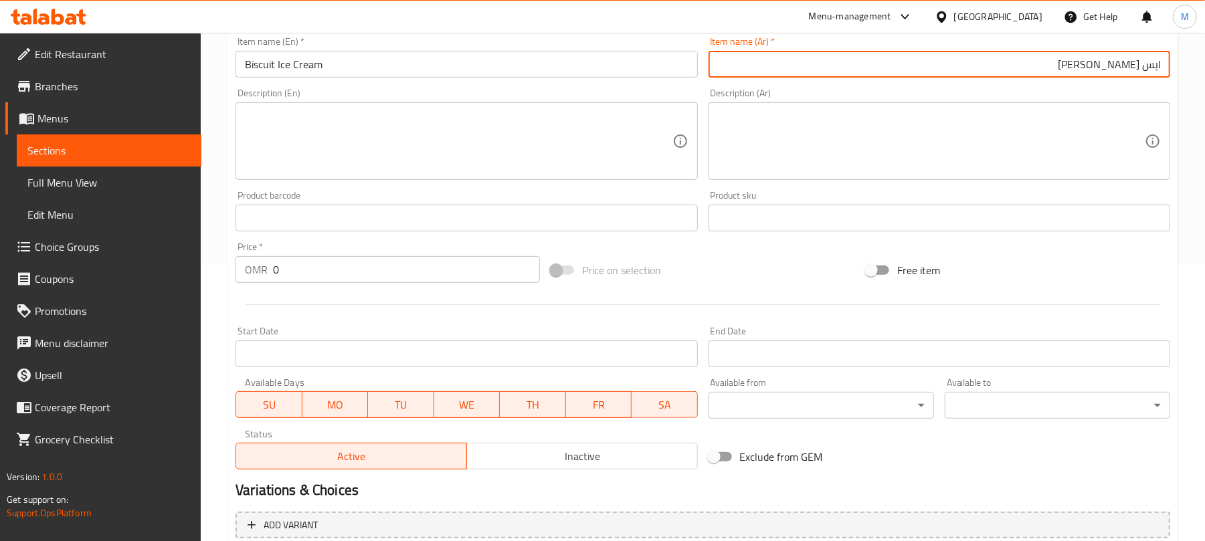
scroll to position [289, 0]
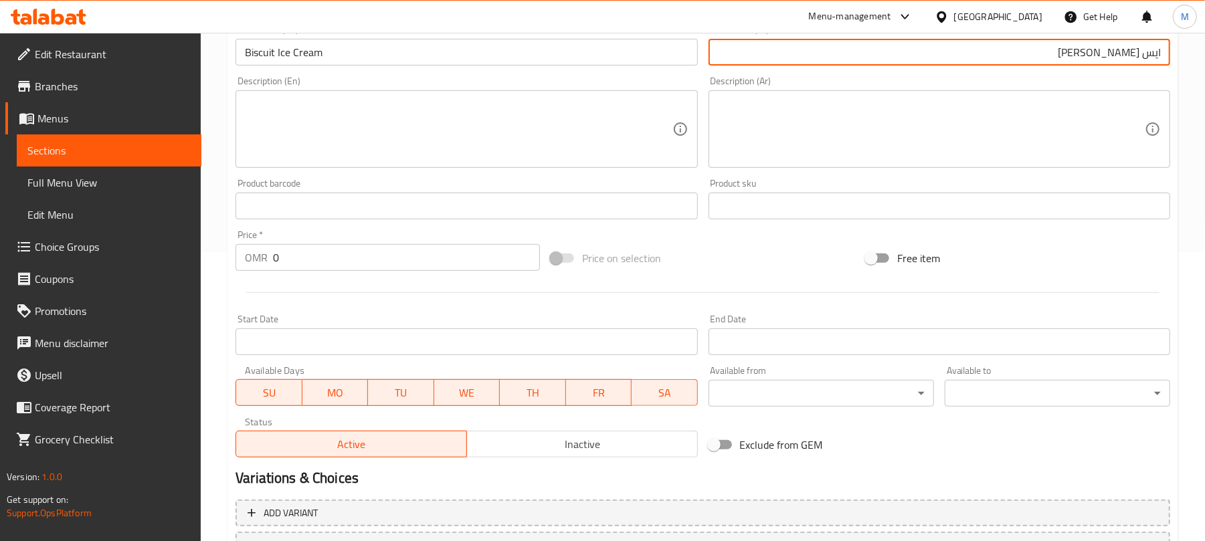
type input "ايس [PERSON_NAME]"
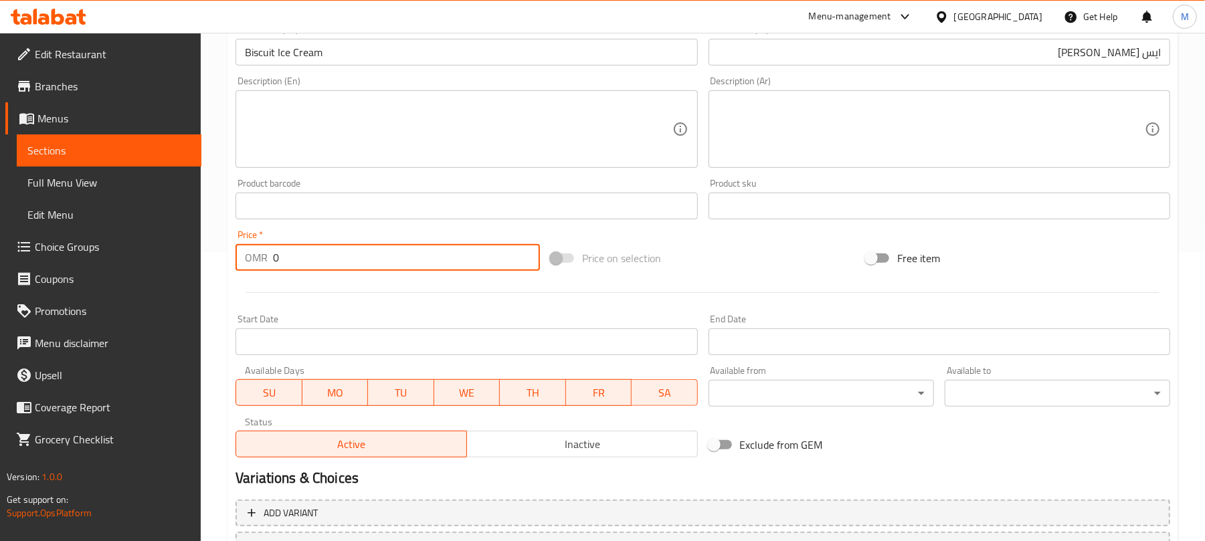
click at [298, 246] on input "0" at bounding box center [406, 257] width 267 height 27
type input "0.500"
click at [771, 306] on div at bounding box center [702, 292] width 945 height 33
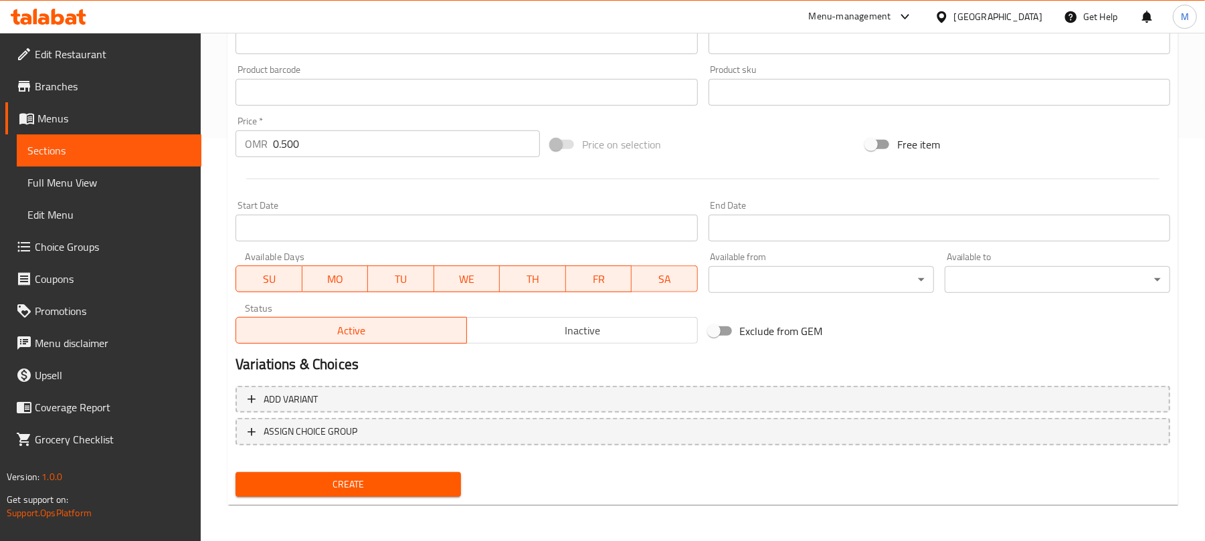
drag, startPoint x: 332, startPoint y: 511, endPoint x: 338, endPoint y: 502, distance: 11.5
click at [338, 502] on div "Home / Restaurants management / Menus / Sections / item / create Ice Cream sect…" at bounding box center [702, 86] width 951 height 859
click at [351, 487] on span "Create" at bounding box center [348, 484] width 204 height 17
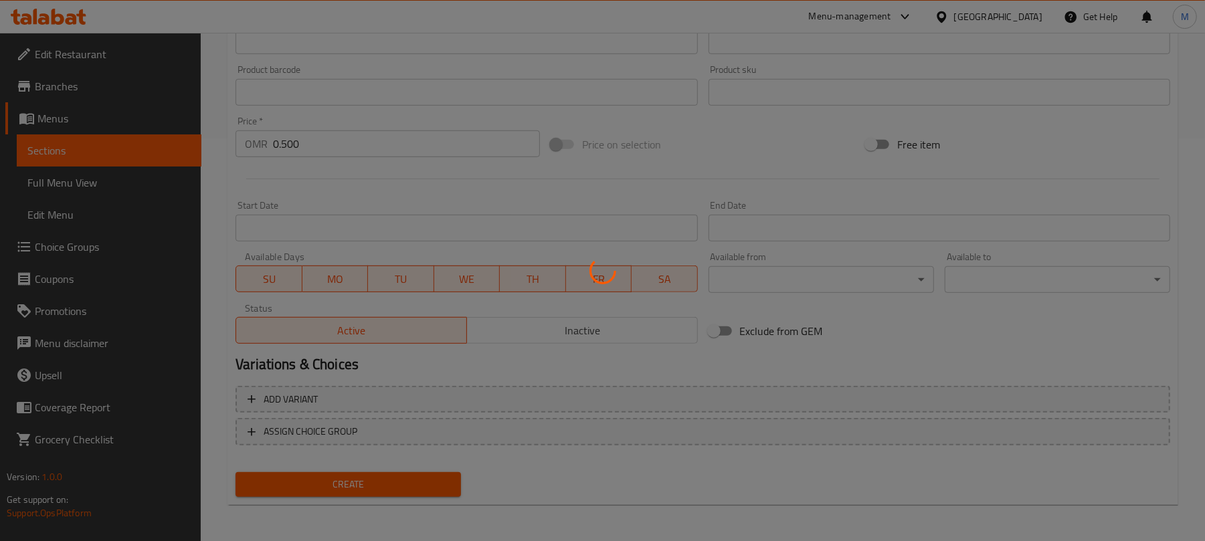
type input "0"
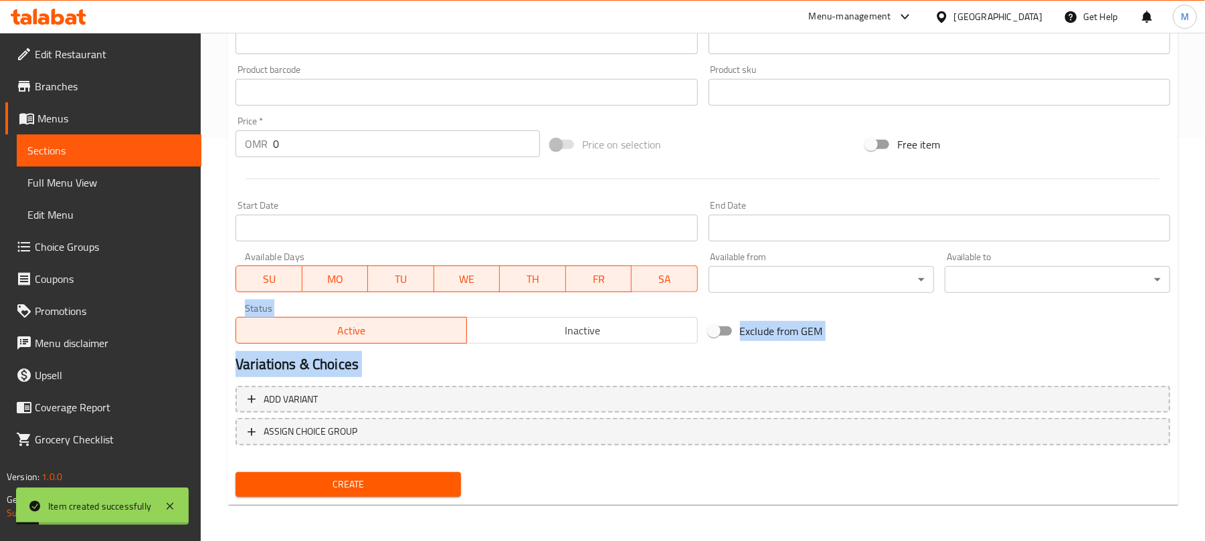
drag, startPoint x: 1201, startPoint y: 451, endPoint x: 1217, endPoint y: 256, distance: 196.0
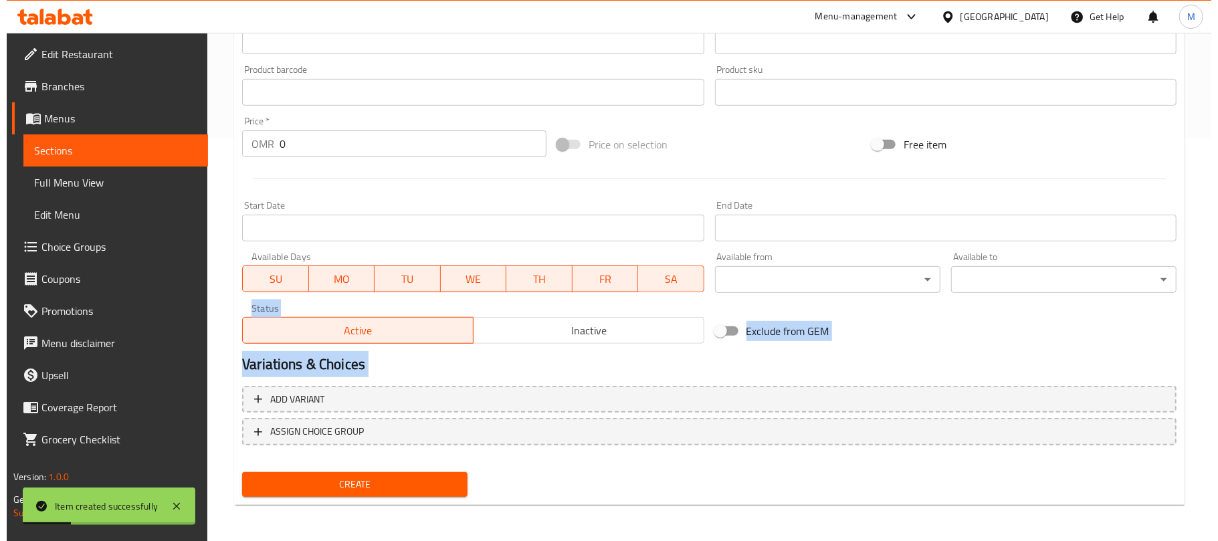
scroll to position [0, 0]
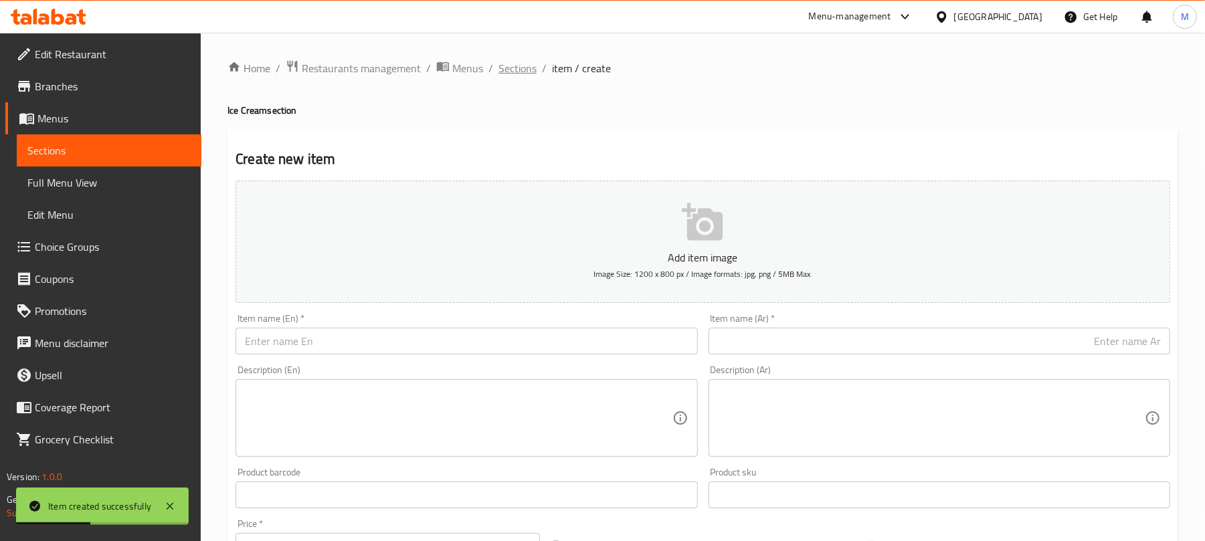
click at [506, 76] on span "Sections" at bounding box center [517, 68] width 38 height 16
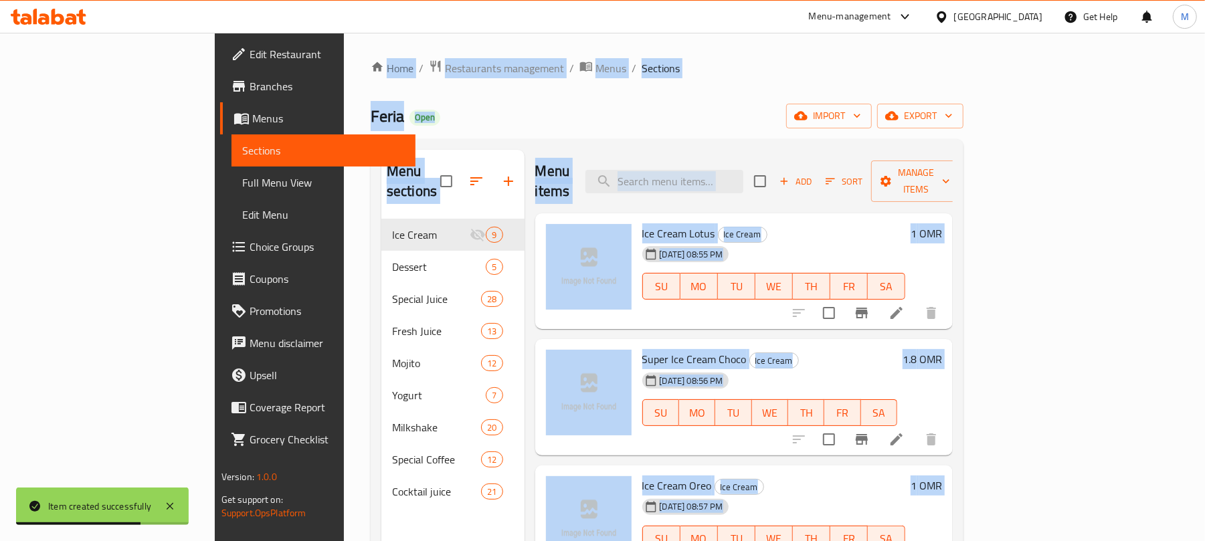
click at [685, 57] on div "Home / Restaurants management / Menus / Sections Feria Open import export Menu …" at bounding box center [667, 381] width 646 height 696
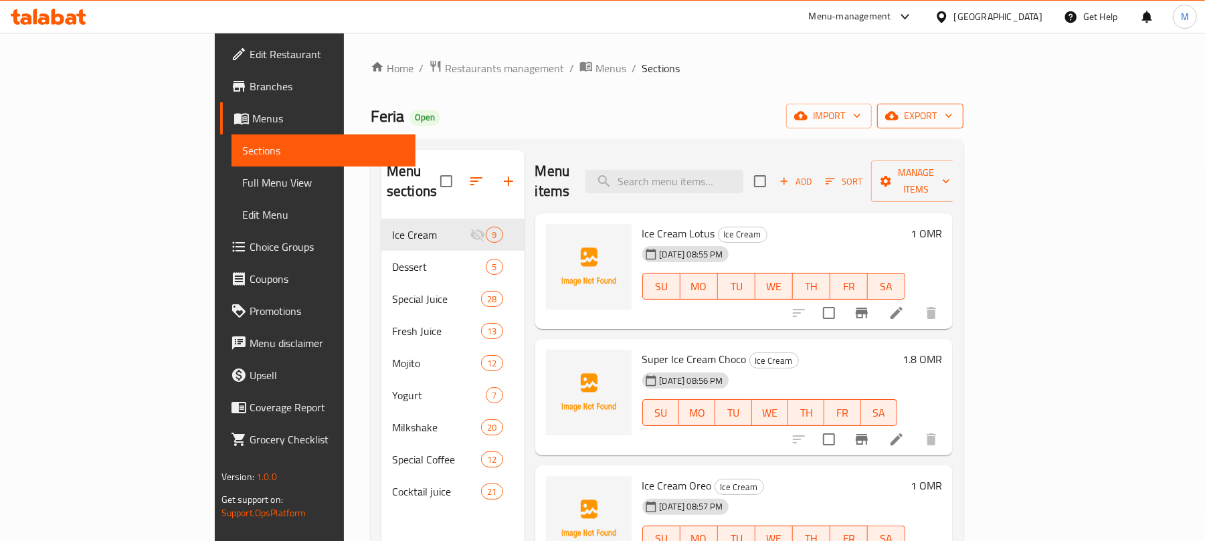
click at [953, 123] on span "export" at bounding box center [920, 116] width 65 height 17
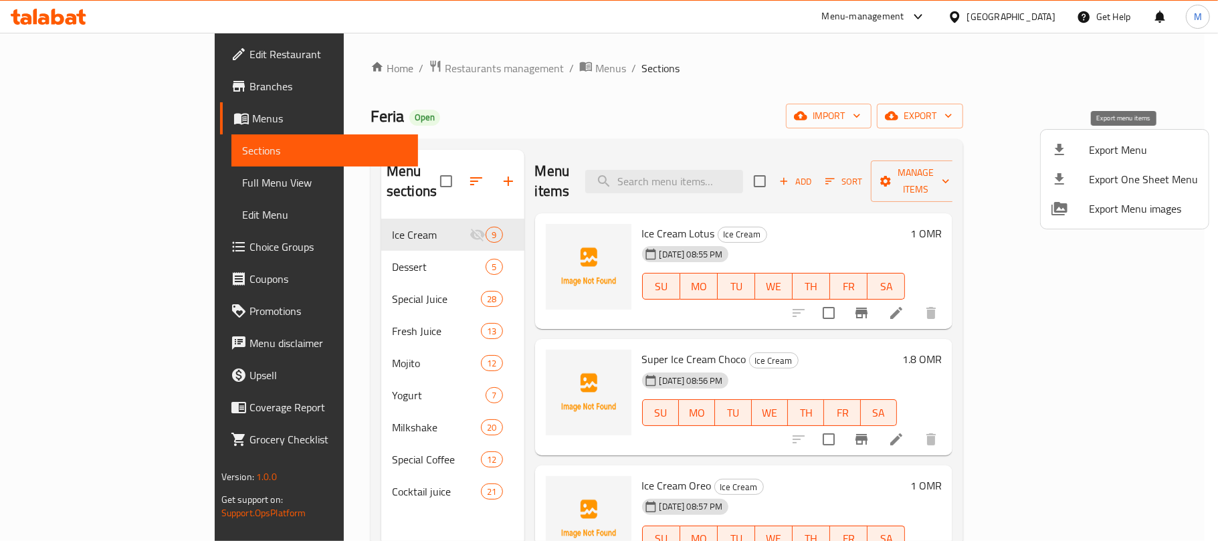
click at [1098, 161] on li "Export Menu" at bounding box center [1125, 149] width 168 height 29
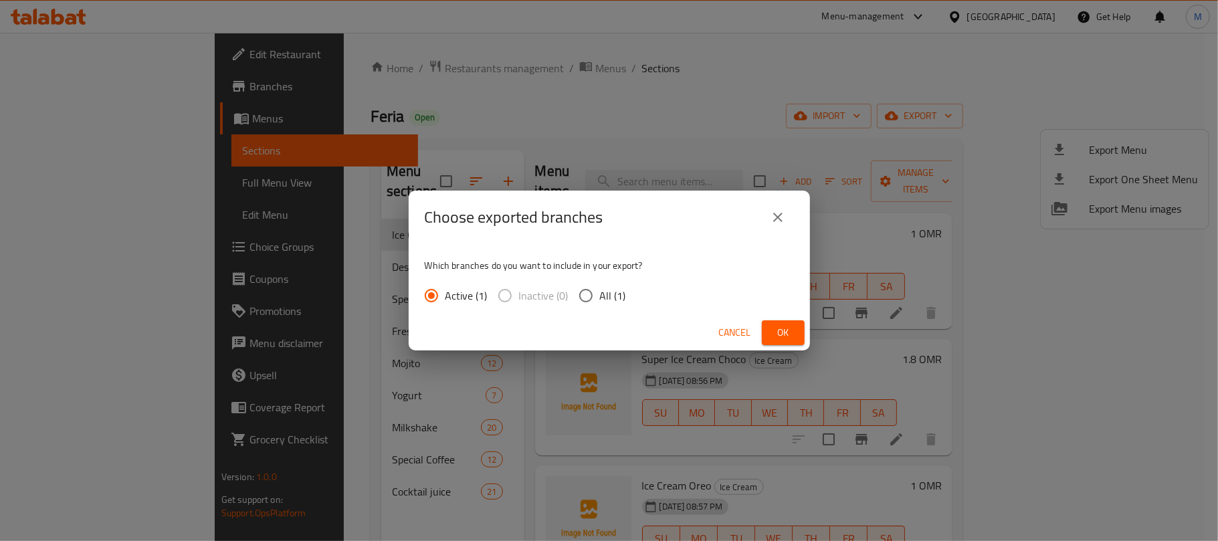
click at [603, 304] on span "All (1)" at bounding box center [613, 296] width 26 height 16
click at [600, 304] on input "All (1)" at bounding box center [586, 296] width 28 height 28
radio input "true"
click at [773, 338] on span "Ok" at bounding box center [783, 332] width 21 height 17
